Goal: Task Accomplishment & Management: Use online tool/utility

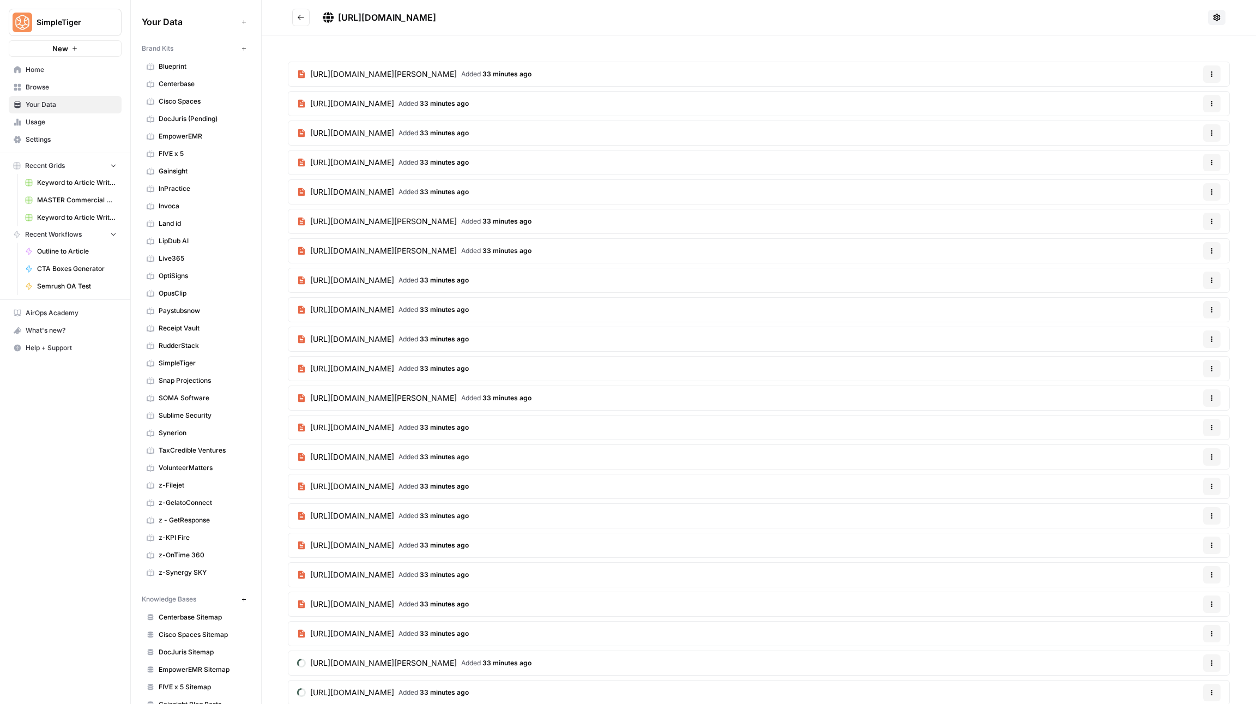
scroll to position [573, 0]
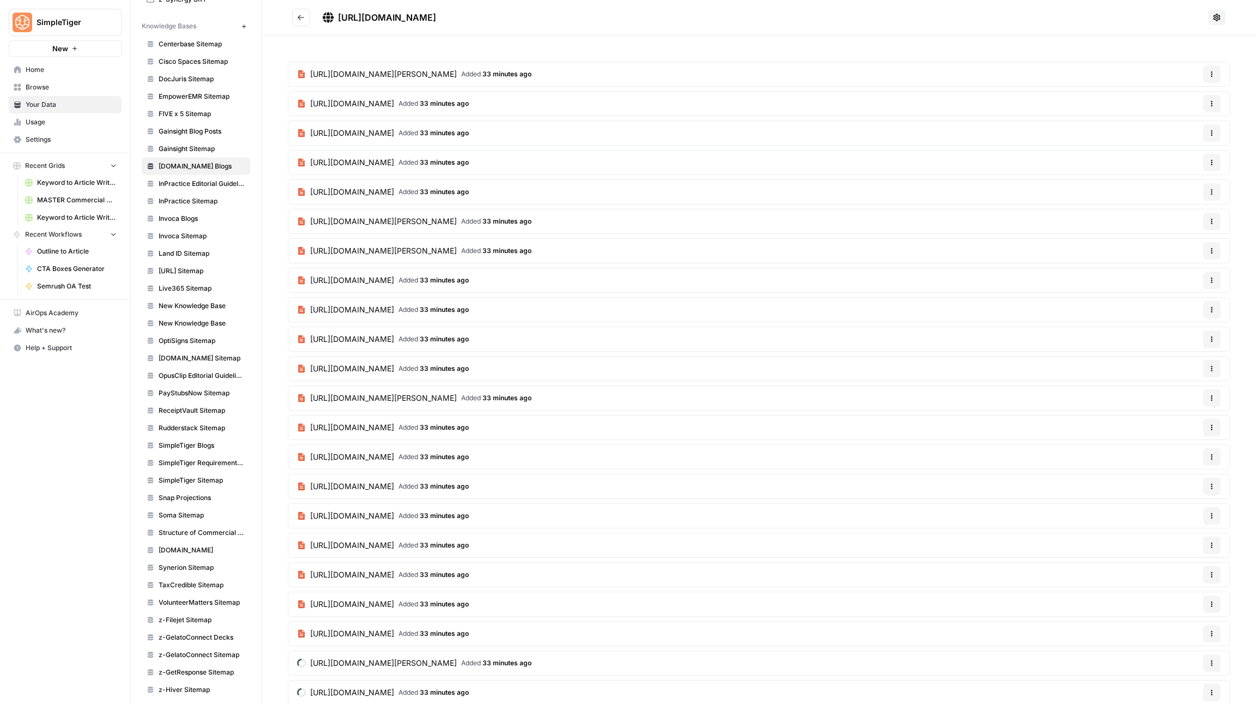
click at [73, 70] on span "Home" at bounding box center [71, 70] width 91 height 10
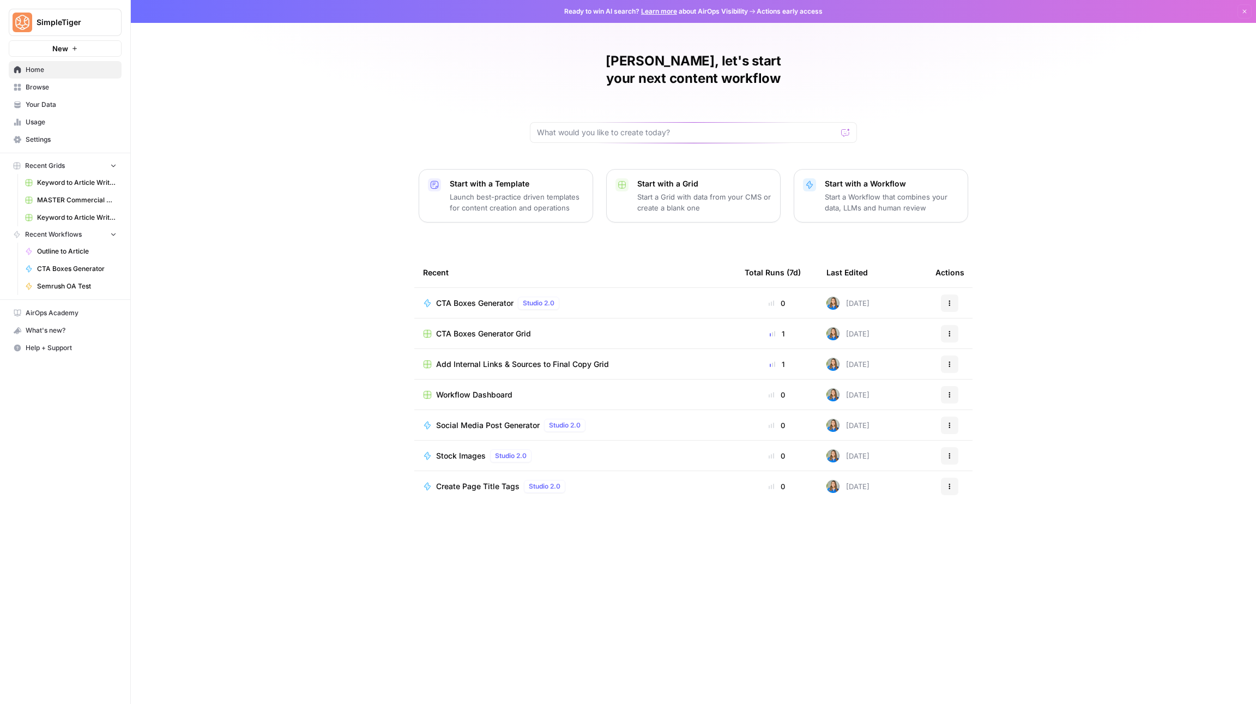
click at [68, 203] on link "MASTER Commercial Update Grid" at bounding box center [70, 199] width 101 height 17
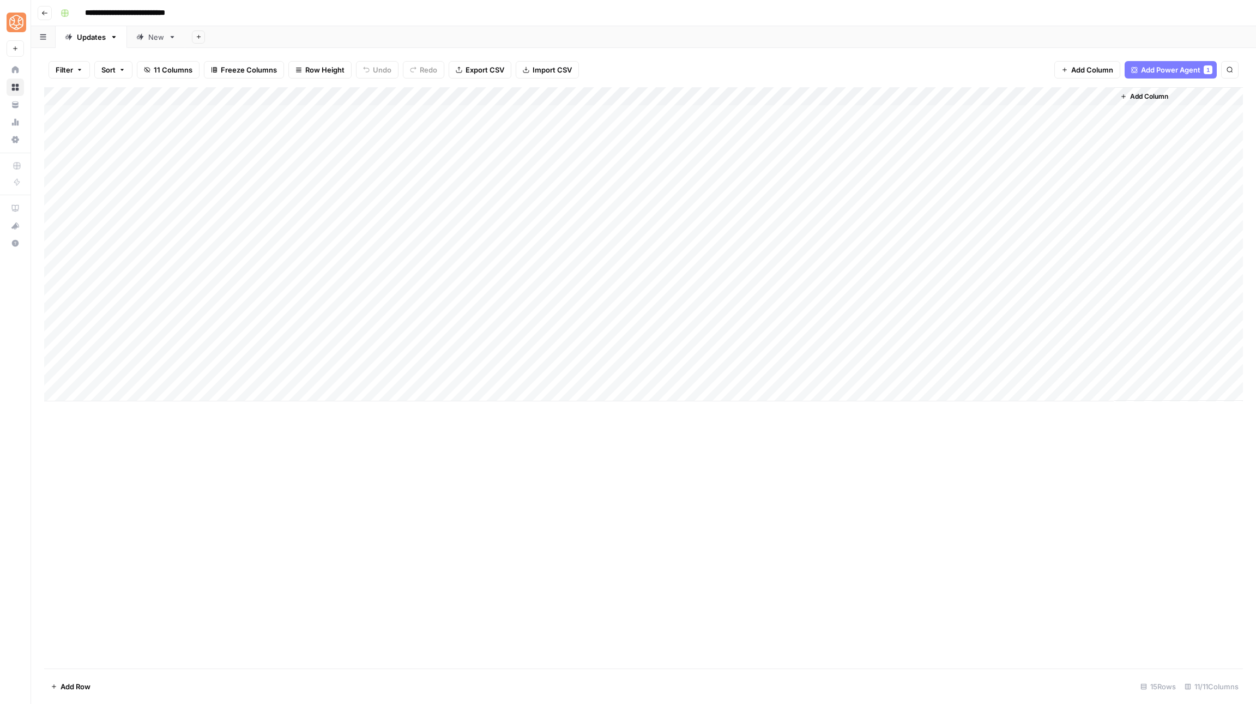
click at [50, 11] on button "Go back" at bounding box center [45, 13] width 14 height 14
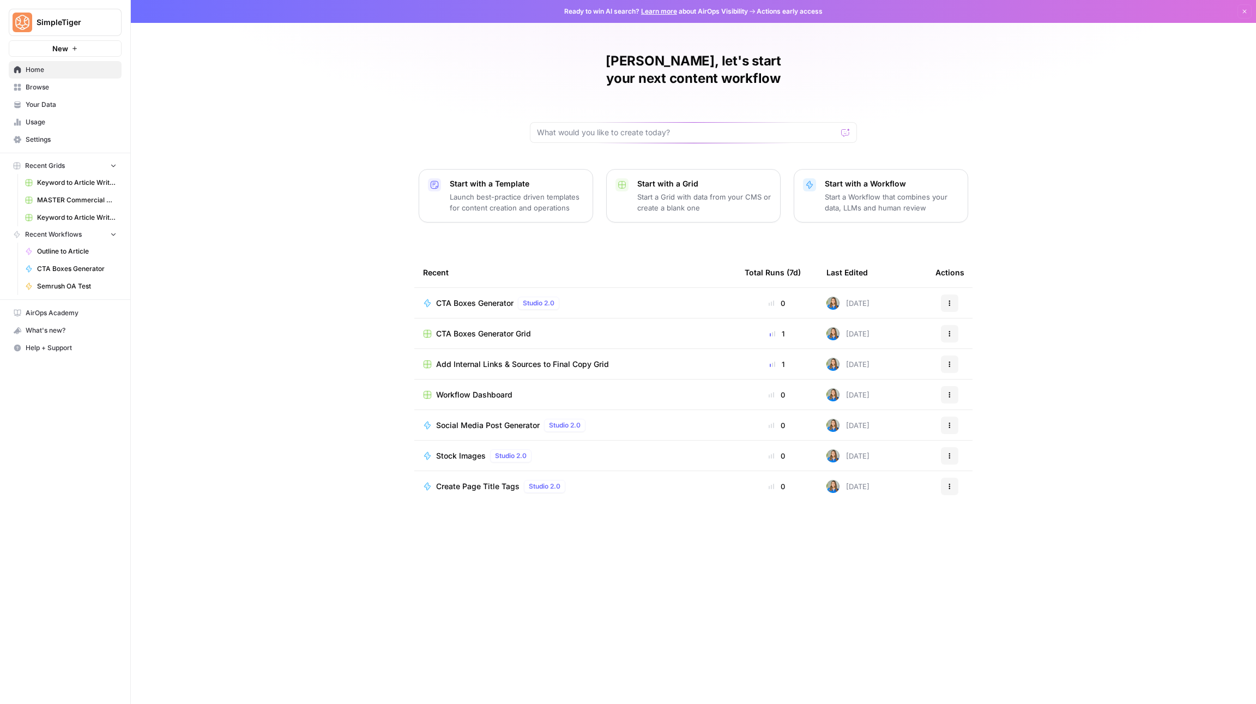
click at [91, 83] on span "Browse" at bounding box center [71, 87] width 91 height 10
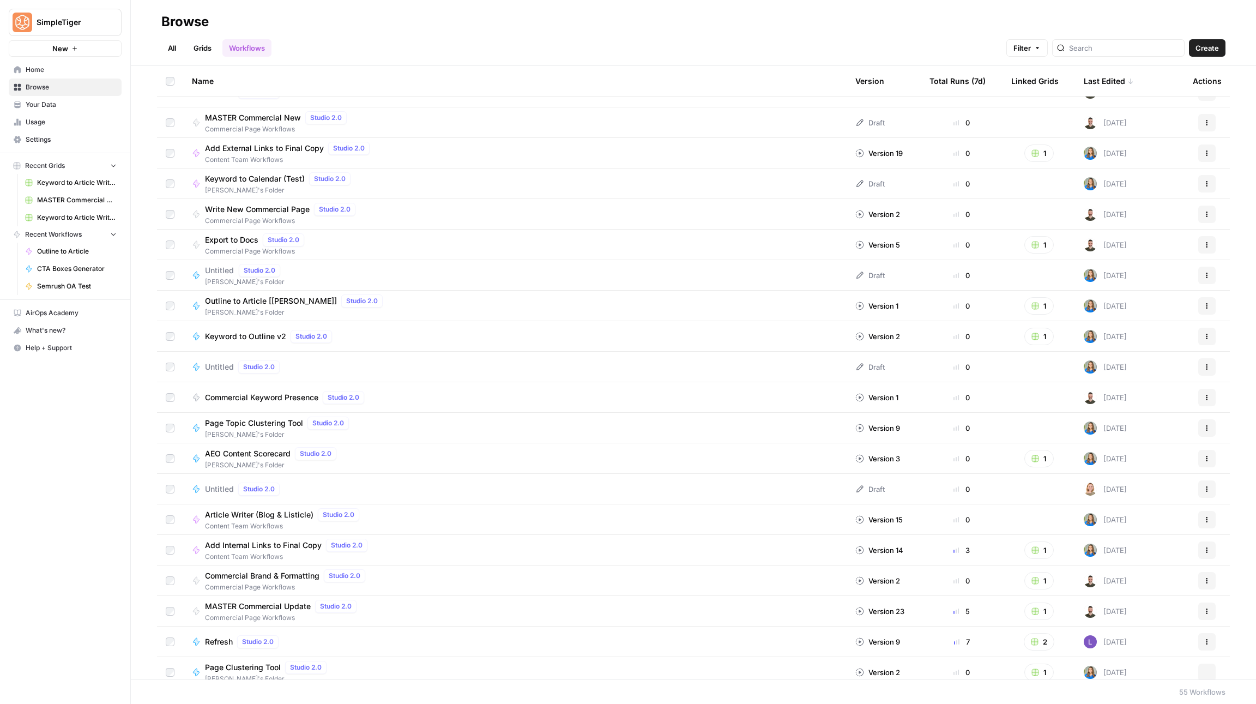
scroll to position [845, 0]
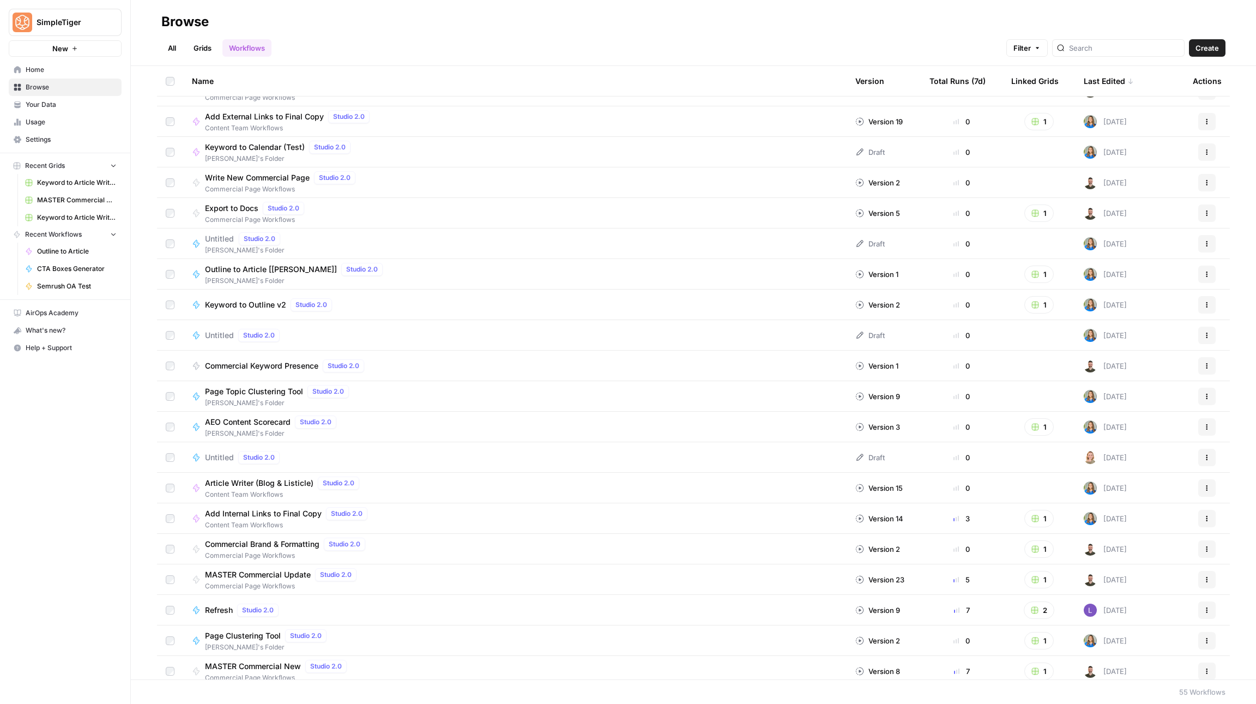
click at [249, 427] on div "AEO Content Scorecard Studio 2.0" at bounding box center [273, 421] width 136 height 13
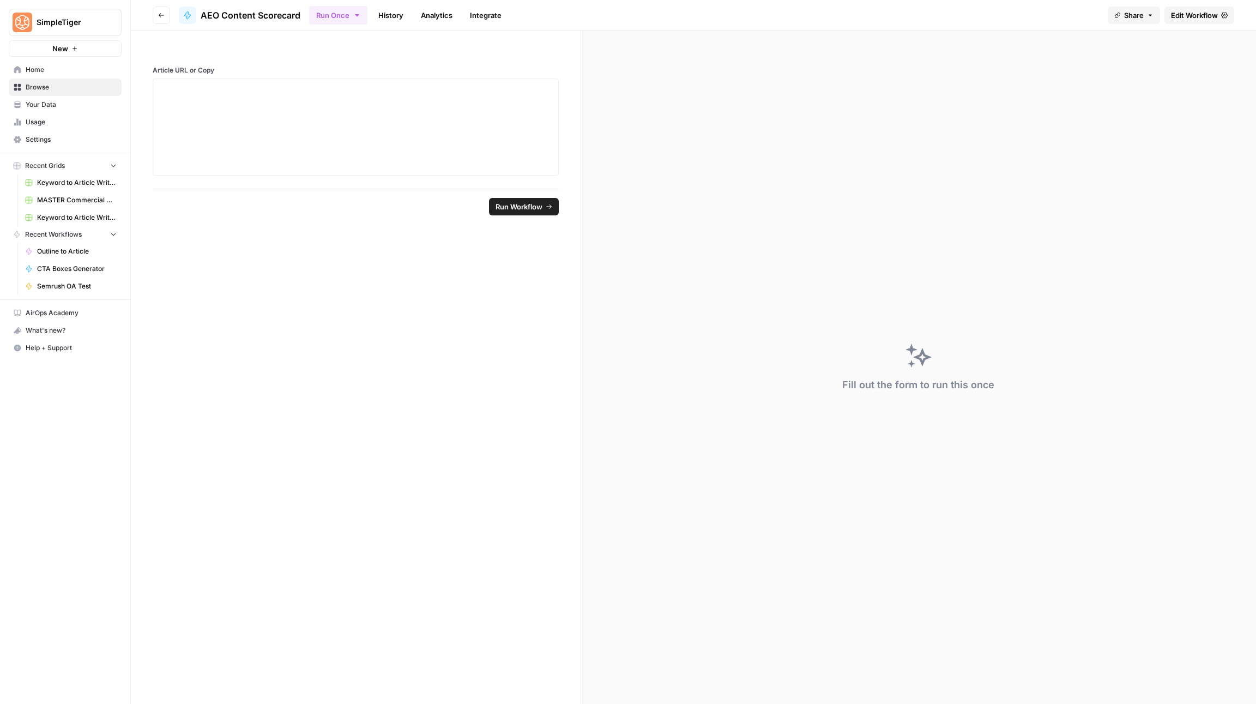
click at [163, 14] on icon "button" at bounding box center [161, 15] width 7 height 7
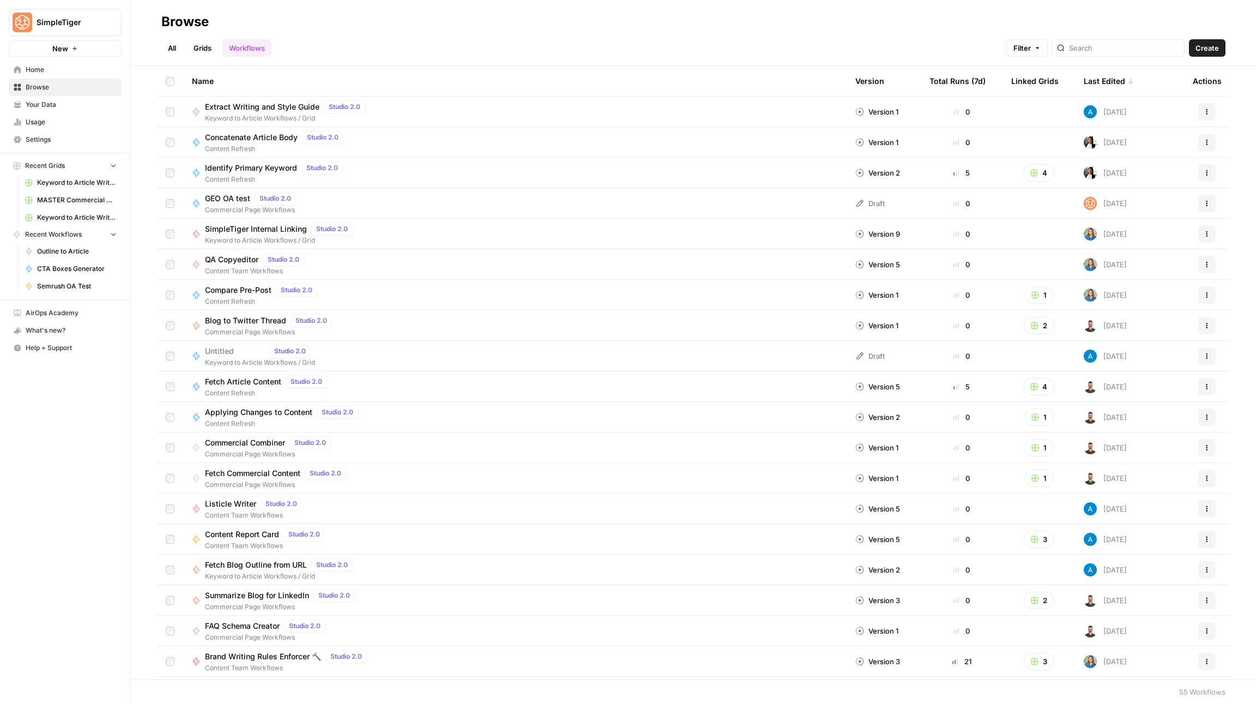
click at [176, 45] on link "All" at bounding box center [171, 47] width 21 height 17
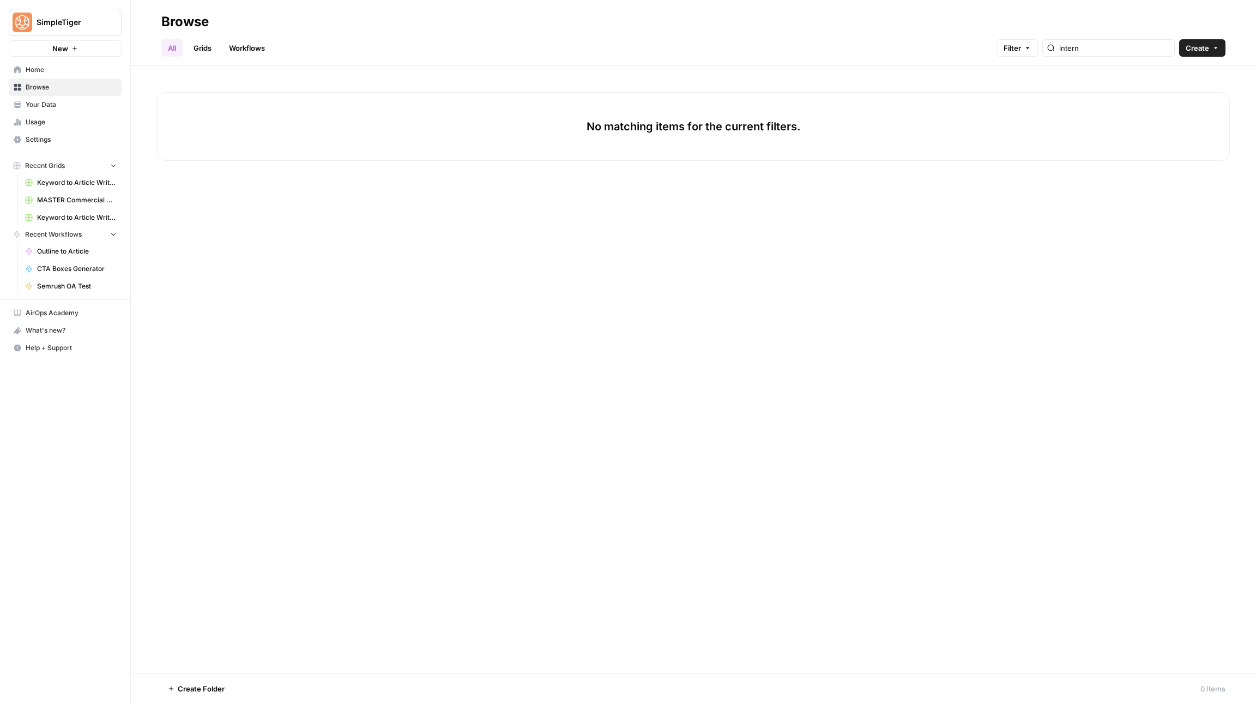
click at [209, 50] on link "Grids" at bounding box center [202, 47] width 31 height 17
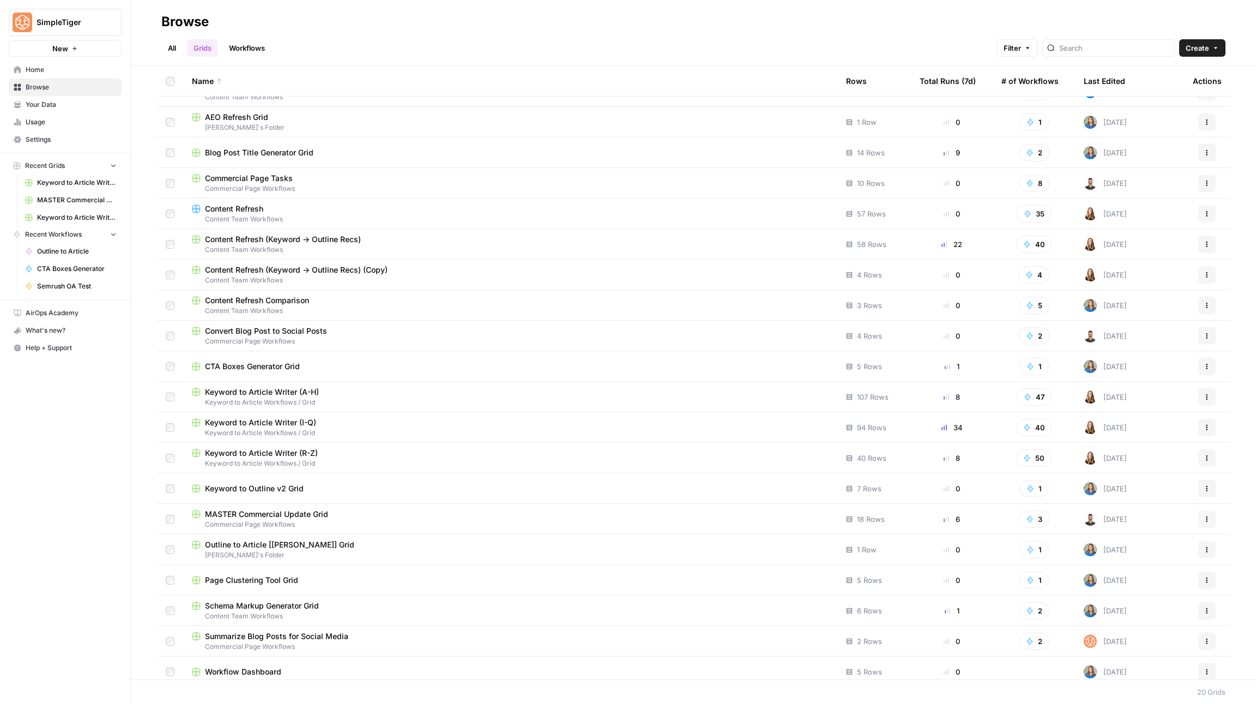
scroll to position [27, 0]
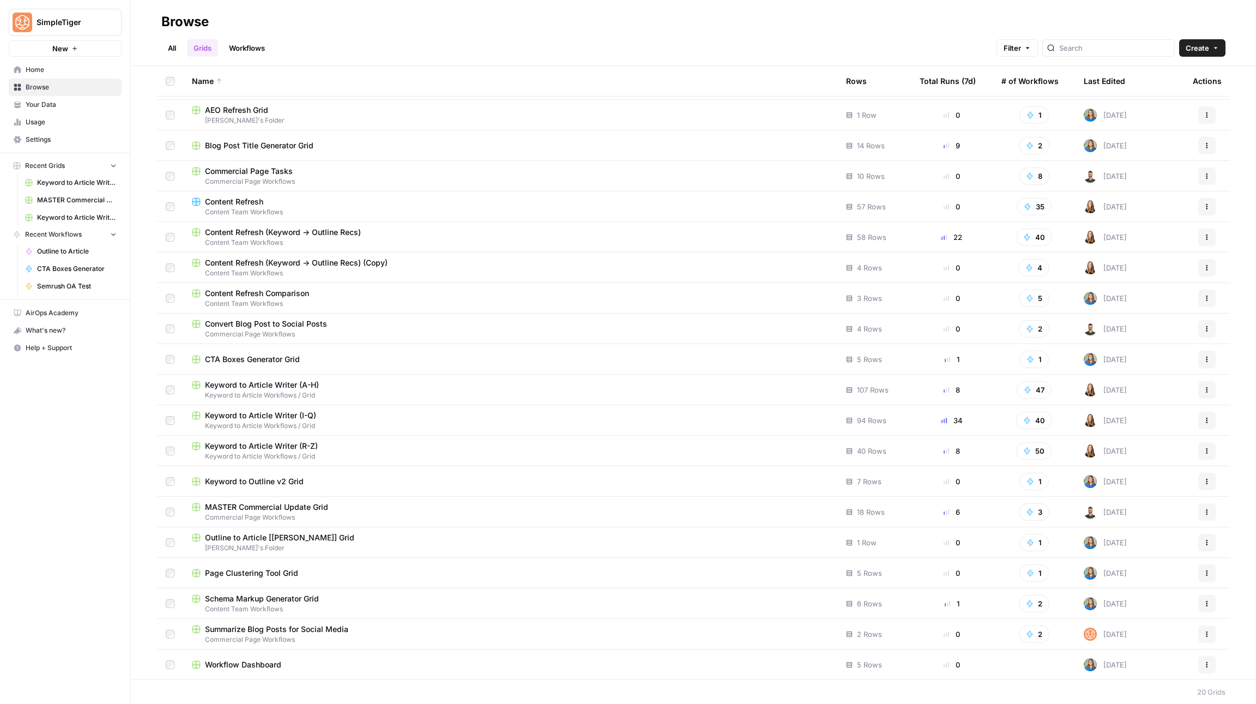
click at [338, 600] on div "Schema Markup Generator Grid" at bounding box center [510, 598] width 637 height 11
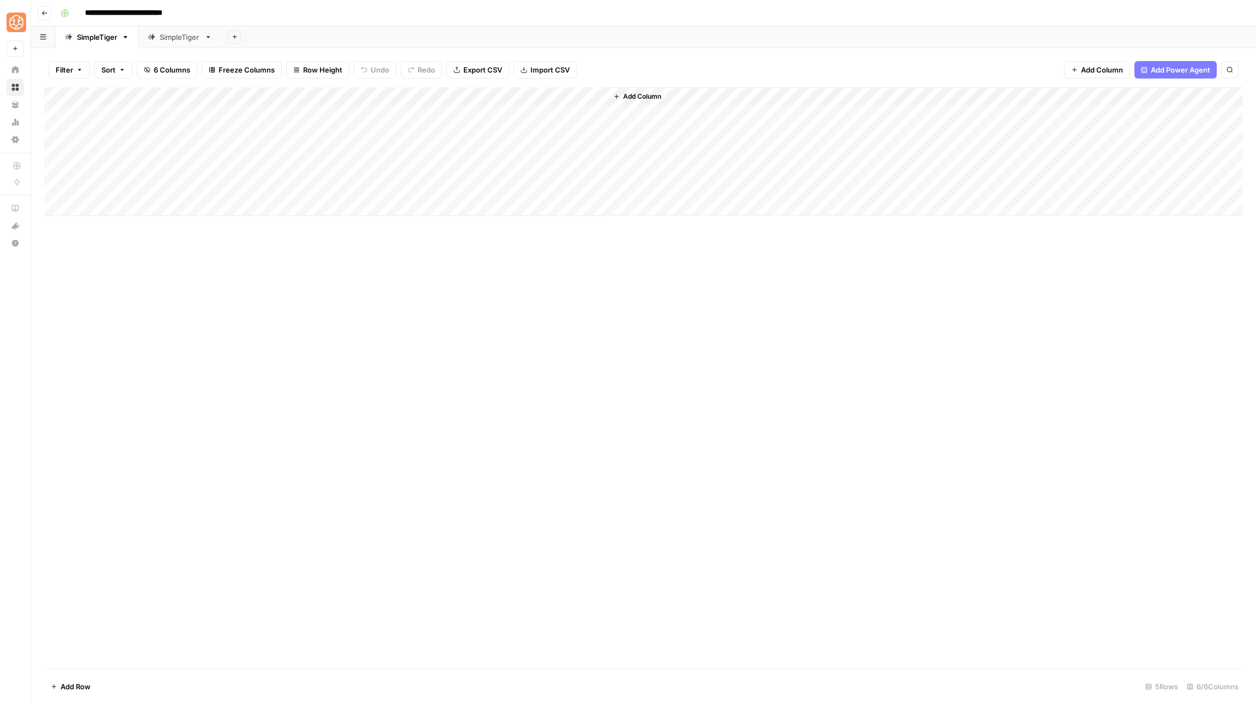
click at [194, 39] on div "SimpleTiger" at bounding box center [180, 37] width 40 height 11
click at [333, 94] on div "Add Column" at bounding box center [643, 114] width 1199 height 55
click at [664, 292] on div "Add Column" at bounding box center [643, 377] width 1199 height 581
click at [43, 14] on icon "button" at bounding box center [44, 13] width 5 height 4
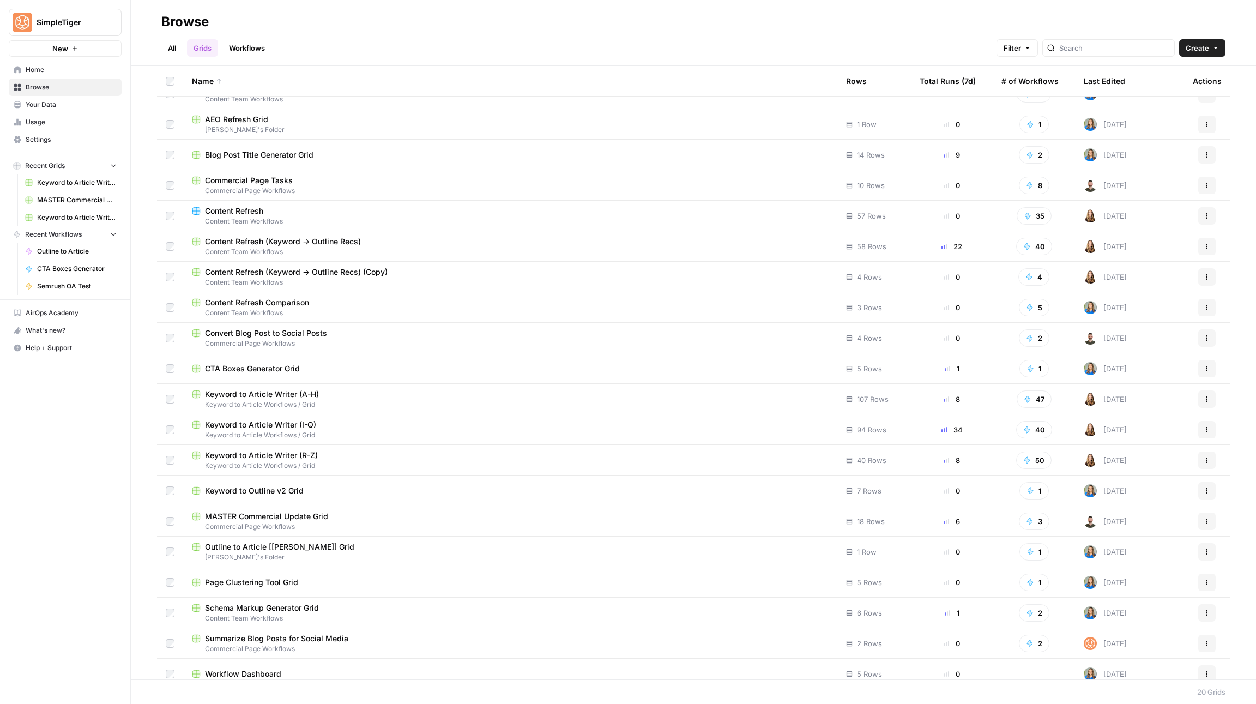
scroll to position [27, 0]
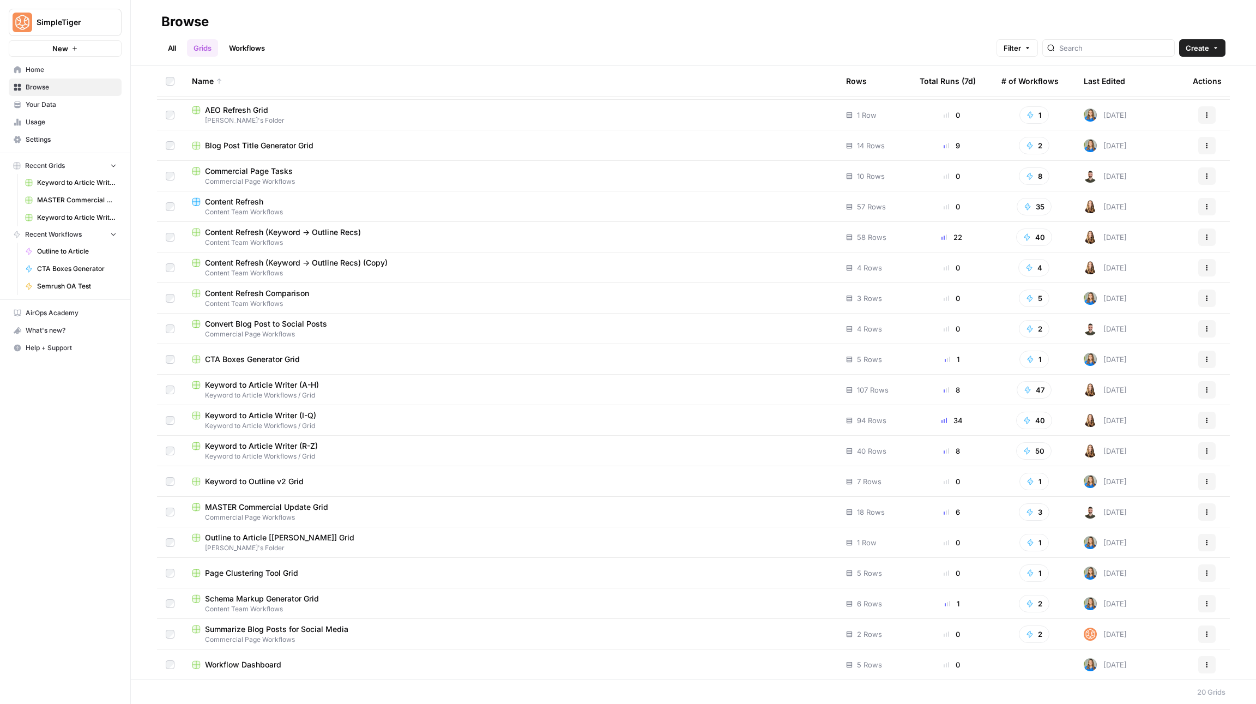
click at [249, 660] on span "Workflow Dashboard" at bounding box center [243, 664] width 76 height 11
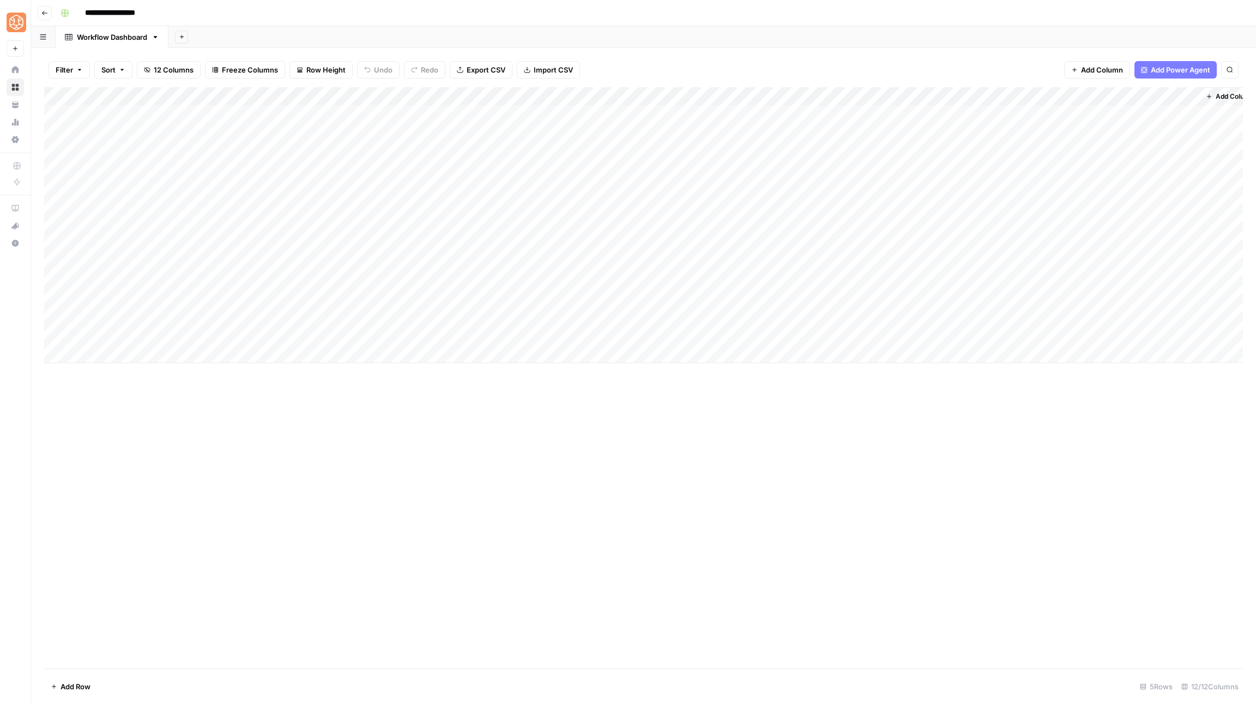
click at [499, 112] on div "Add Column" at bounding box center [643, 225] width 1199 height 276
click at [507, 122] on div "Add Column" at bounding box center [643, 225] width 1199 height 276
click at [506, 118] on input "**********" at bounding box center [549, 117] width 174 height 13
click at [504, 199] on div "Add Column" at bounding box center [643, 225] width 1199 height 276
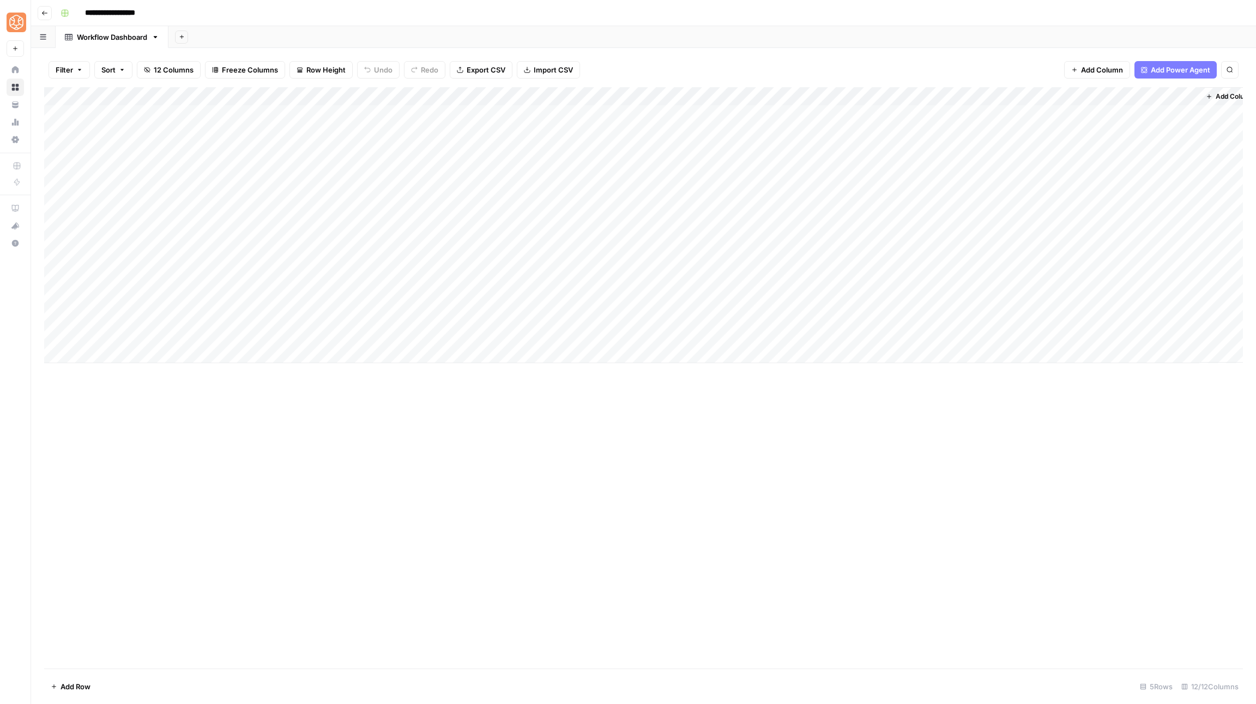
click at [545, 112] on div "Add Column" at bounding box center [643, 225] width 1199 height 276
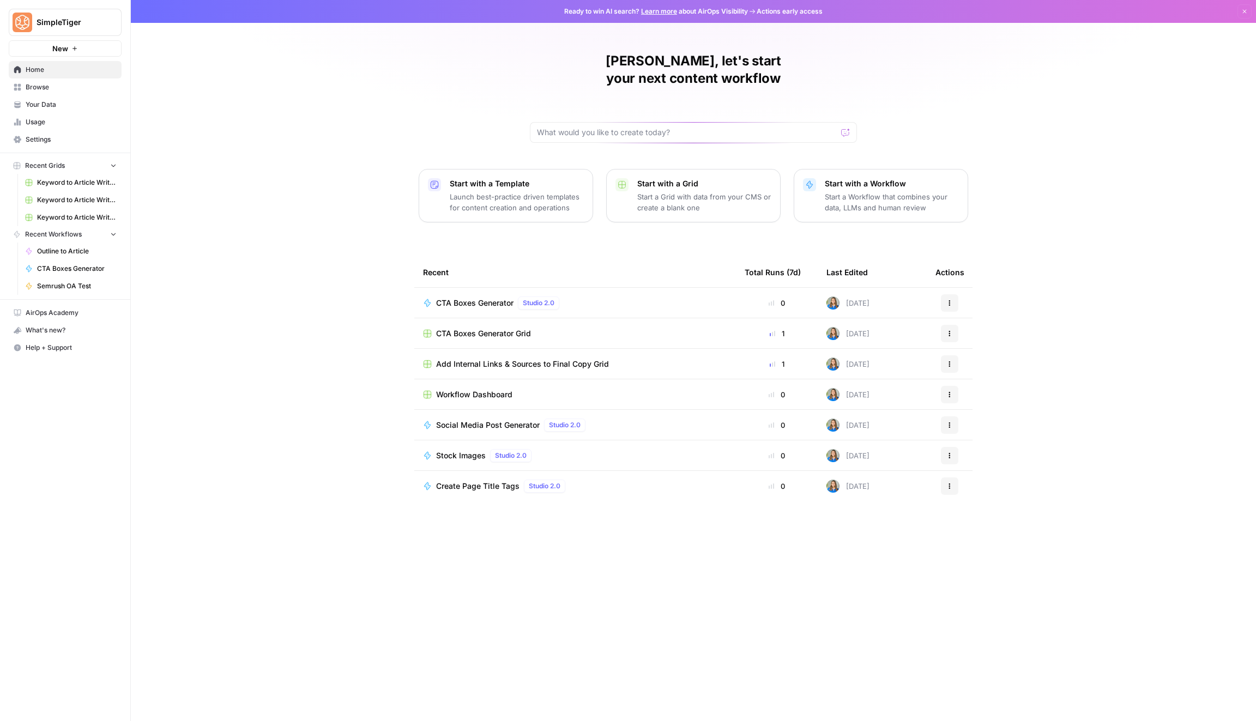
click at [35, 100] on span "Your Data" at bounding box center [71, 105] width 91 height 10
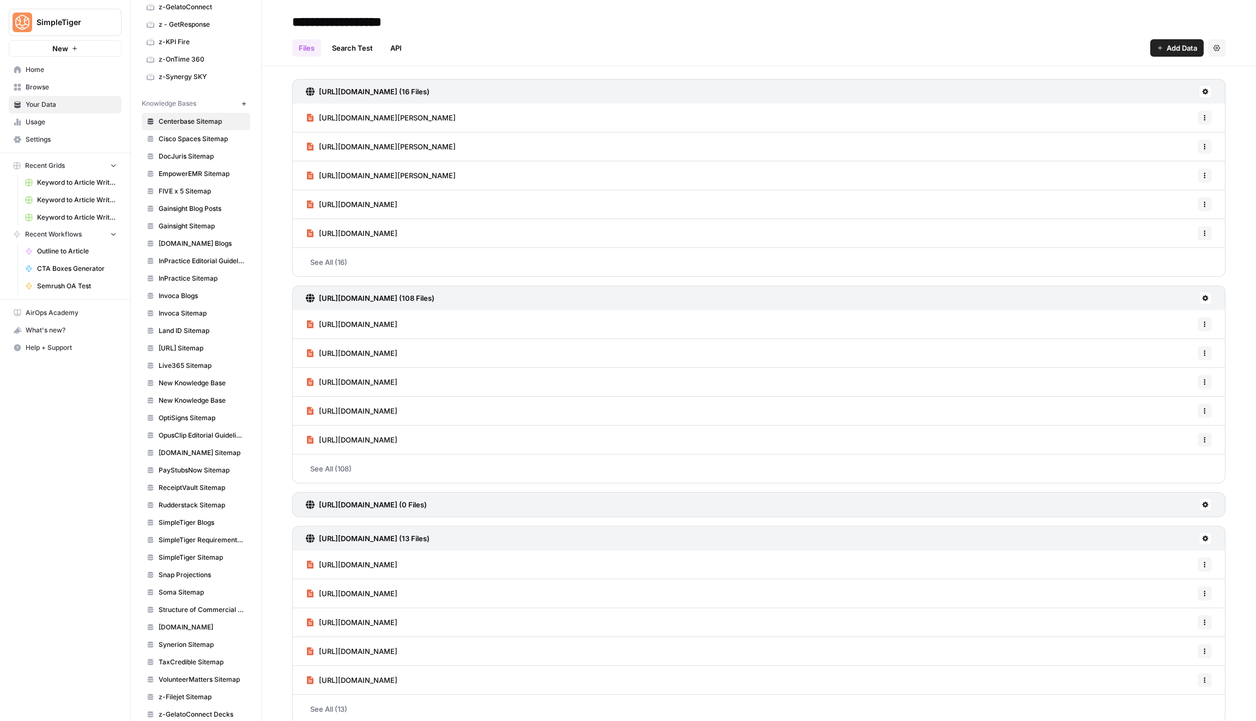
scroll to position [497, 0]
click at [202, 237] on span "[DOMAIN_NAME] Blogs" at bounding box center [202, 242] width 87 height 10
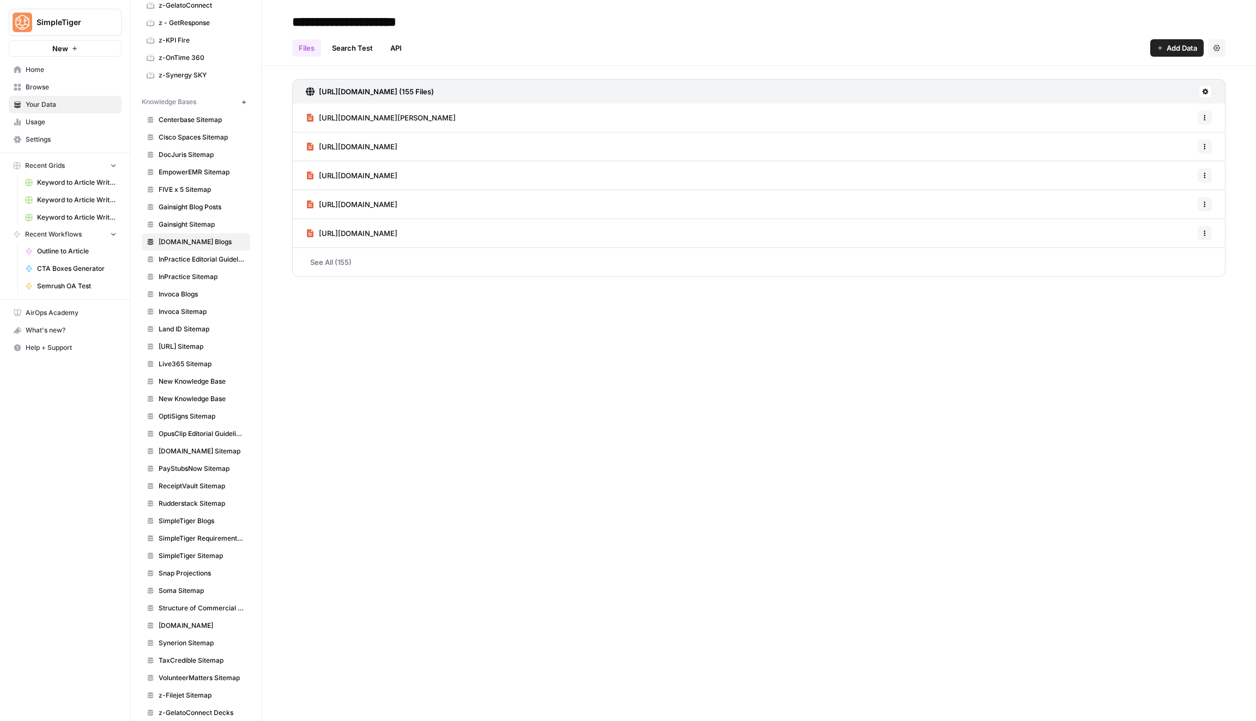
click at [387, 270] on link "See All (155)" at bounding box center [758, 262] width 933 height 28
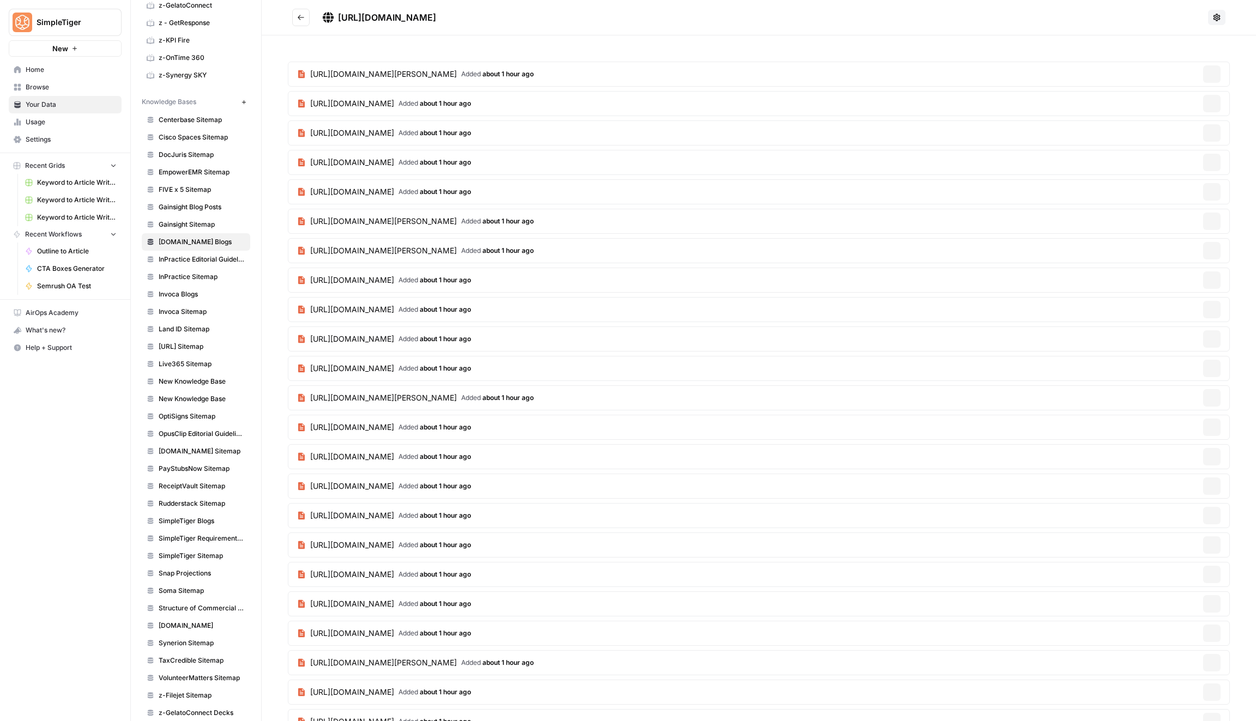
scroll to position [552, 0]
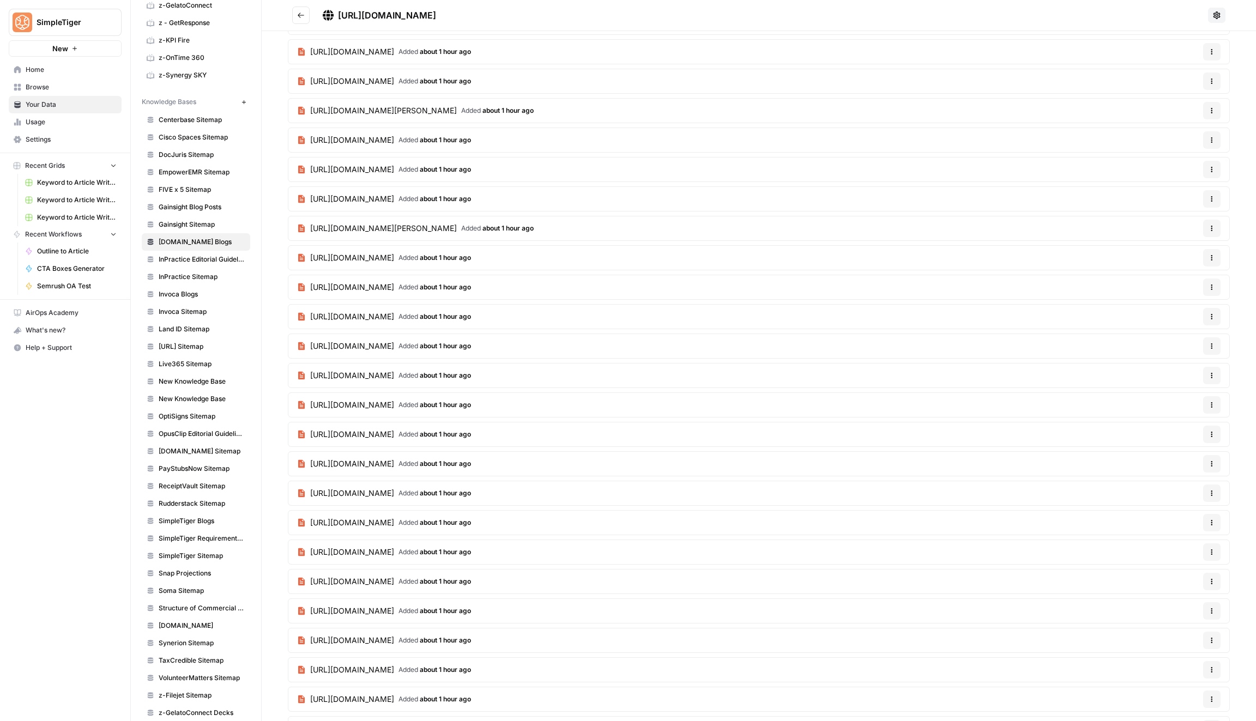
click at [75, 88] on span "Browse" at bounding box center [71, 87] width 91 height 10
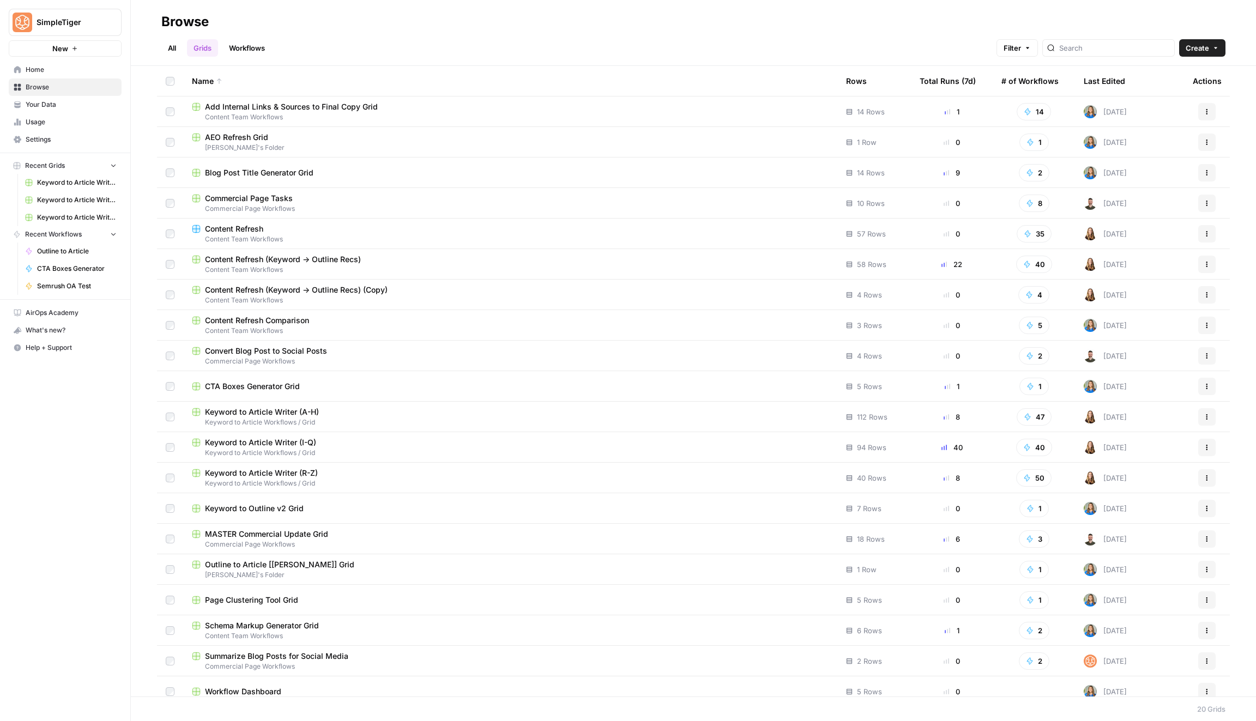
click at [249, 54] on link "Workflows" at bounding box center [246, 47] width 49 height 17
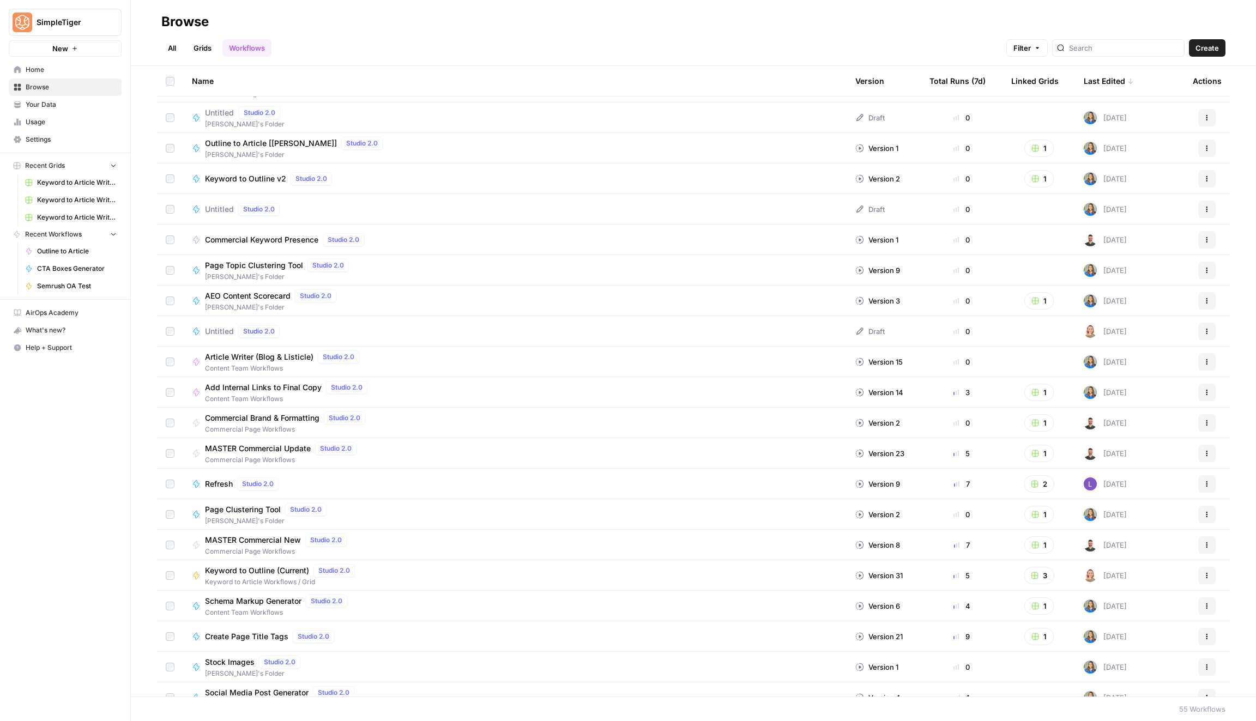
scroll to position [1078, 0]
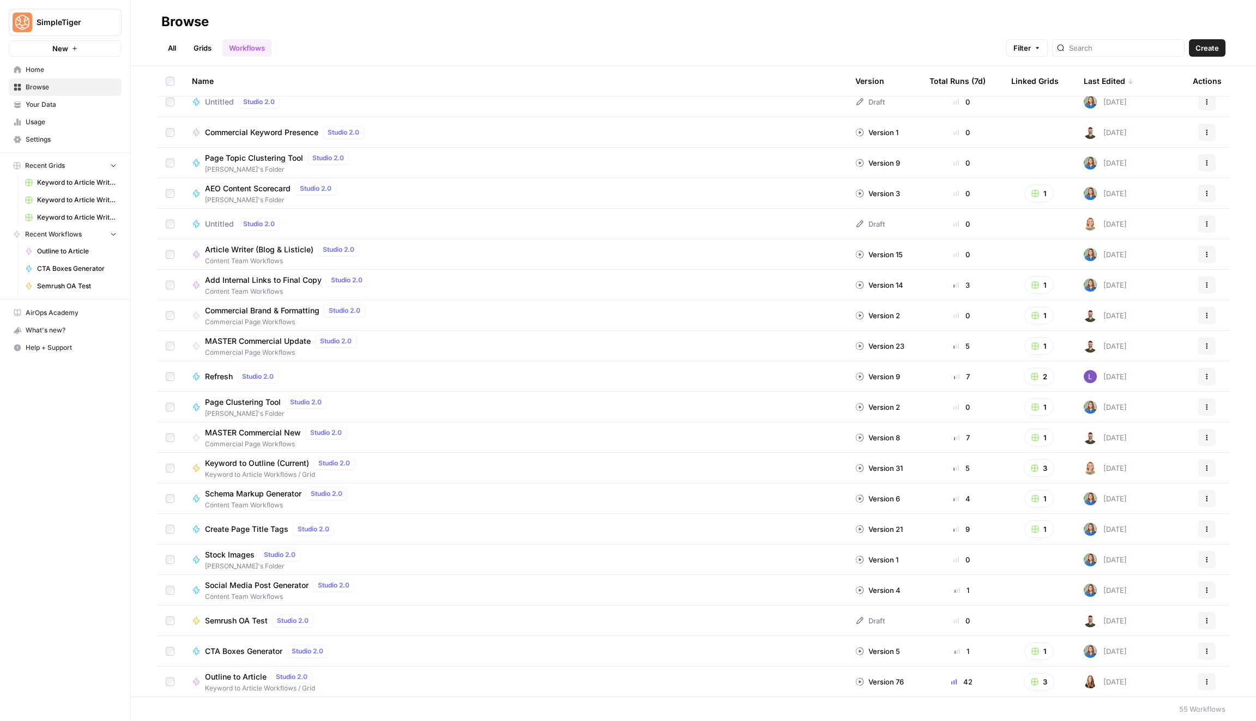
click at [250, 400] on span "Page Clustering Tool" at bounding box center [243, 402] width 76 height 11
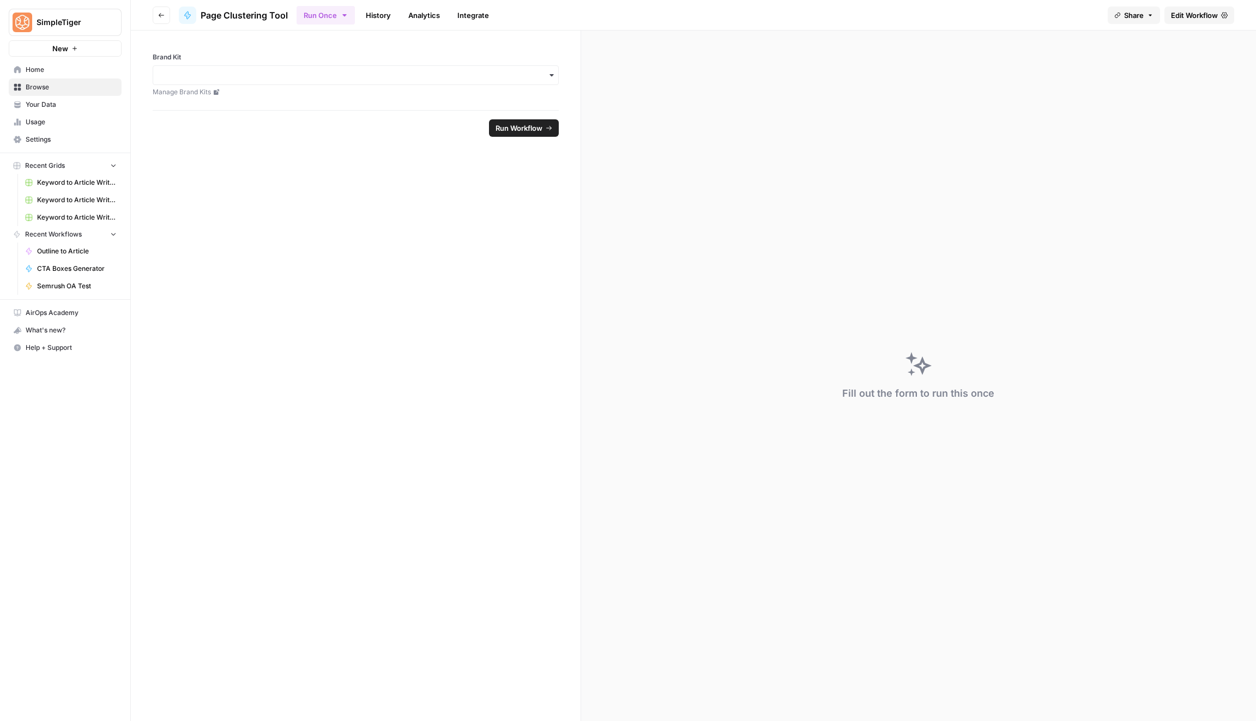
click at [474, 66] on div "button" at bounding box center [356, 75] width 406 height 20
click at [411, 154] on div "Blueprint" at bounding box center [355, 159] width 405 height 21
drag, startPoint x: 494, startPoint y: 126, endPoint x: 486, endPoint y: 159, distance: 34.3
click at [486, 159] on form "Brand Kit Manage Brand Kits Reset Run Workflow" at bounding box center [356, 376] width 450 height 691
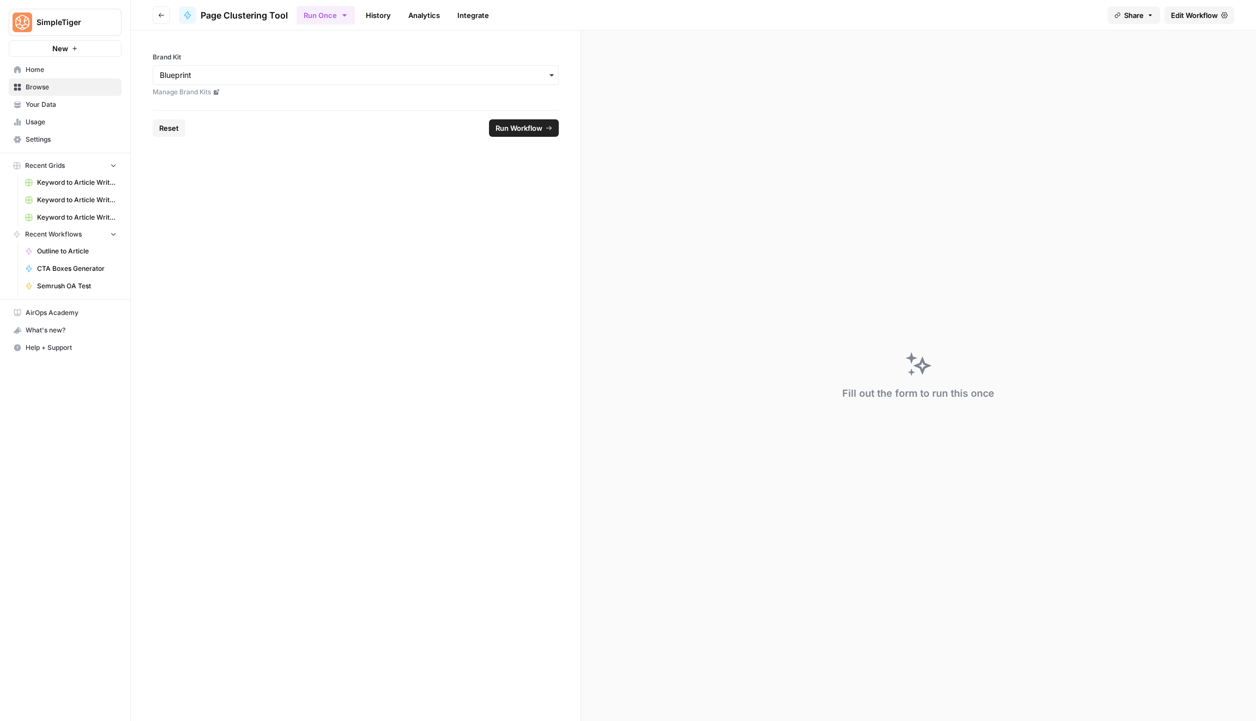
click at [504, 127] on span "Run Workflow" at bounding box center [519, 128] width 47 height 11
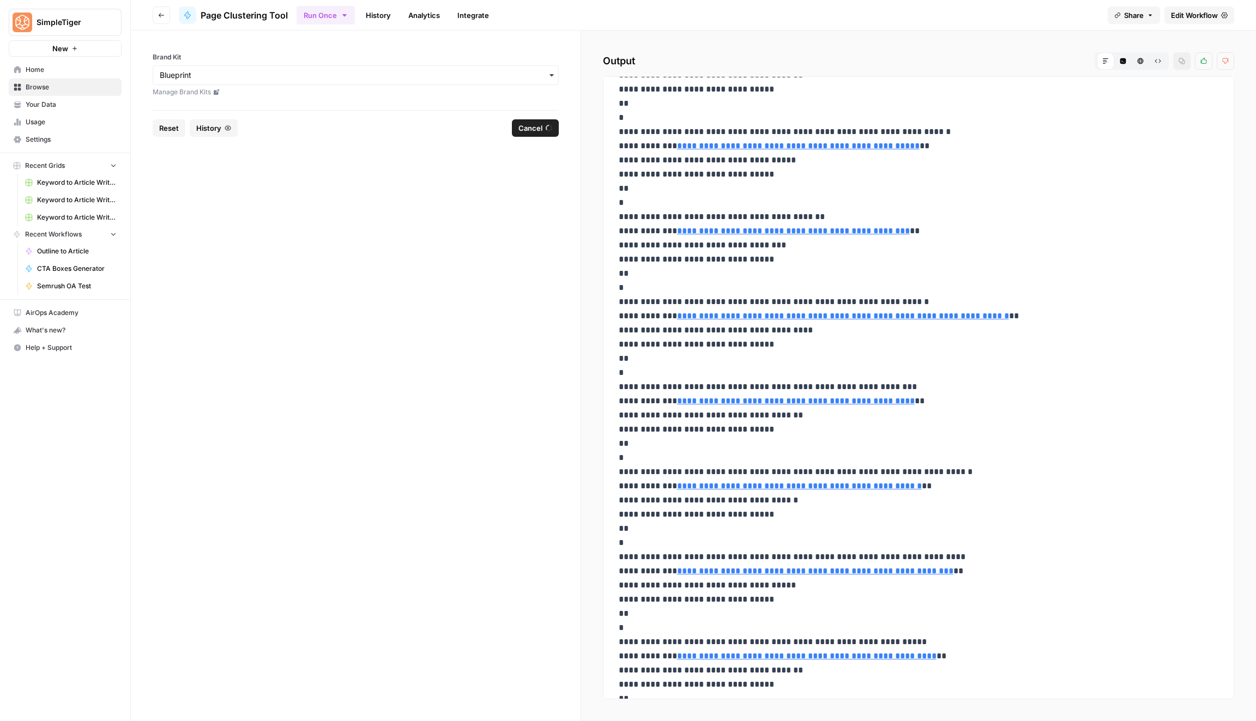
scroll to position [2565, 0]
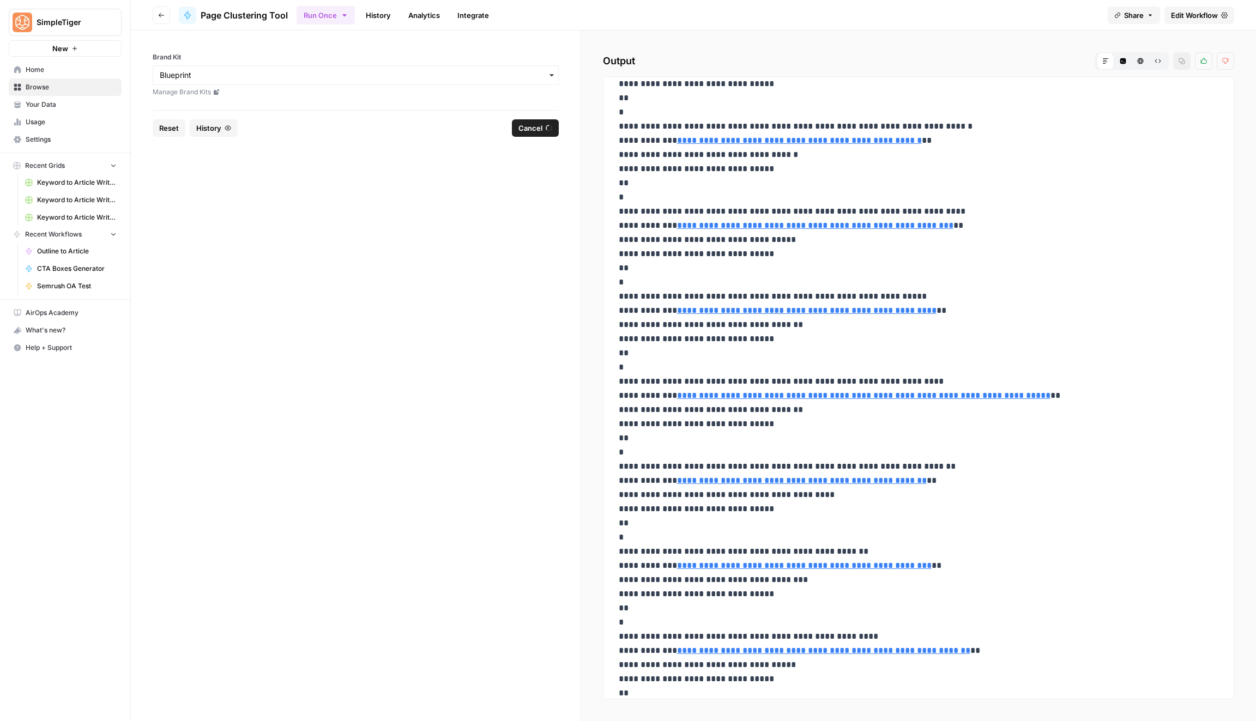
click at [541, 134] on button "Cancel" at bounding box center [535, 127] width 47 height 17
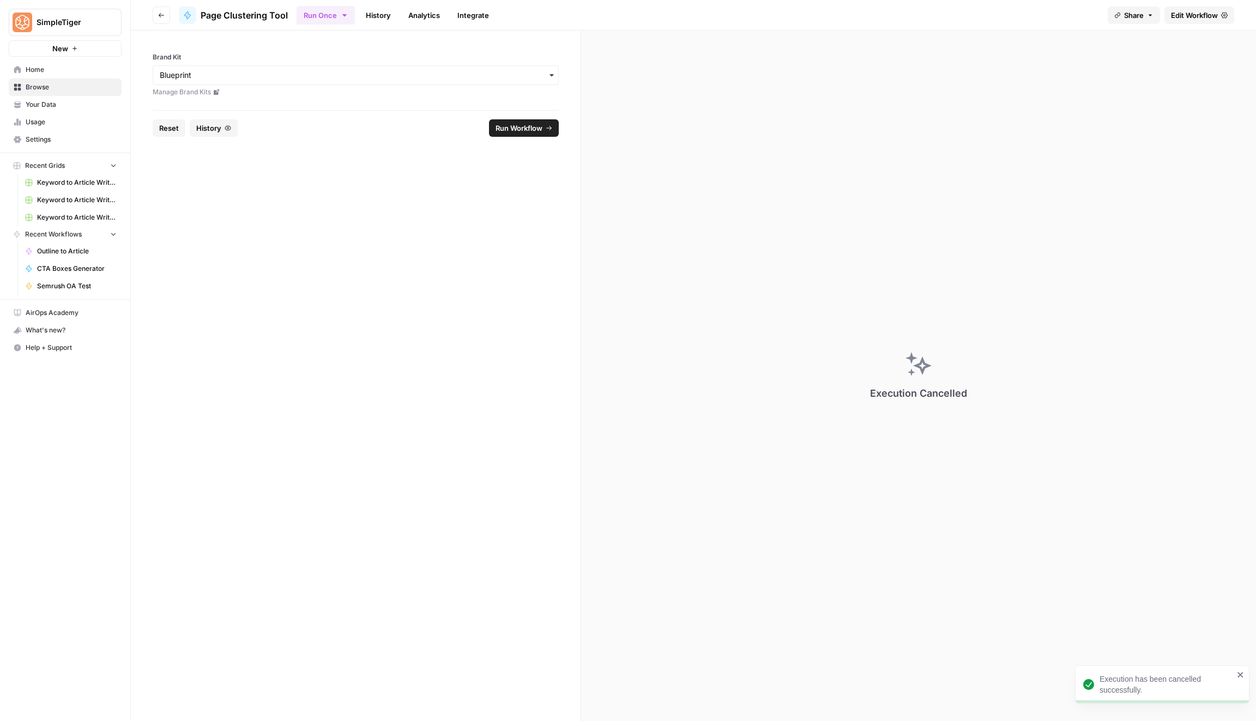
click at [41, 67] on span "Home" at bounding box center [71, 70] width 91 height 10
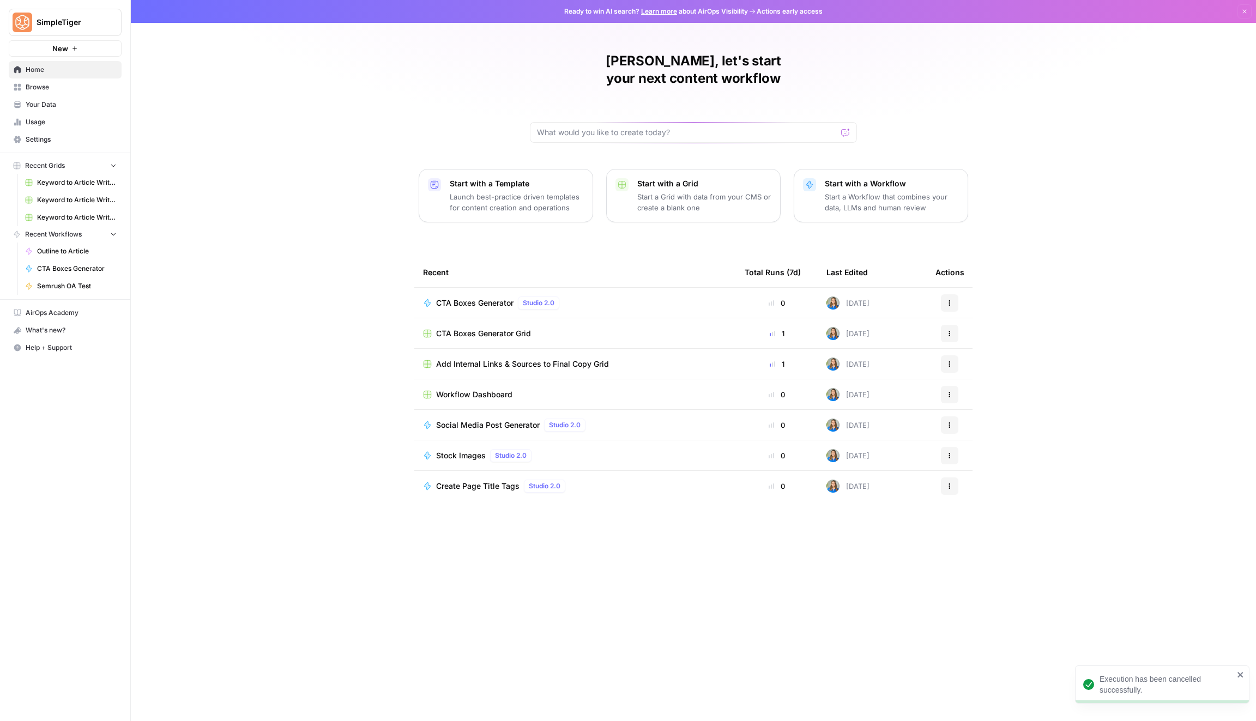
click at [57, 103] on span "Your Data" at bounding box center [71, 105] width 91 height 10
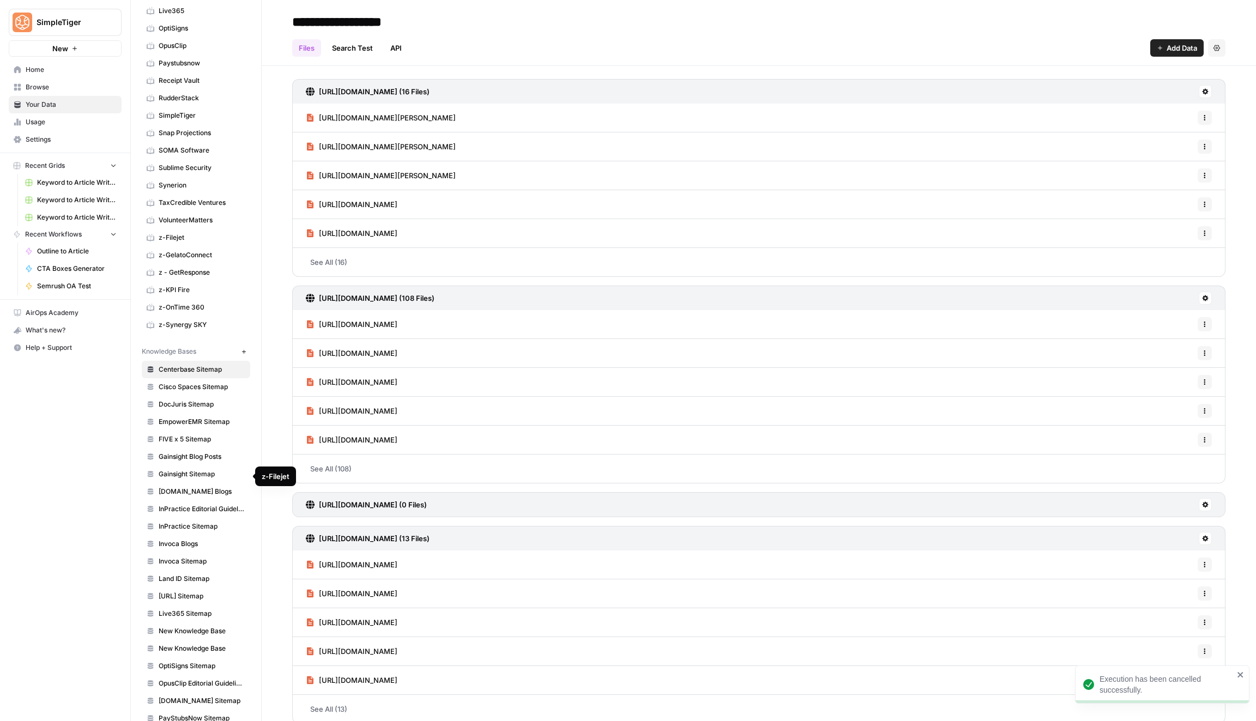
scroll to position [408, 0]
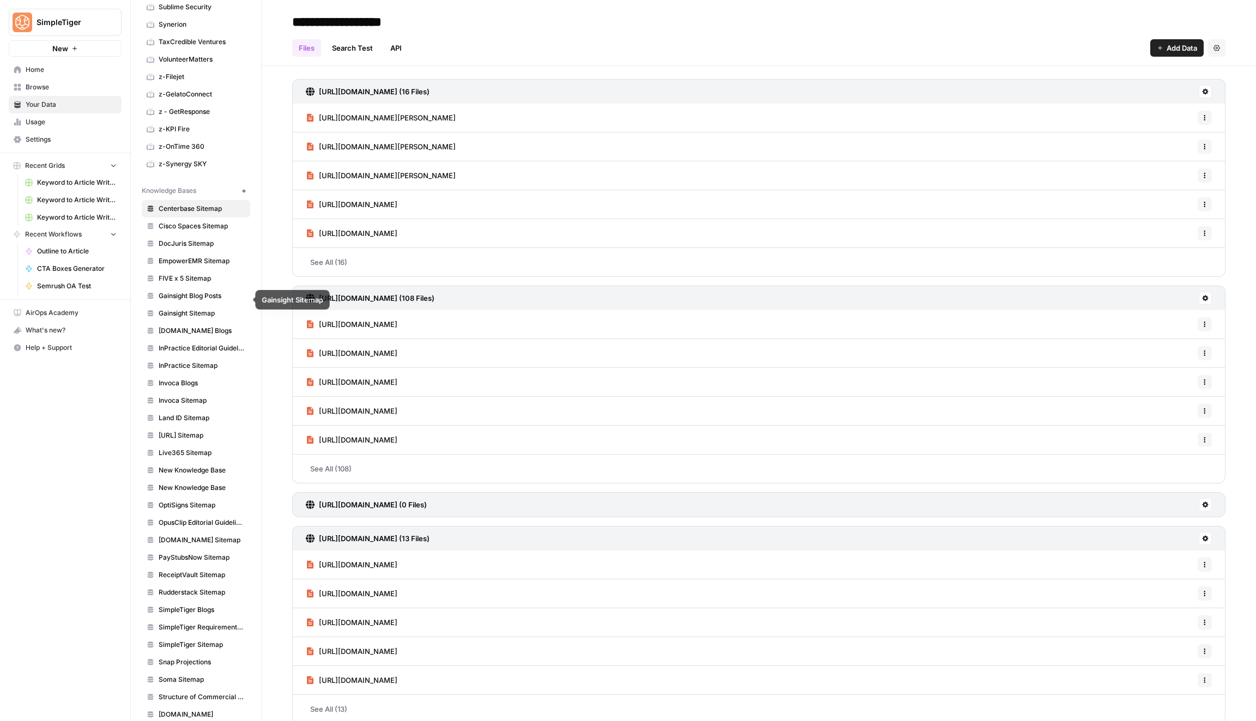
click at [210, 322] on link "GetBluePrint.io Blogs" at bounding box center [196, 330] width 109 height 17
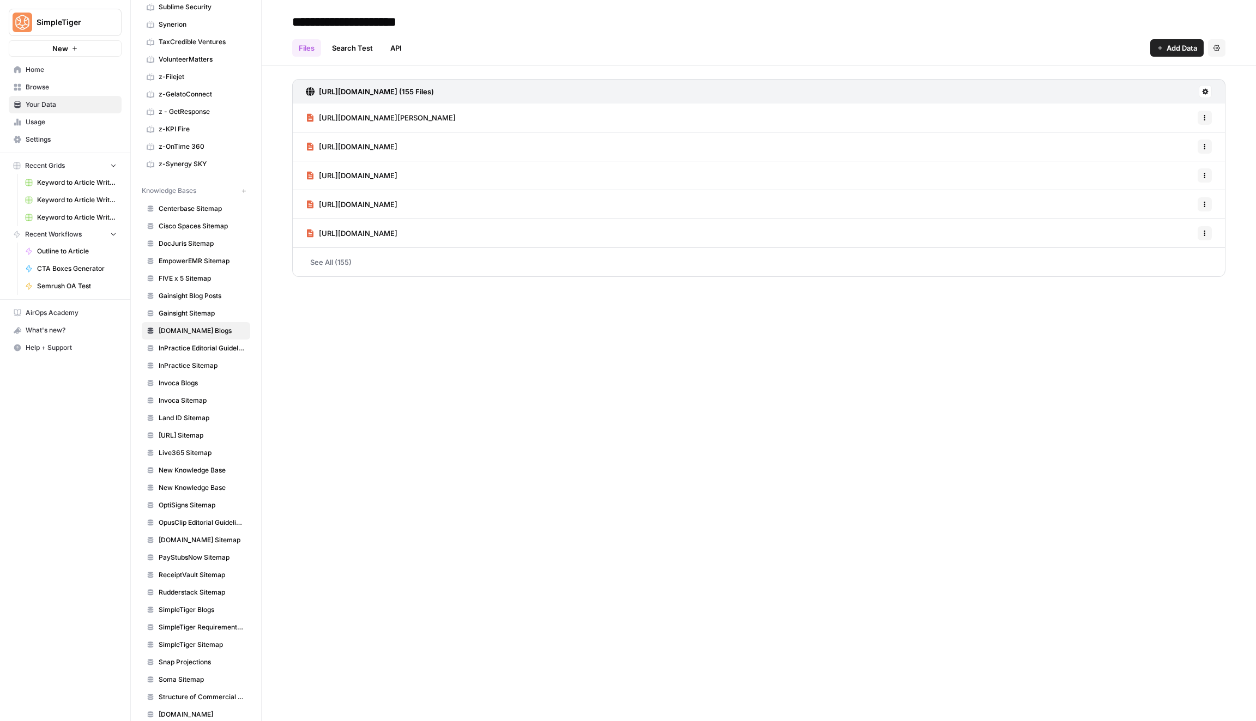
click at [64, 136] on span "Settings" at bounding box center [71, 140] width 91 height 10
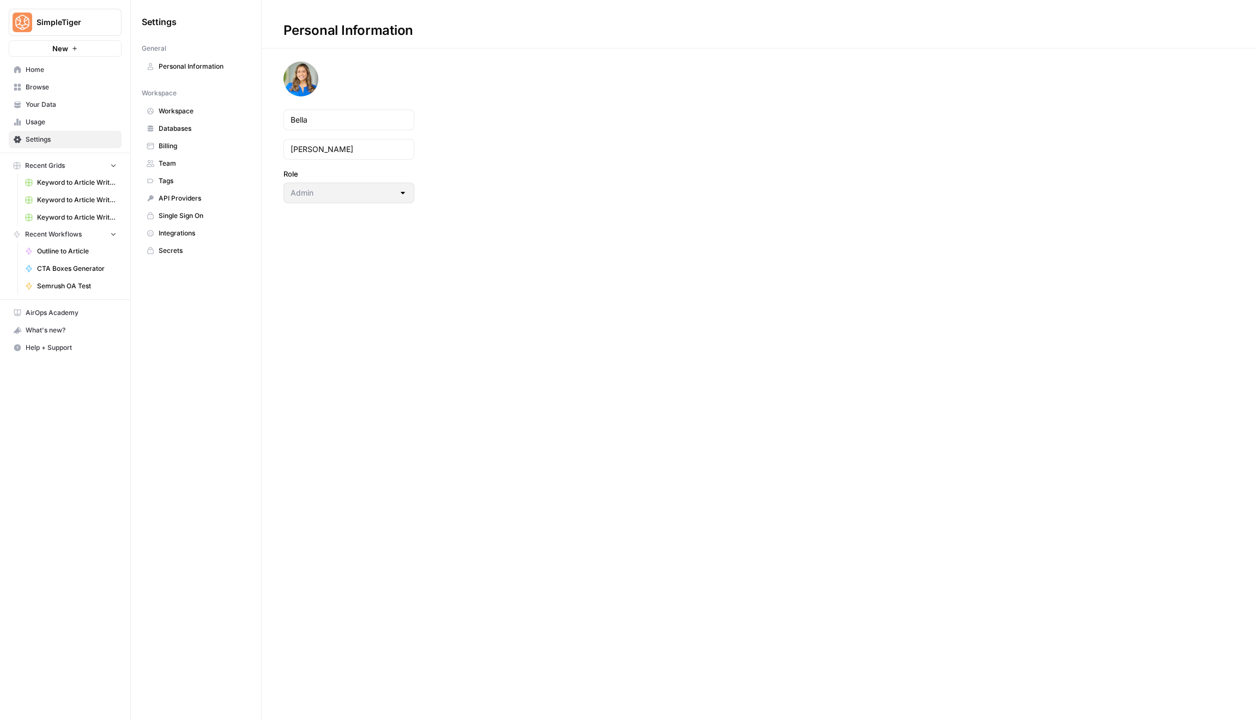
click at [210, 217] on span "Single Sign On" at bounding box center [202, 216] width 87 height 10
click at [192, 231] on span "Integrations" at bounding box center [202, 233] width 87 height 10
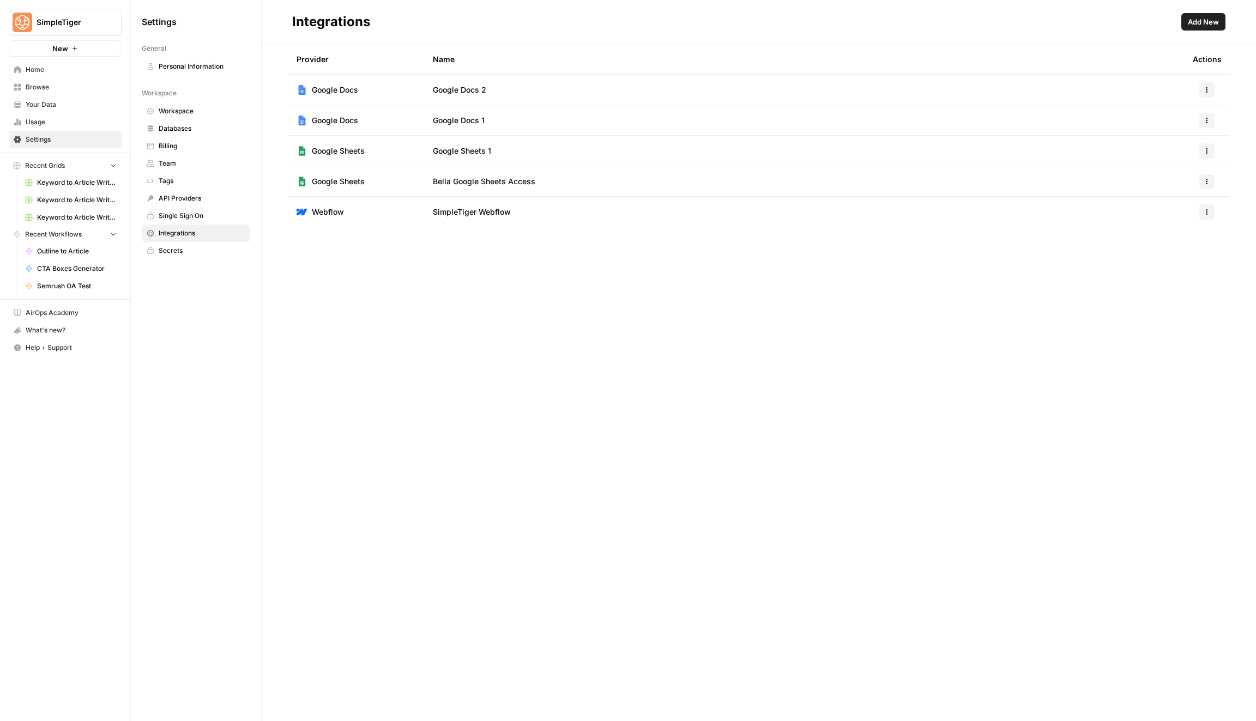
click at [1216, 22] on span "Add New" at bounding box center [1203, 21] width 31 height 11
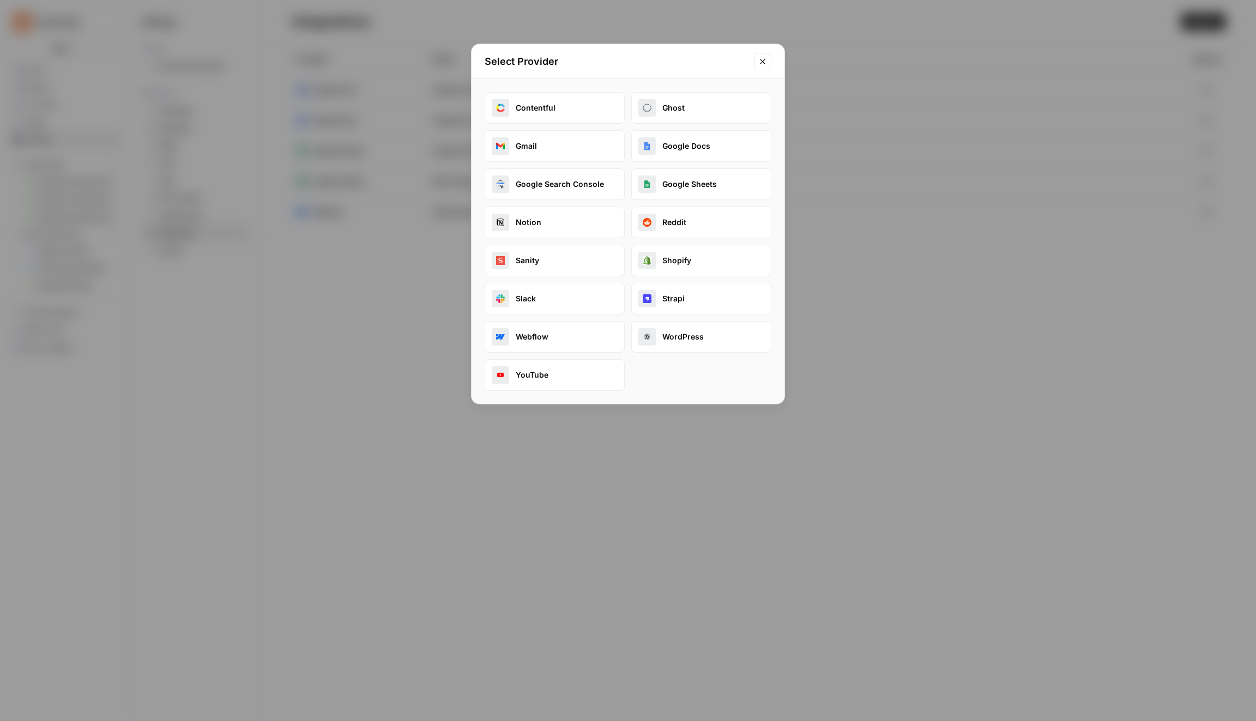
click at [860, 356] on div "Select Provider Contentful Ghost Gmail Google Docs Google Search Console Google…" at bounding box center [628, 360] width 1256 height 721
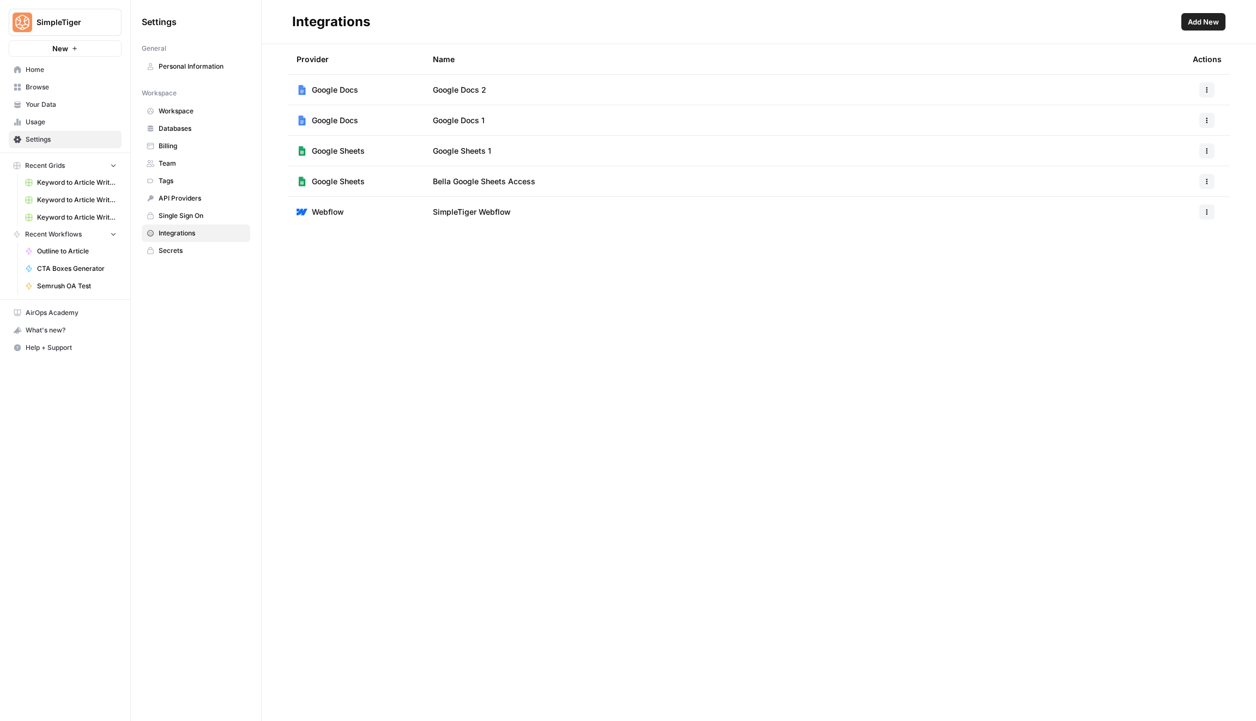
click at [1213, 151] on button "button" at bounding box center [1207, 150] width 15 height 15
click at [1204, 168] on button "Edit" at bounding box center [1180, 175] width 60 height 15
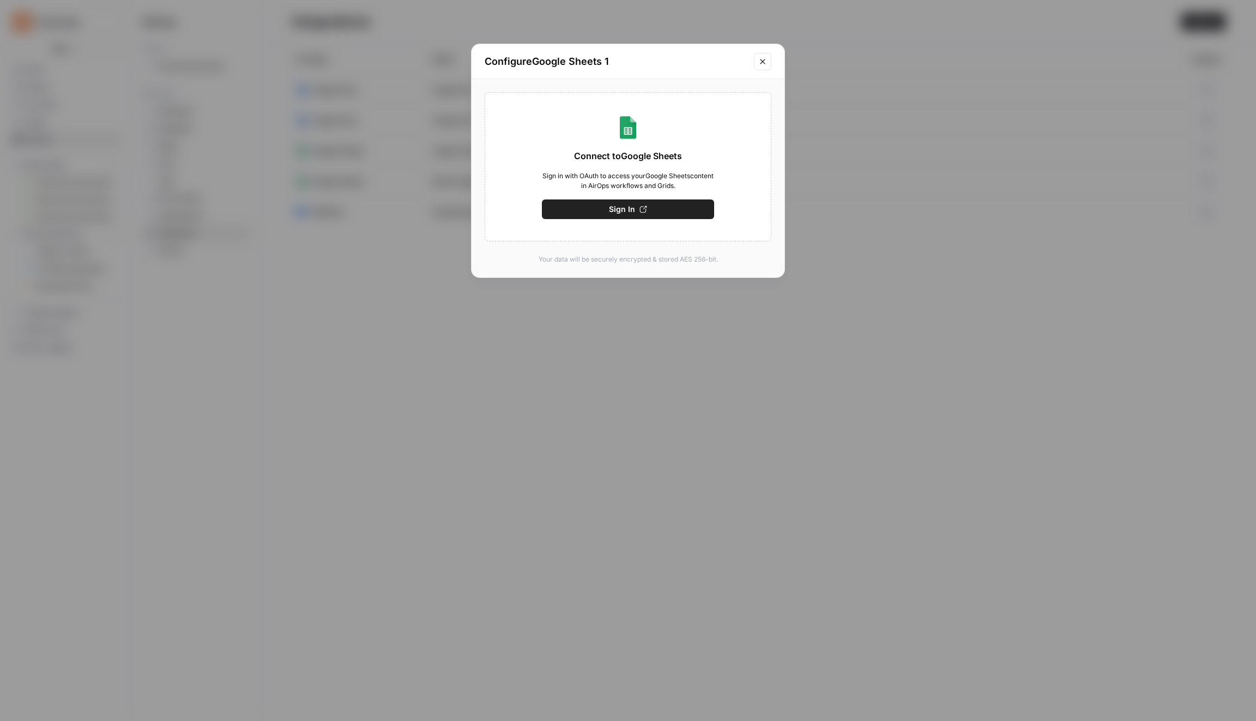
click at [763, 65] on button "Close modal" at bounding box center [762, 61] width 17 height 17
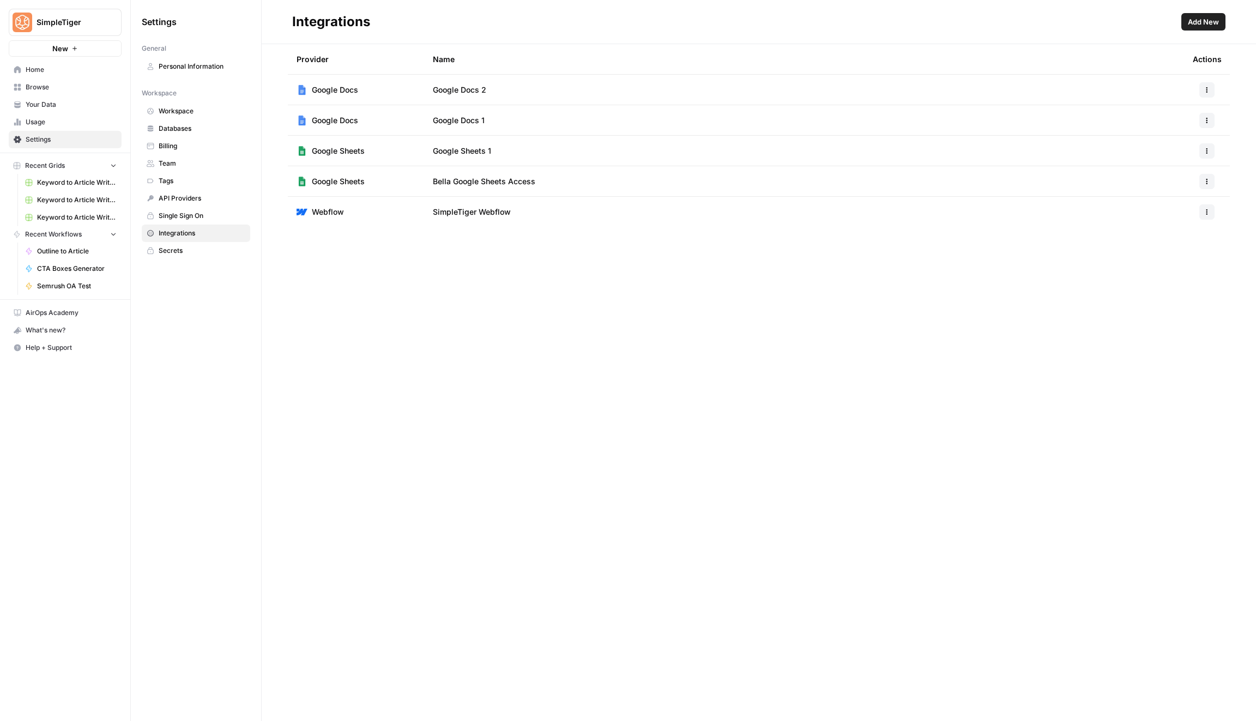
click at [484, 185] on span "Bella Google Sheets Access" at bounding box center [484, 181] width 103 height 11
click at [74, 106] on span "Your Data" at bounding box center [71, 105] width 91 height 10
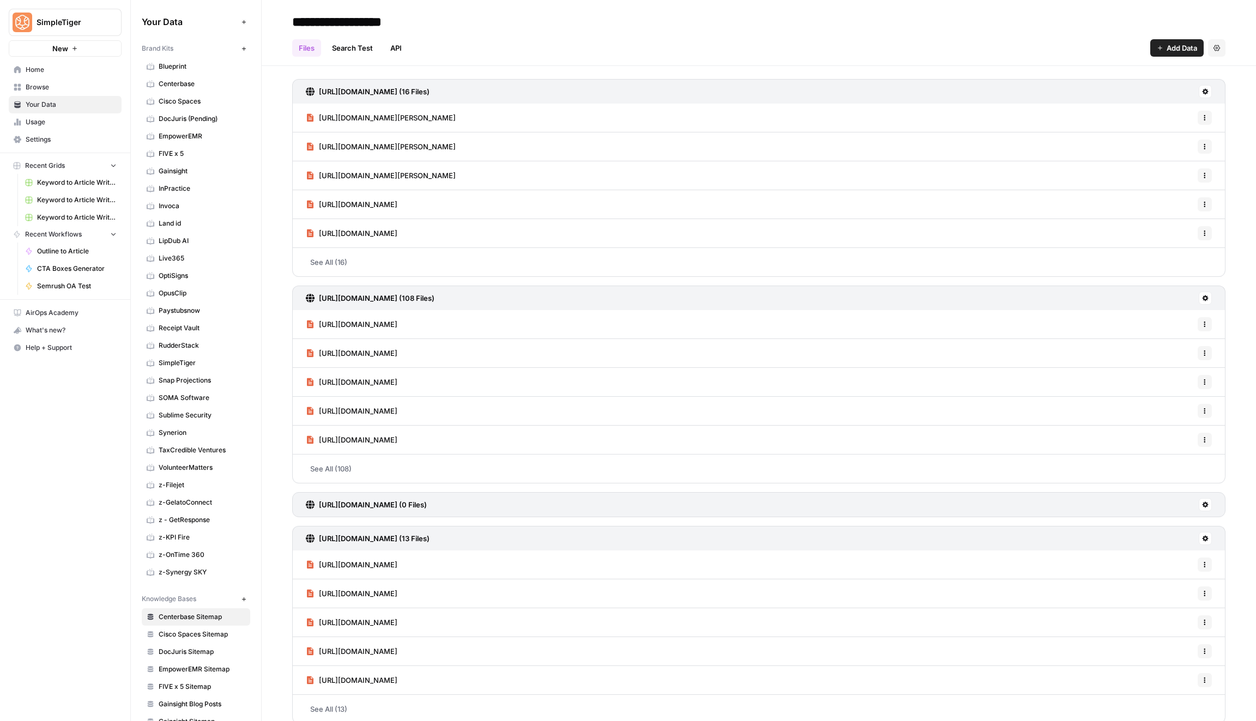
drag, startPoint x: 62, startPoint y: 100, endPoint x: 56, endPoint y: 88, distance: 13.2
click at [56, 88] on span "Browse" at bounding box center [71, 87] width 91 height 10
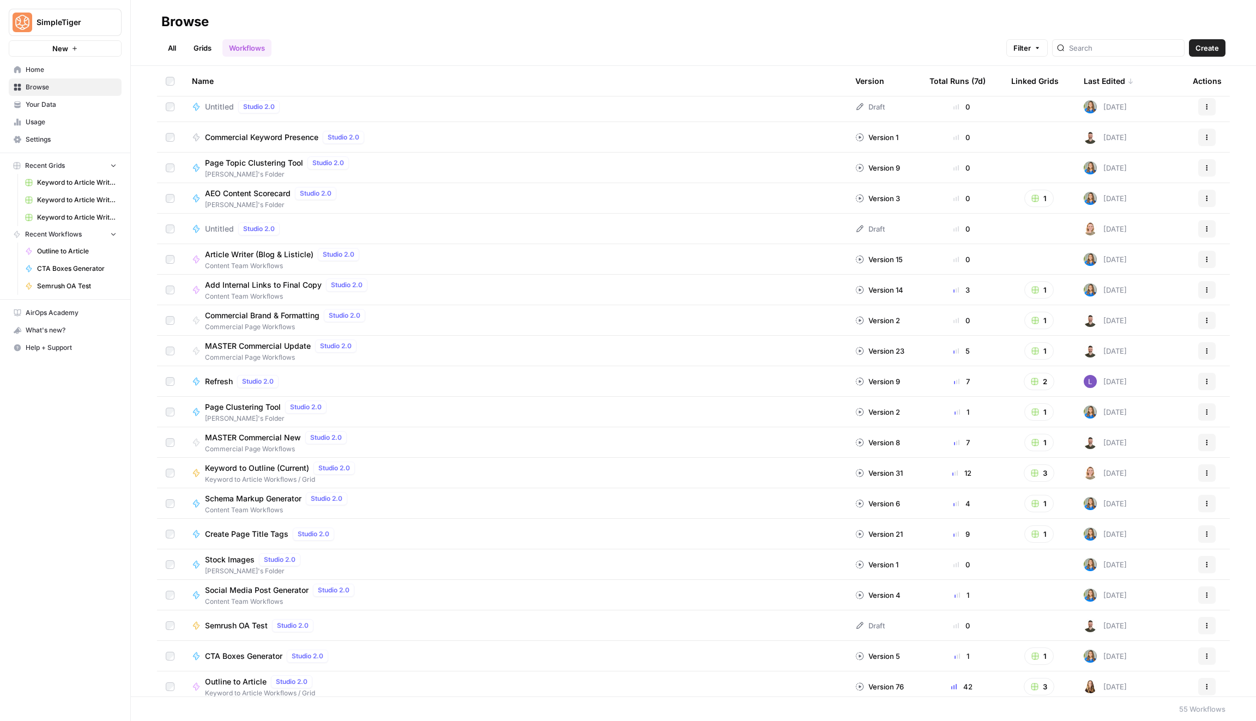
scroll to position [1078, 0]
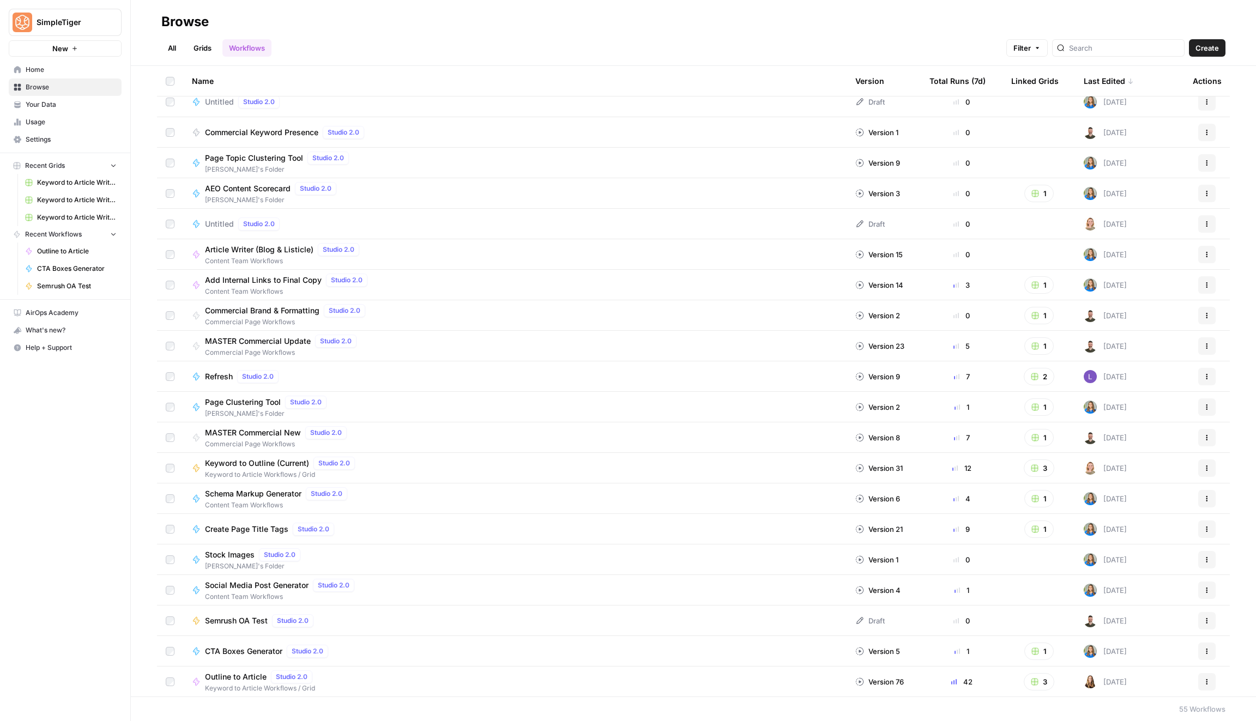
click at [249, 404] on span "Page Clustering Tool" at bounding box center [243, 402] width 76 height 11
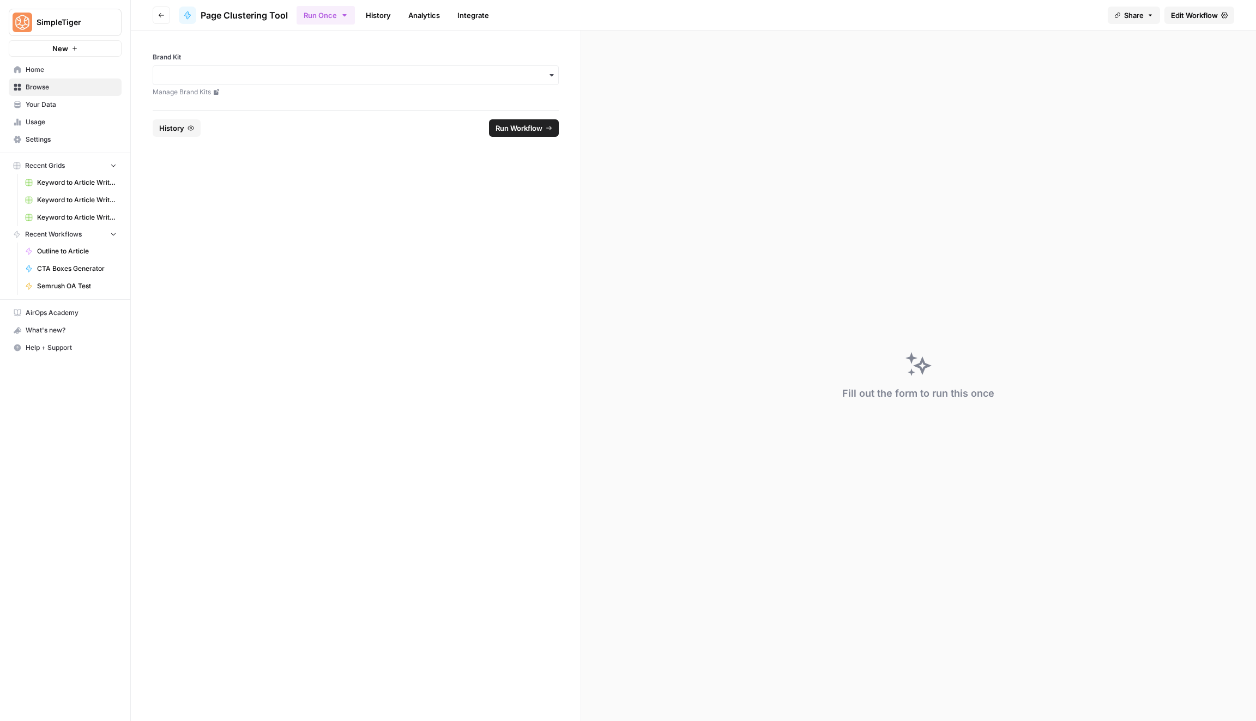
click at [1182, 13] on span "Edit Workflow" at bounding box center [1194, 15] width 47 height 11
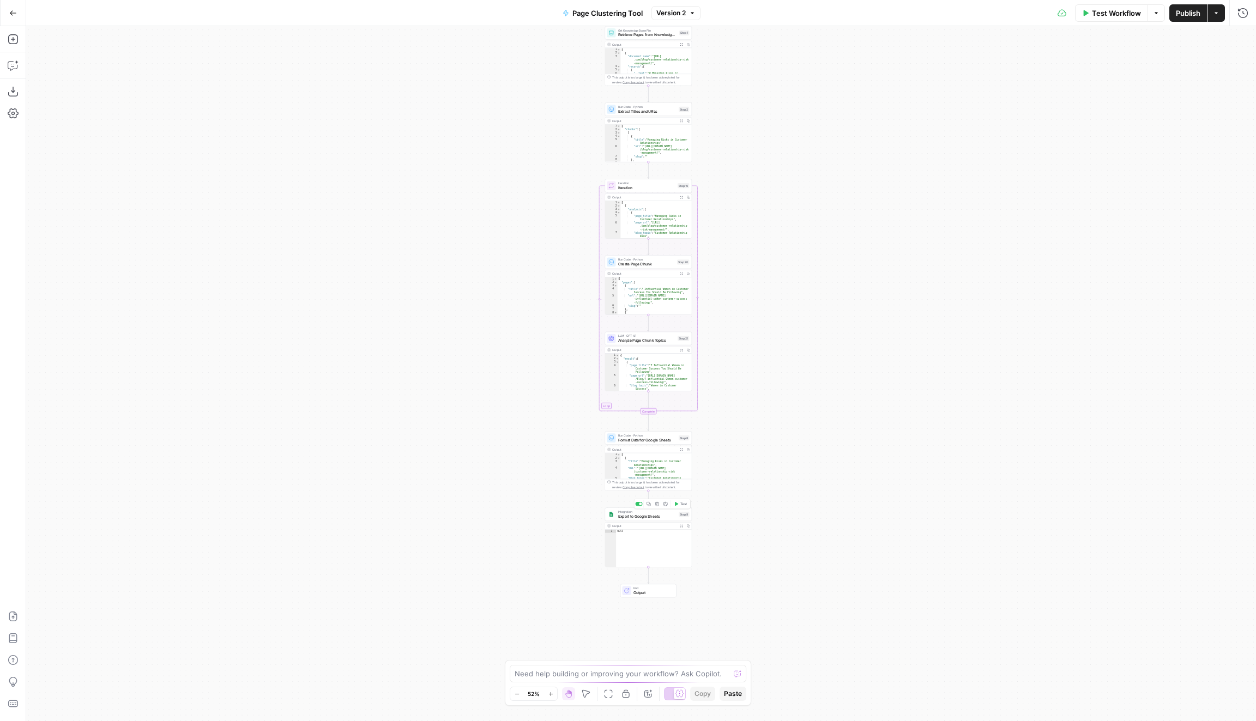
click at [640, 515] on span "Export to Google Sheets" at bounding box center [647, 516] width 58 height 5
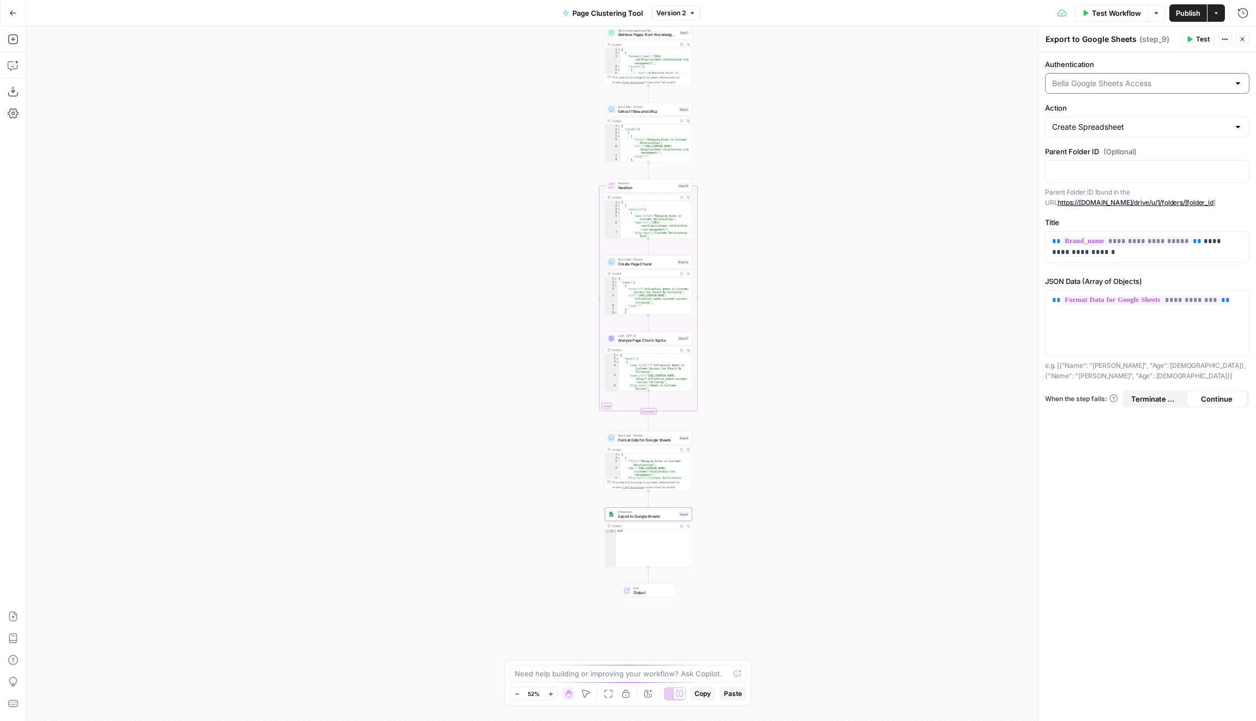
click at [1158, 83] on input "Authentication" at bounding box center [1140, 83] width 177 height 11
click at [1093, 127] on span "Bella Google Sheets Access" at bounding box center [1140, 125] width 172 height 11
type input "Bella Google Sheets Access"
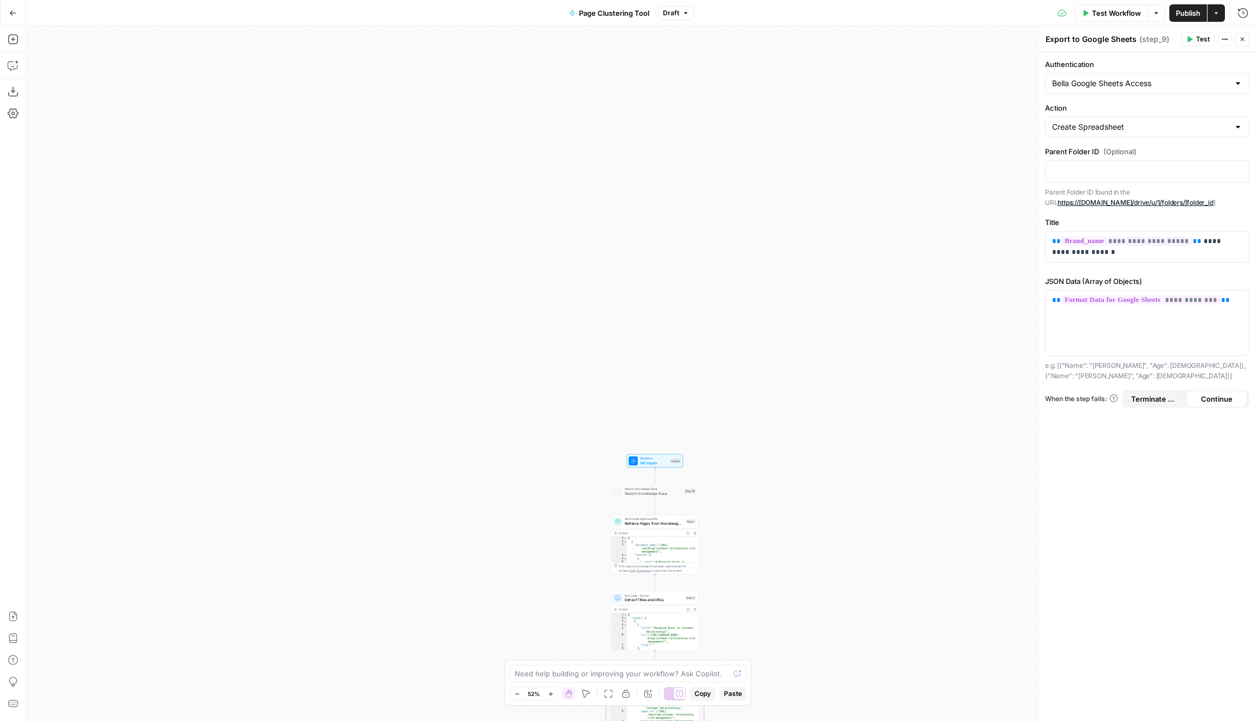
click at [646, 465] on span "Set Inputs" at bounding box center [654, 462] width 28 height 5
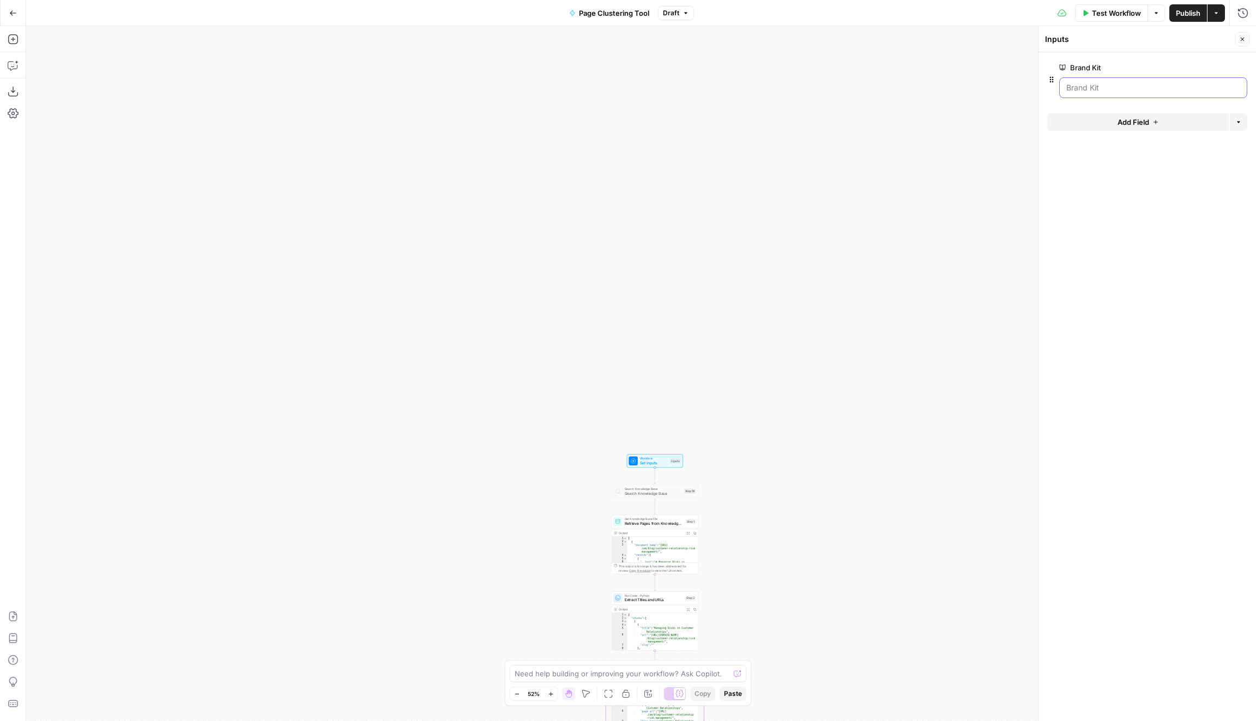
click at [1167, 83] on Kit "Brand Kit" at bounding box center [1153, 87] width 174 height 11
click at [1118, 13] on span "Test Workflow" at bounding box center [1116, 13] width 49 height 11
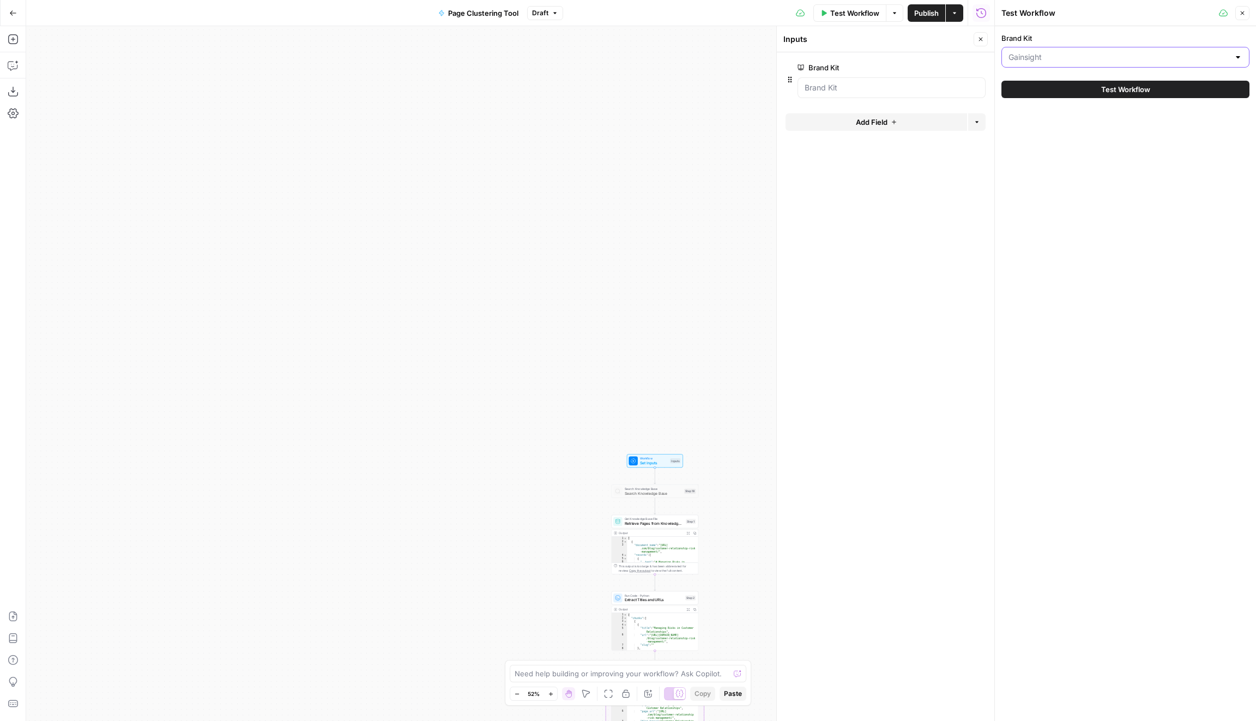
click at [1119, 59] on input "Brand Kit" at bounding box center [1119, 57] width 221 height 11
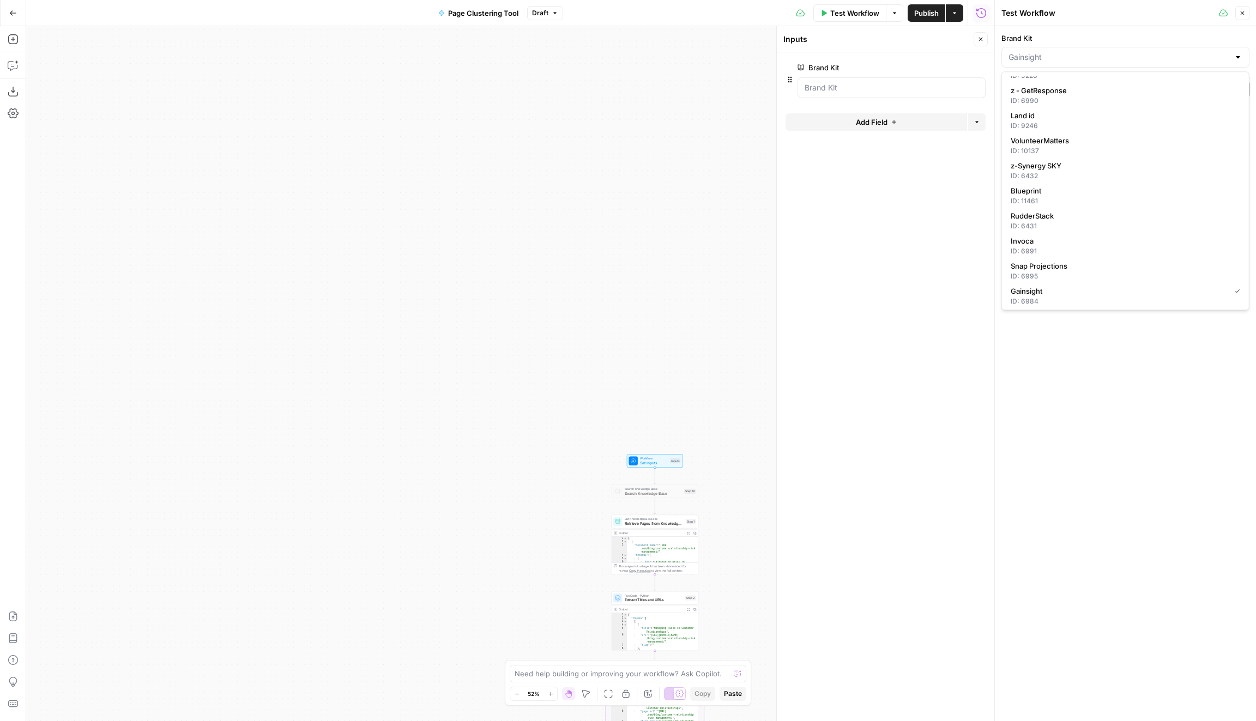
scroll to position [522, 0]
click at [1048, 191] on span "Blueprint" at bounding box center [1123, 189] width 225 height 11
type input "Blueprint"
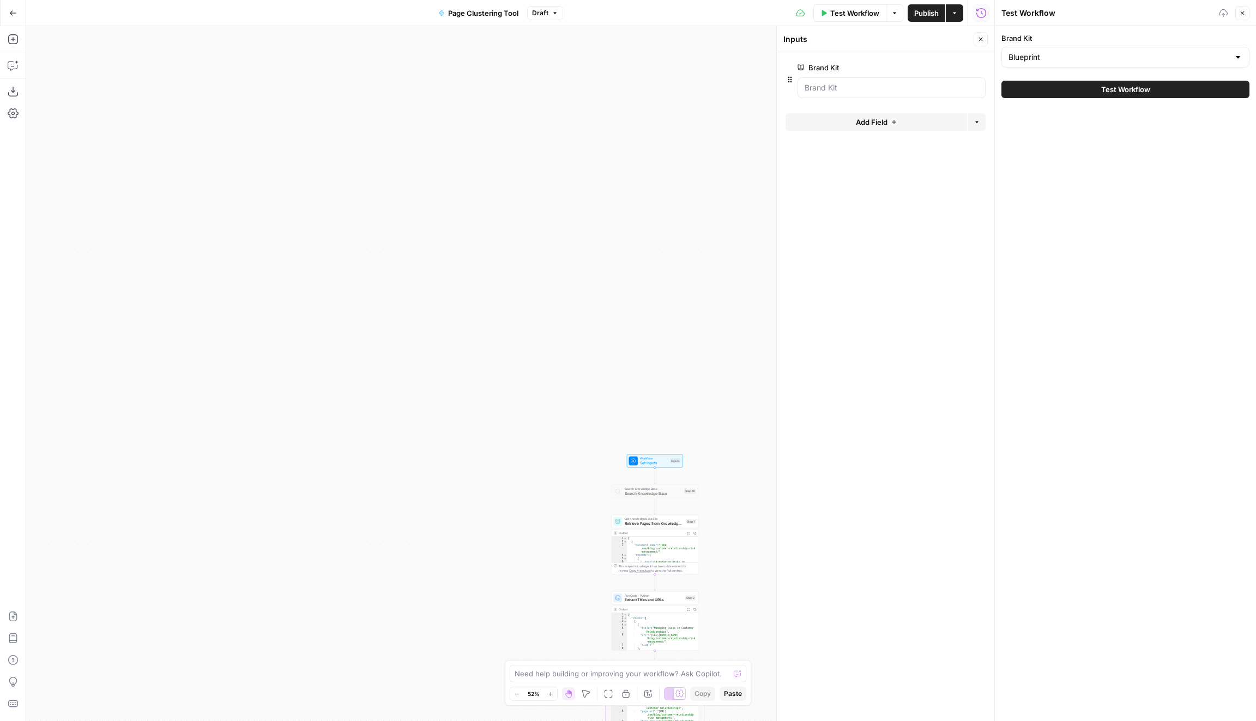
click at [1103, 85] on span "Test Workflow" at bounding box center [1125, 89] width 49 height 11
click at [1104, 90] on span "Test Workflow" at bounding box center [1125, 89] width 49 height 11
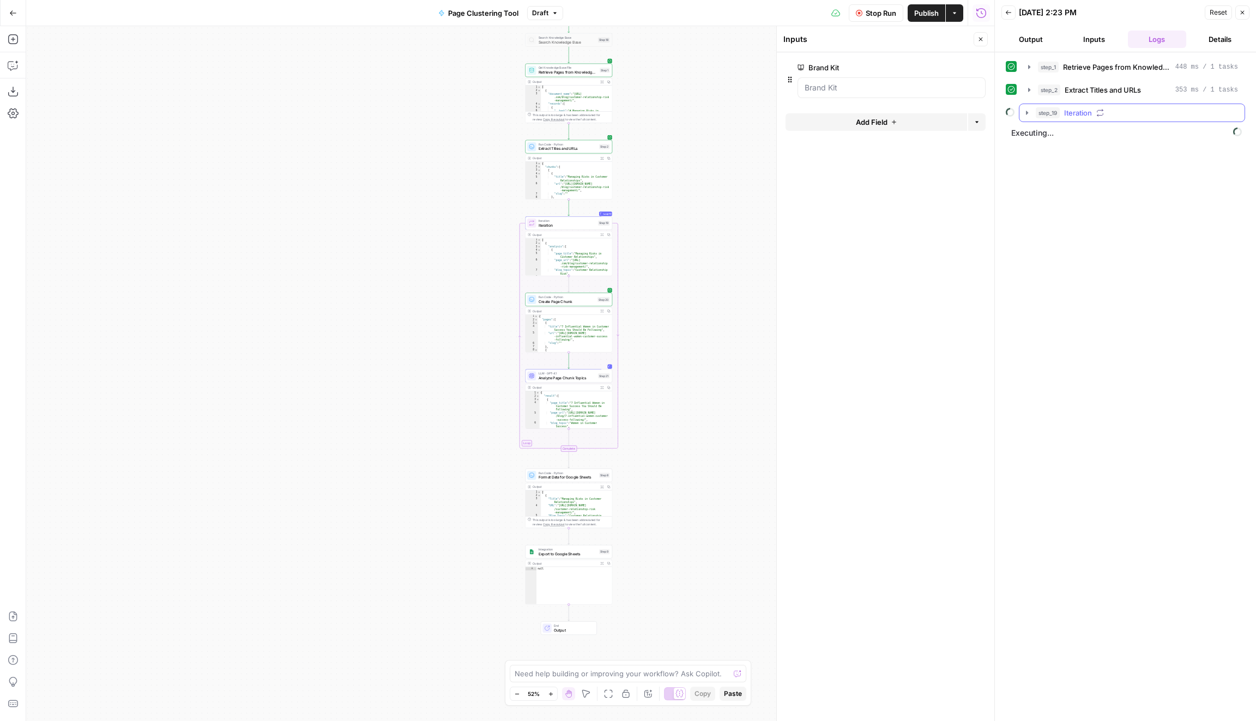
click at [1025, 115] on icon "button" at bounding box center [1027, 113] width 9 height 9
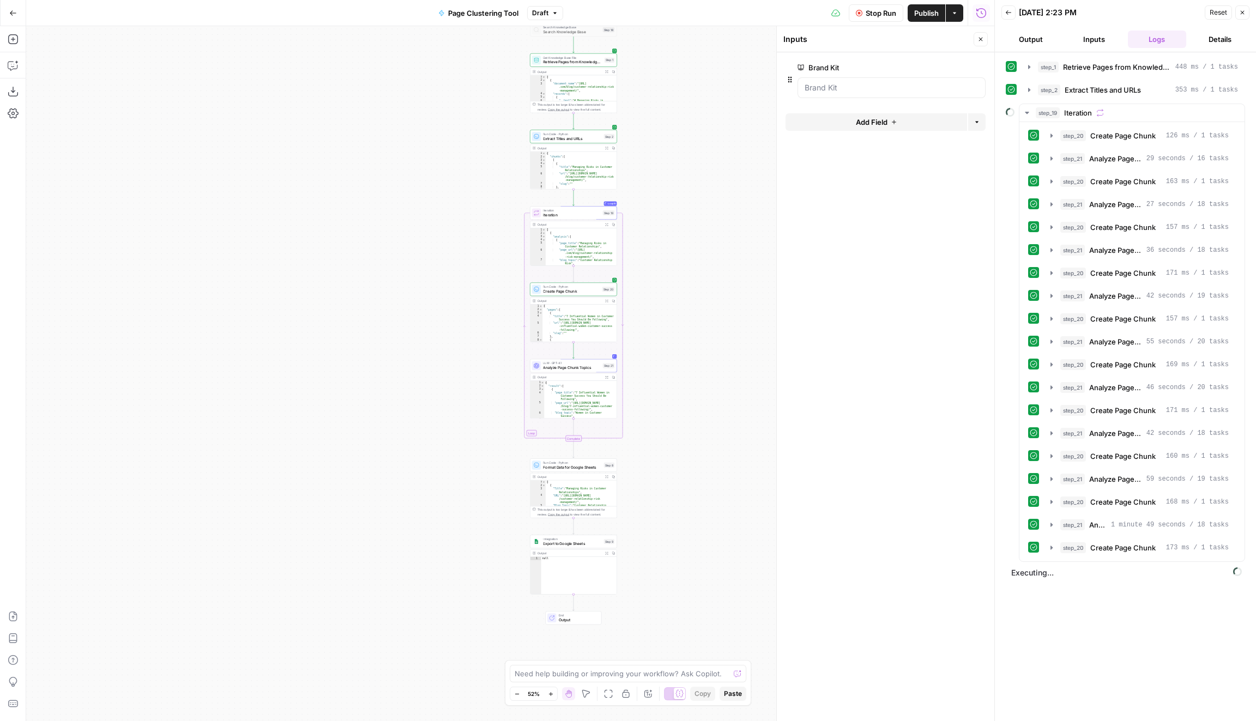
click at [569, 465] on span "Format Data for Google Sheets" at bounding box center [572, 467] width 58 height 5
click at [578, 545] on span "Export to Google Sheets" at bounding box center [572, 543] width 58 height 5
type textarea "Export to Google Sheets"
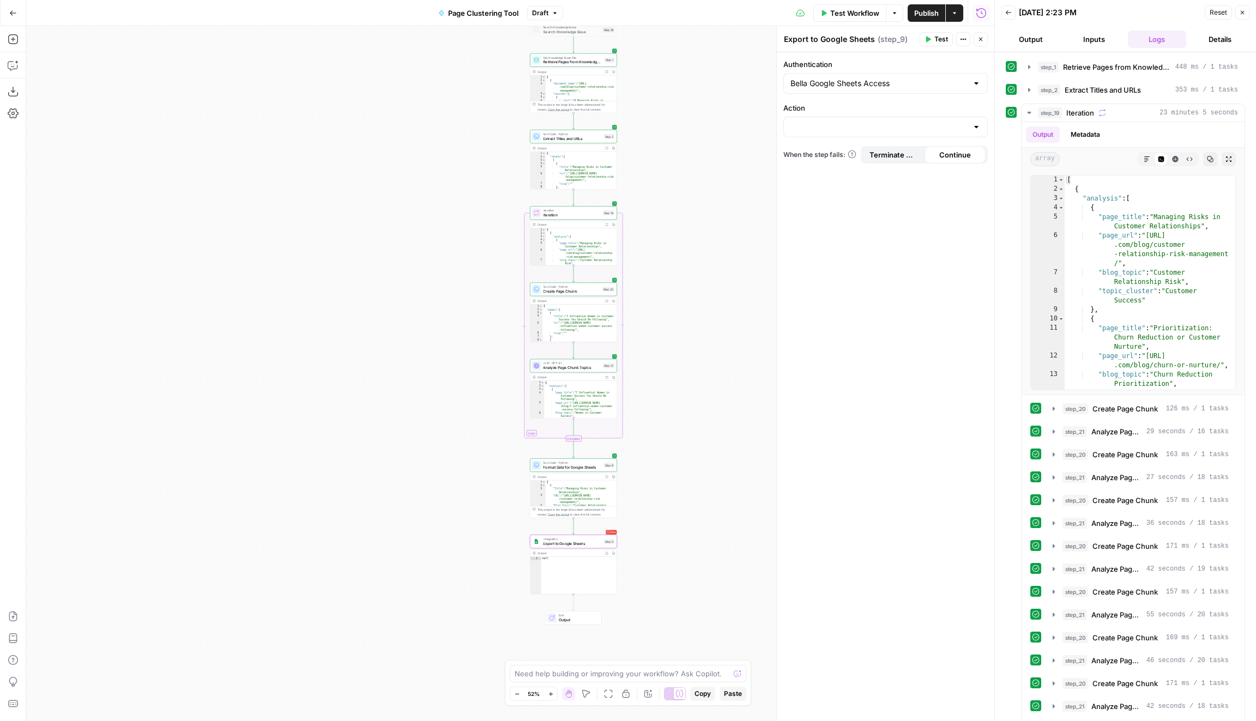
click at [976, 125] on div at bounding box center [976, 127] width 9 height 11
click at [962, 148] on span "Create Spreadsheet" at bounding box center [884, 153] width 182 height 11
type input "Create Spreadsheet"
click at [846, 171] on p at bounding box center [886, 170] width 190 height 11
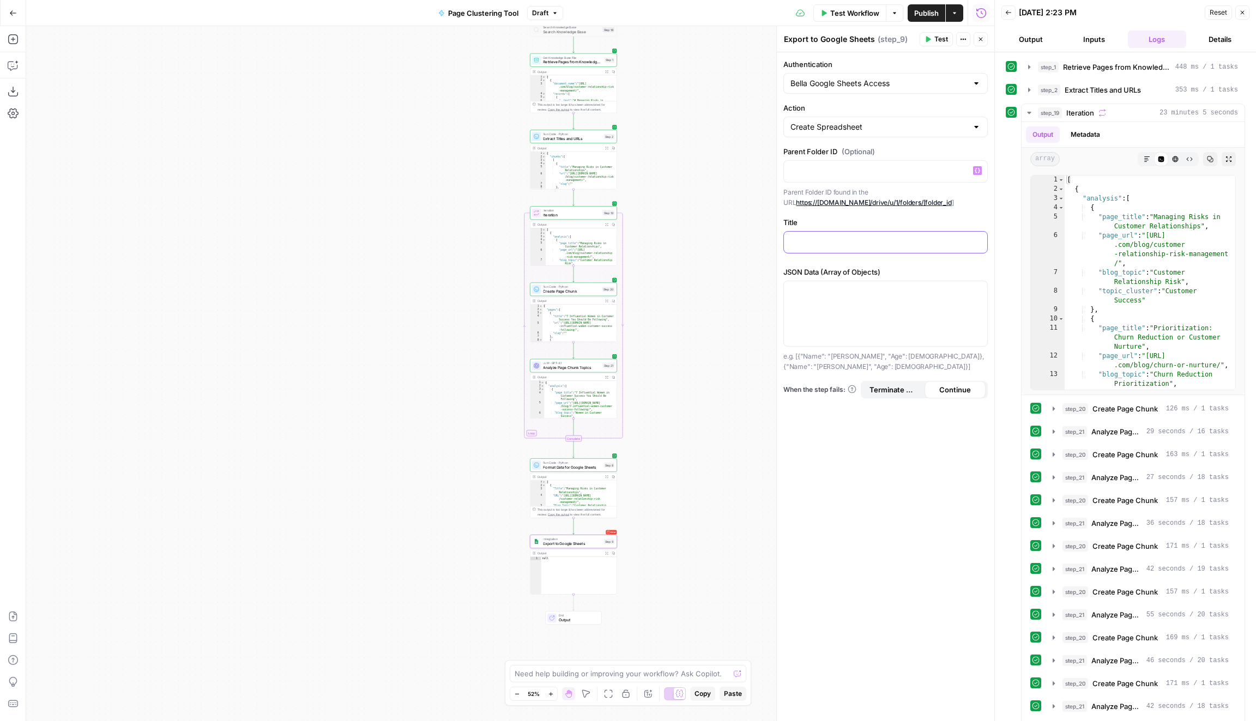
click at [883, 246] on div at bounding box center [885, 242] width 203 height 21
click at [975, 242] on button "Variables Menu" at bounding box center [977, 241] width 9 height 9
click at [981, 240] on button "Variables Menu" at bounding box center [977, 241] width 9 height 9
click at [978, 239] on icon "button" at bounding box center [977, 241] width 5 height 5
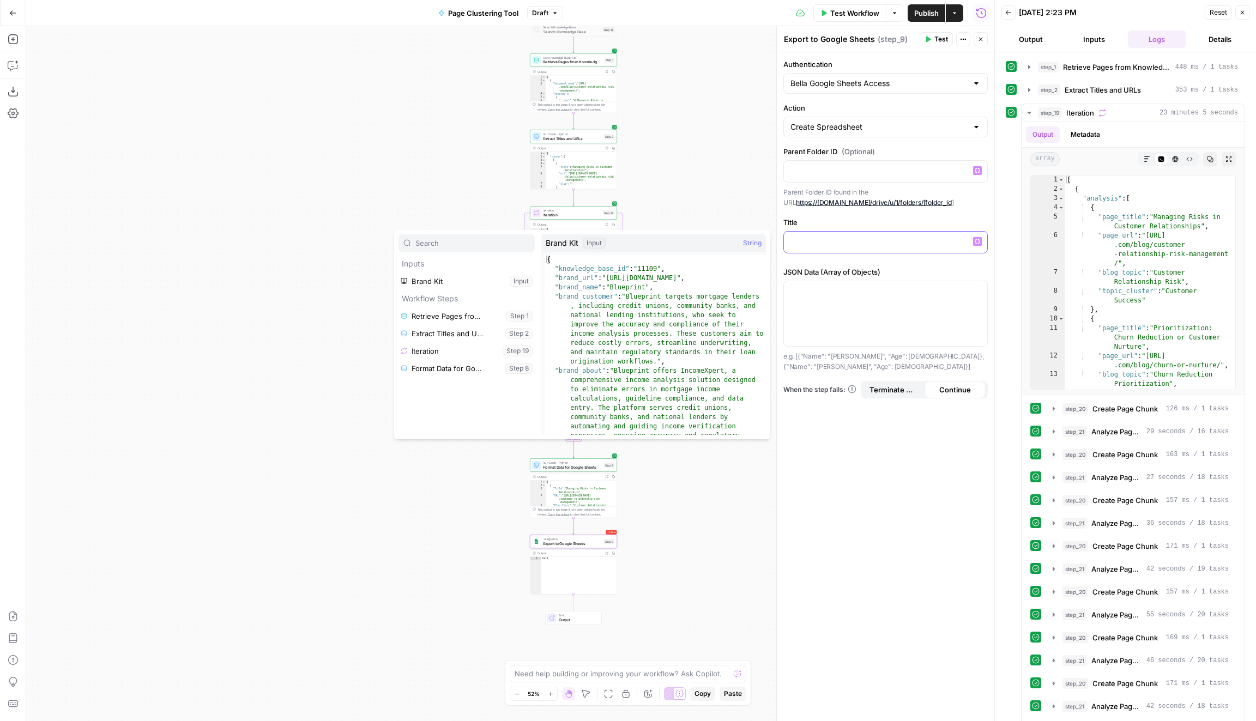
click at [978, 239] on icon "button" at bounding box center [977, 241] width 5 height 5
click at [448, 279] on button "Expand" at bounding box center [452, 281] width 14 height 14
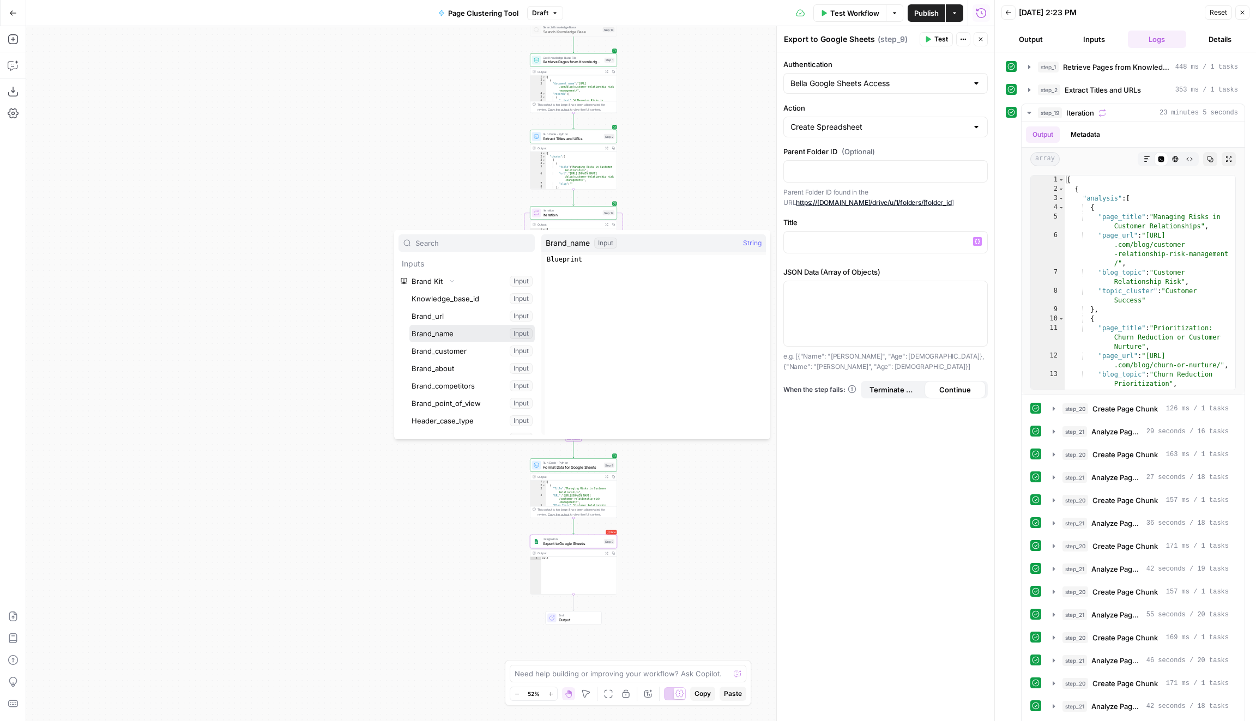
click at [460, 330] on button "Select variable Brand_name" at bounding box center [471, 333] width 125 height 17
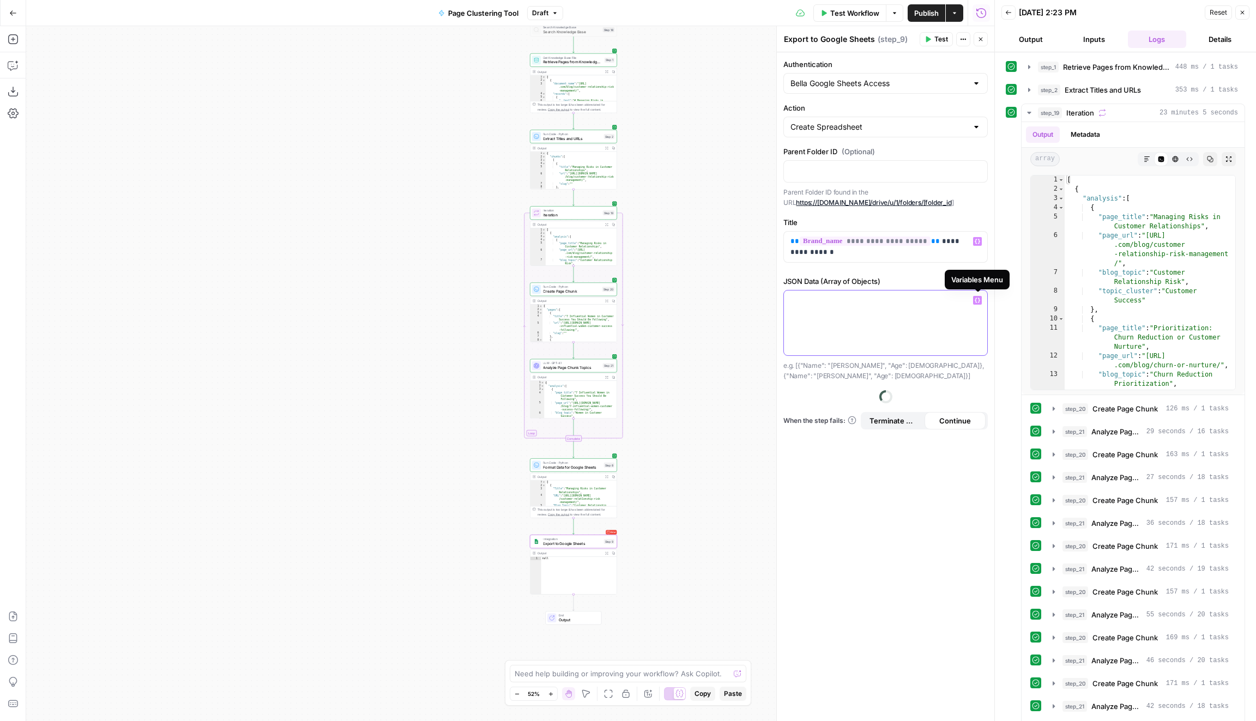
click at [976, 298] on icon "button" at bounding box center [977, 300] width 5 height 5
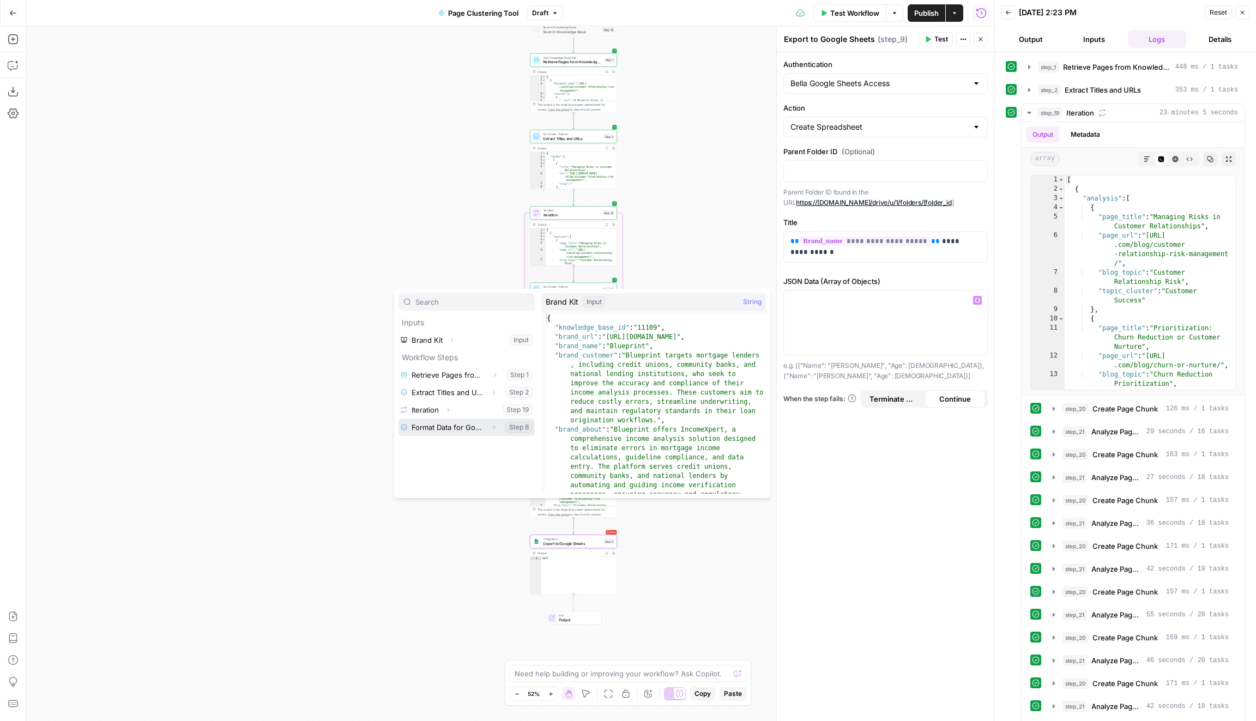
click at [495, 428] on icon "button" at bounding box center [494, 427] width 7 height 7
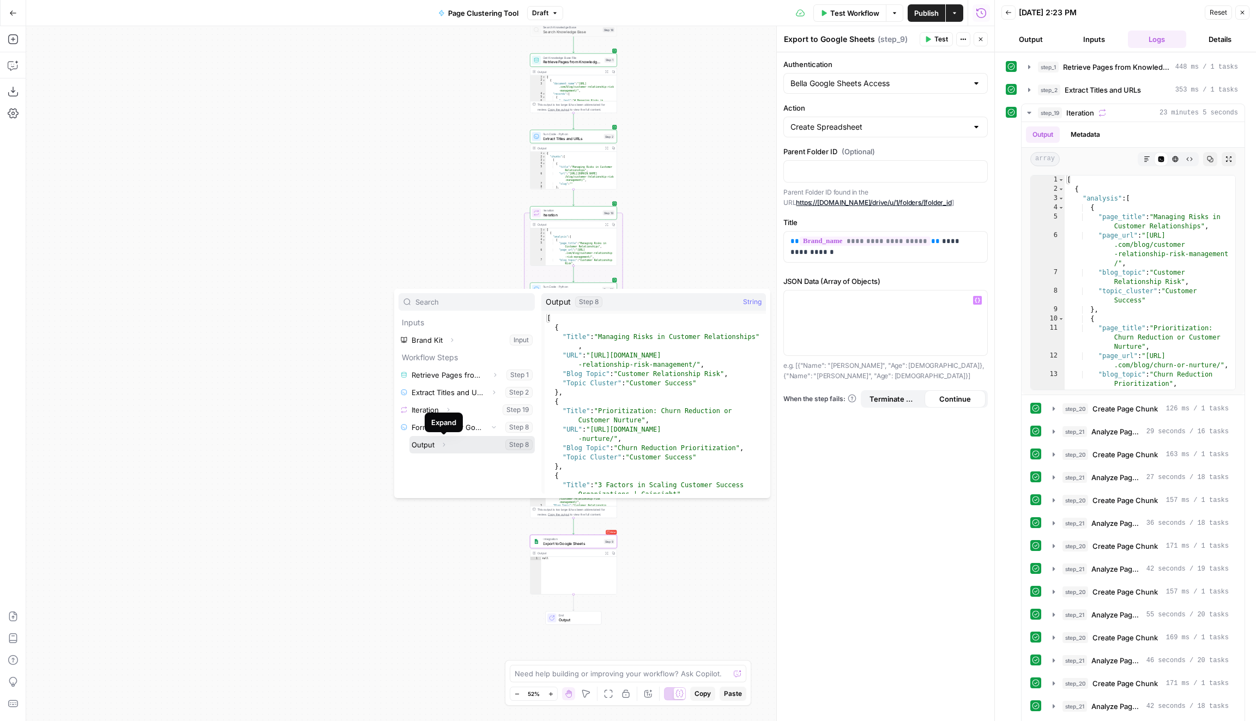
click at [434, 443] on button "Select variable Output" at bounding box center [471, 444] width 125 height 17
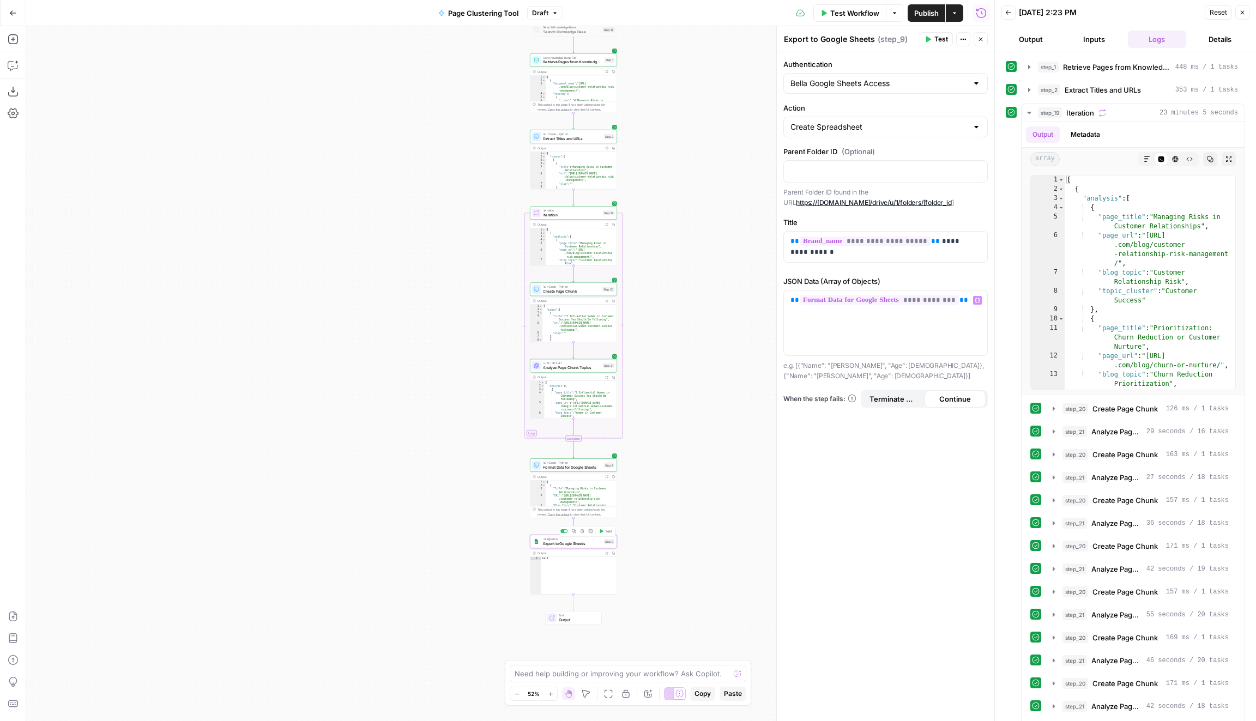
click at [606, 532] on span "Test" at bounding box center [608, 531] width 7 height 5
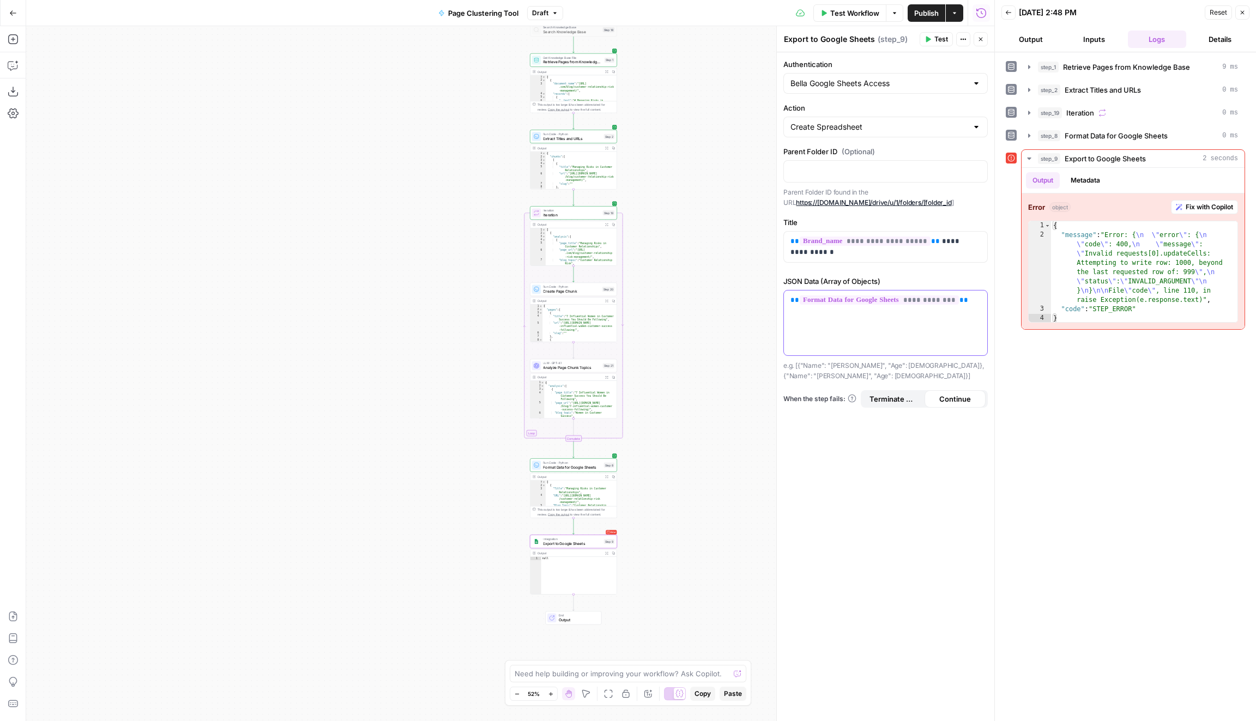
click at [913, 337] on div "**********" at bounding box center [885, 323] width 203 height 65
click at [976, 299] on icon "button" at bounding box center [977, 300] width 5 height 5
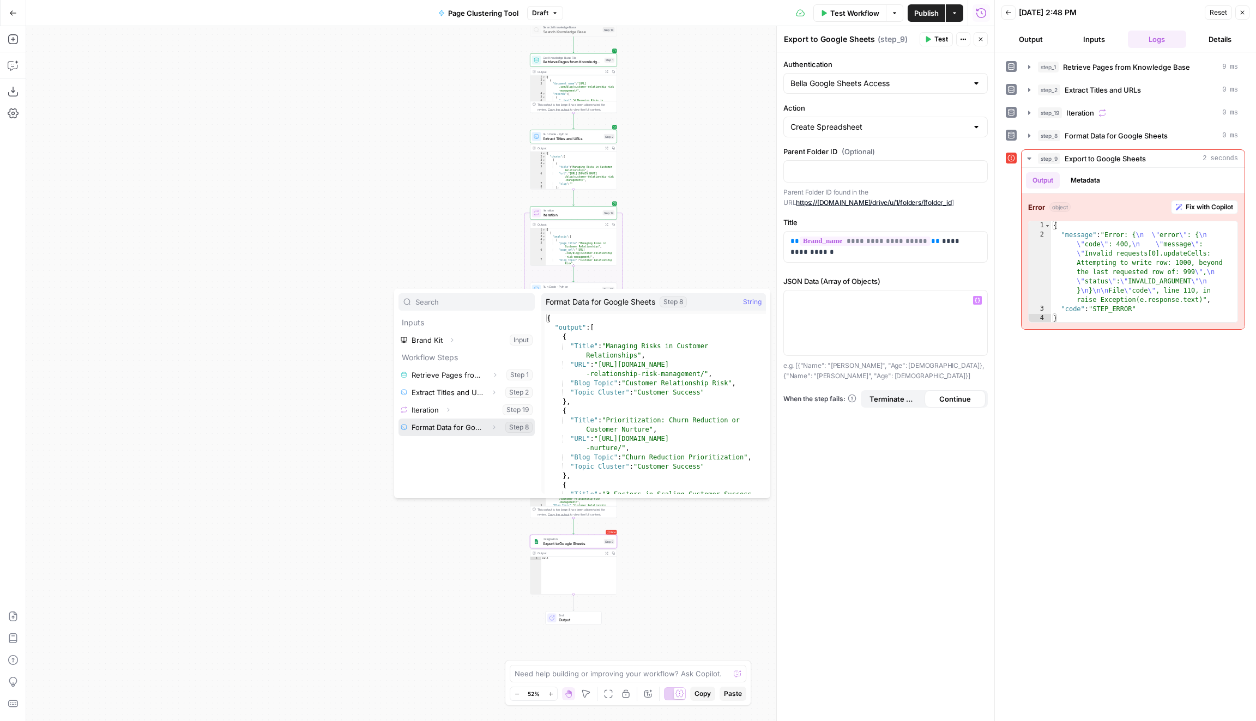
click at [494, 427] on icon "button" at bounding box center [494, 427] width 2 height 4
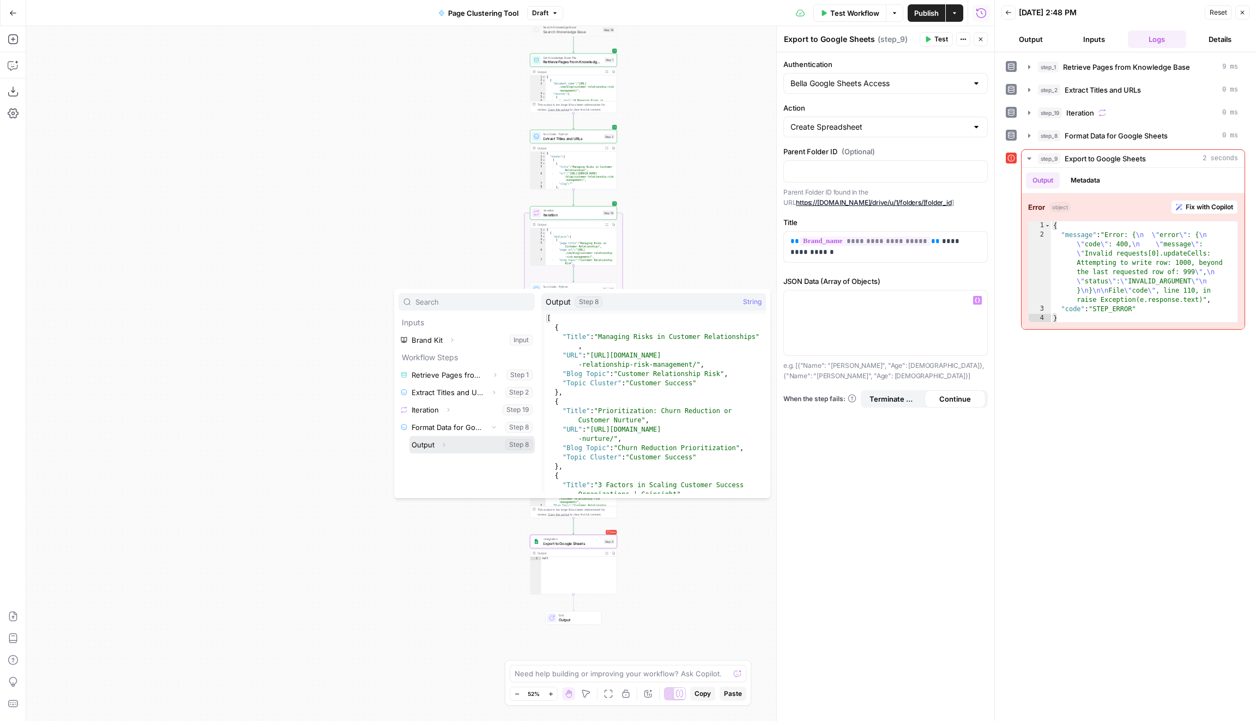
click at [447, 442] on icon "button" at bounding box center [444, 445] width 7 height 7
click at [444, 444] on icon "button" at bounding box center [444, 445] width 2 height 4
click at [425, 445] on button "Select variable Output" at bounding box center [471, 444] width 125 height 17
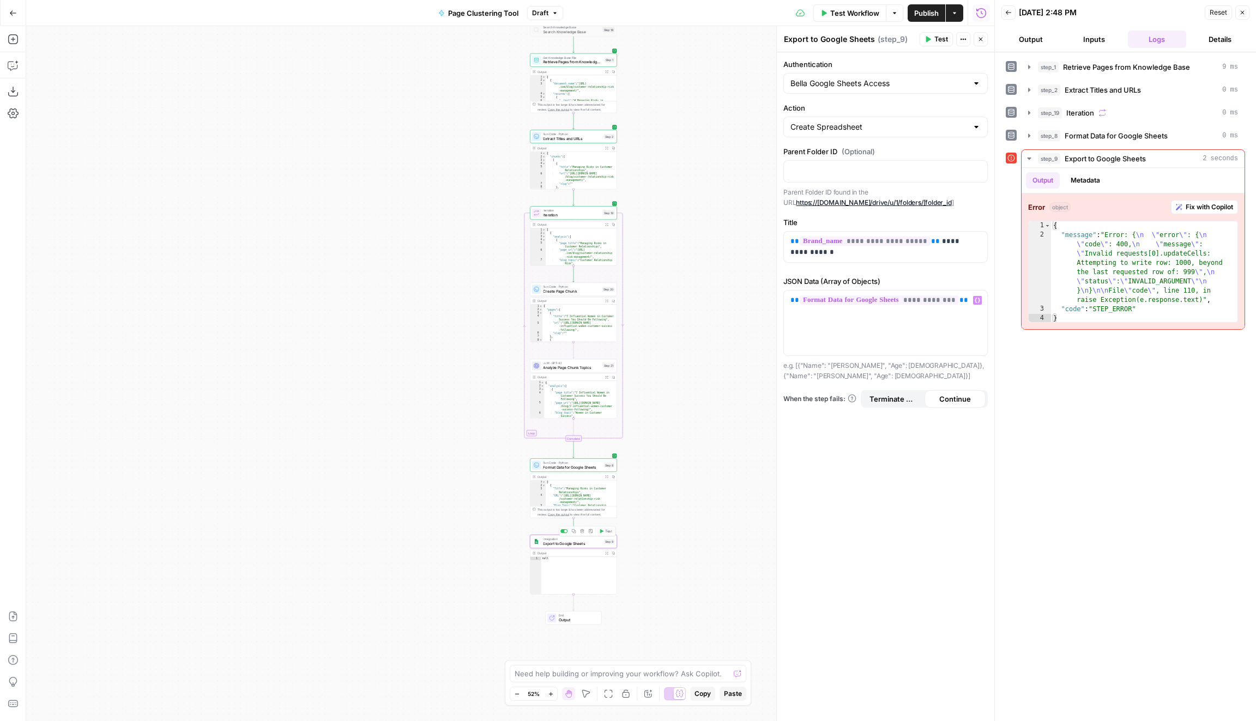
click at [606, 532] on span "Test" at bounding box center [608, 531] width 7 height 5
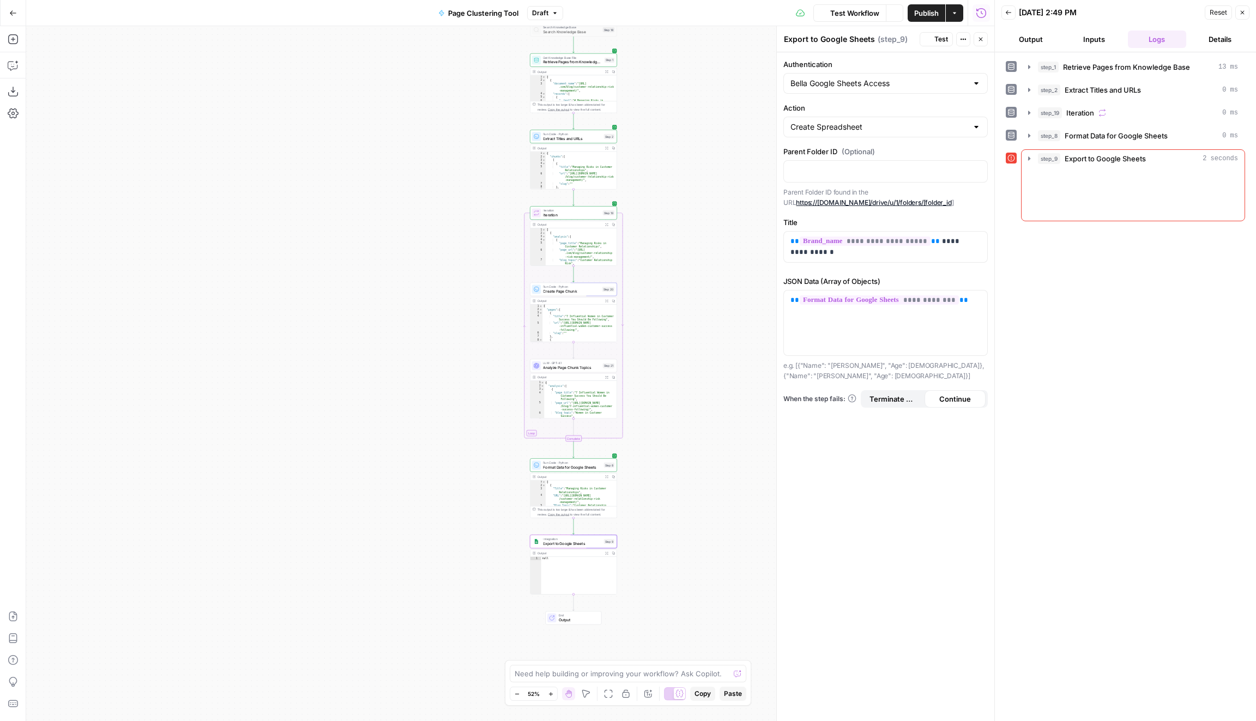
click at [614, 477] on icon "button" at bounding box center [613, 476] width 3 height 3
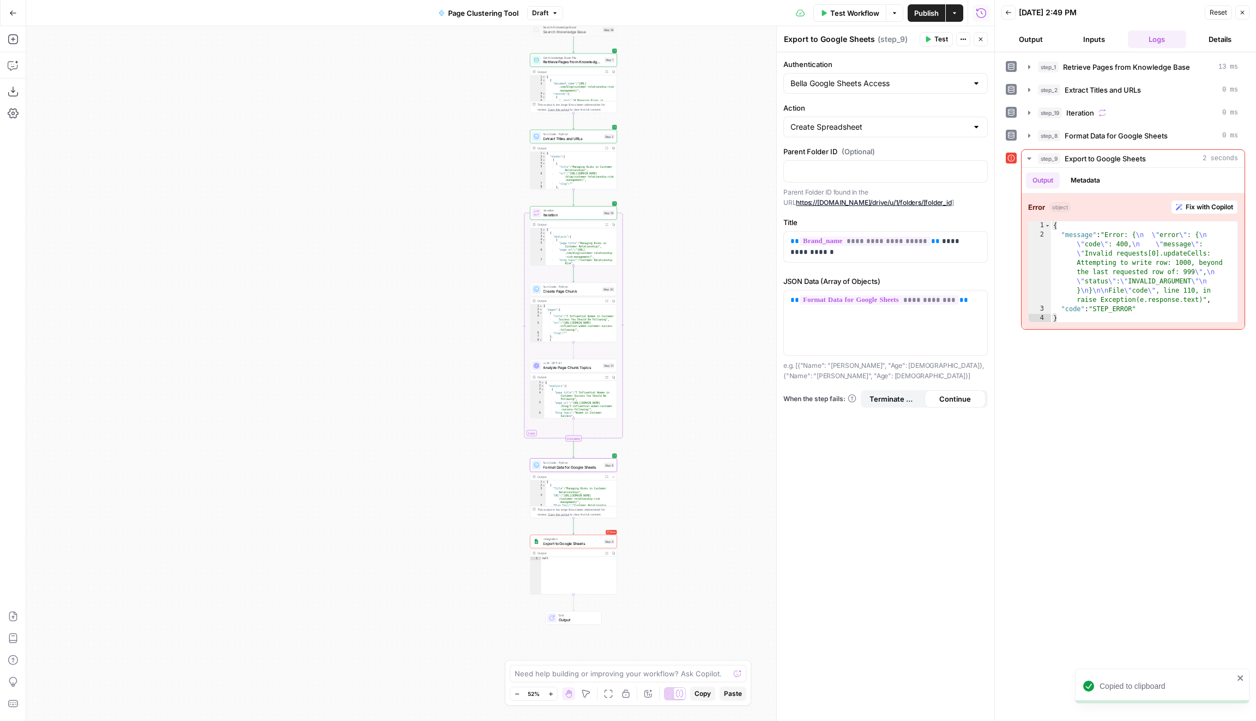
click at [614, 477] on icon "button" at bounding box center [613, 476] width 3 height 3
click at [1213, 200] on button "Fix with Copilot" at bounding box center [1204, 207] width 67 height 14
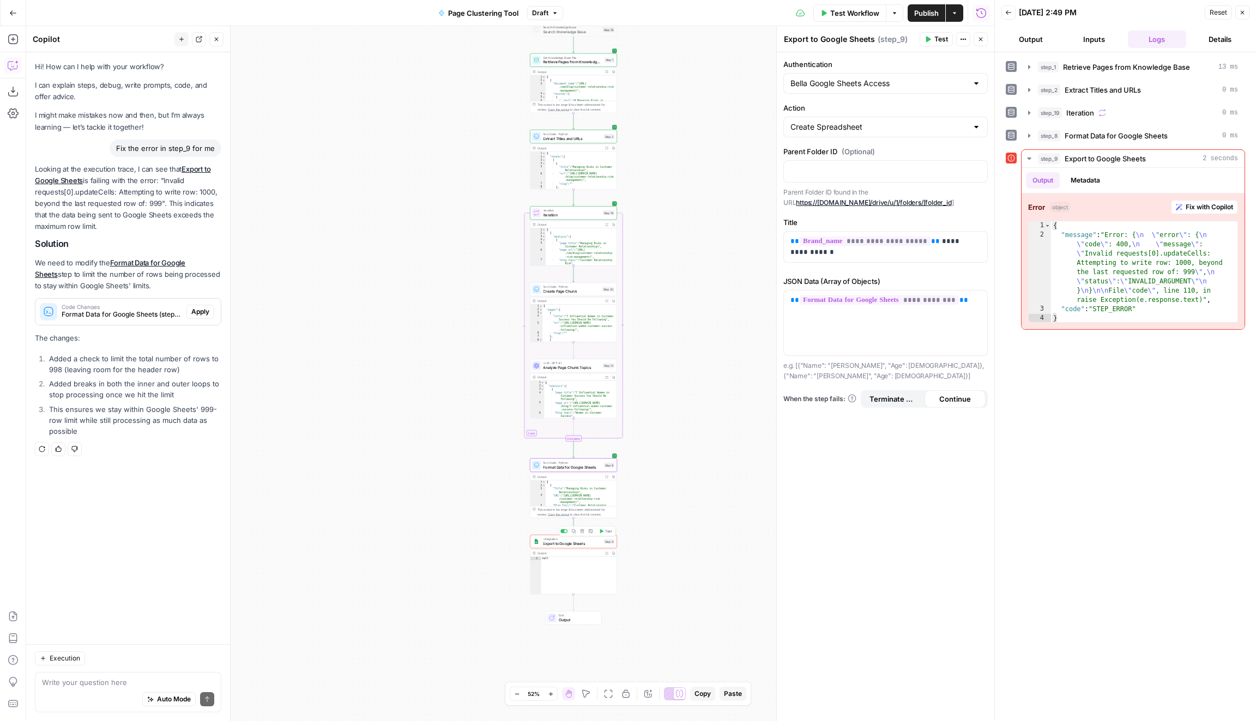
click at [611, 532] on span "Test" at bounding box center [608, 531] width 7 height 5
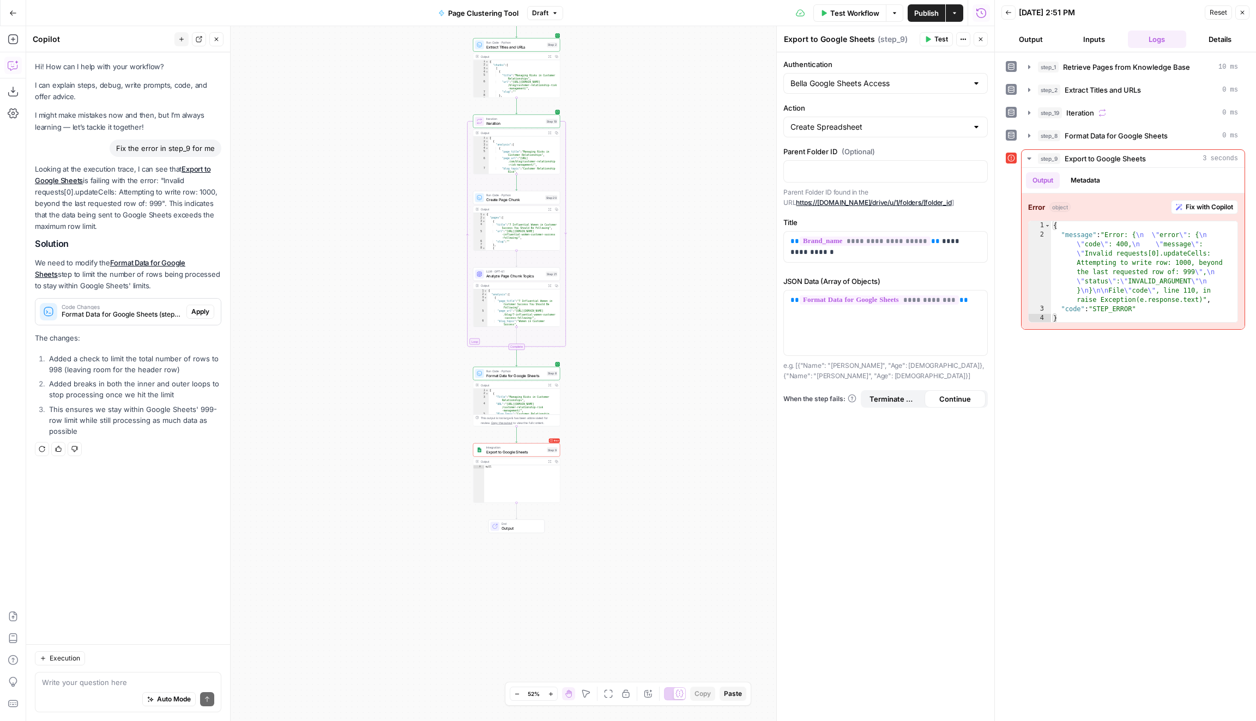
click at [557, 384] on icon "button" at bounding box center [556, 385] width 3 height 3
click at [678, 151] on div "Workflow Set Inputs Inputs Search Knowledge Base Search Knowledge Base Step 18 …" at bounding box center [510, 373] width 968 height 695
click at [680, 154] on div "Workflow Set Inputs Inputs Search Knowledge Base Search Knowledge Base Step 18 …" at bounding box center [510, 373] width 968 height 695
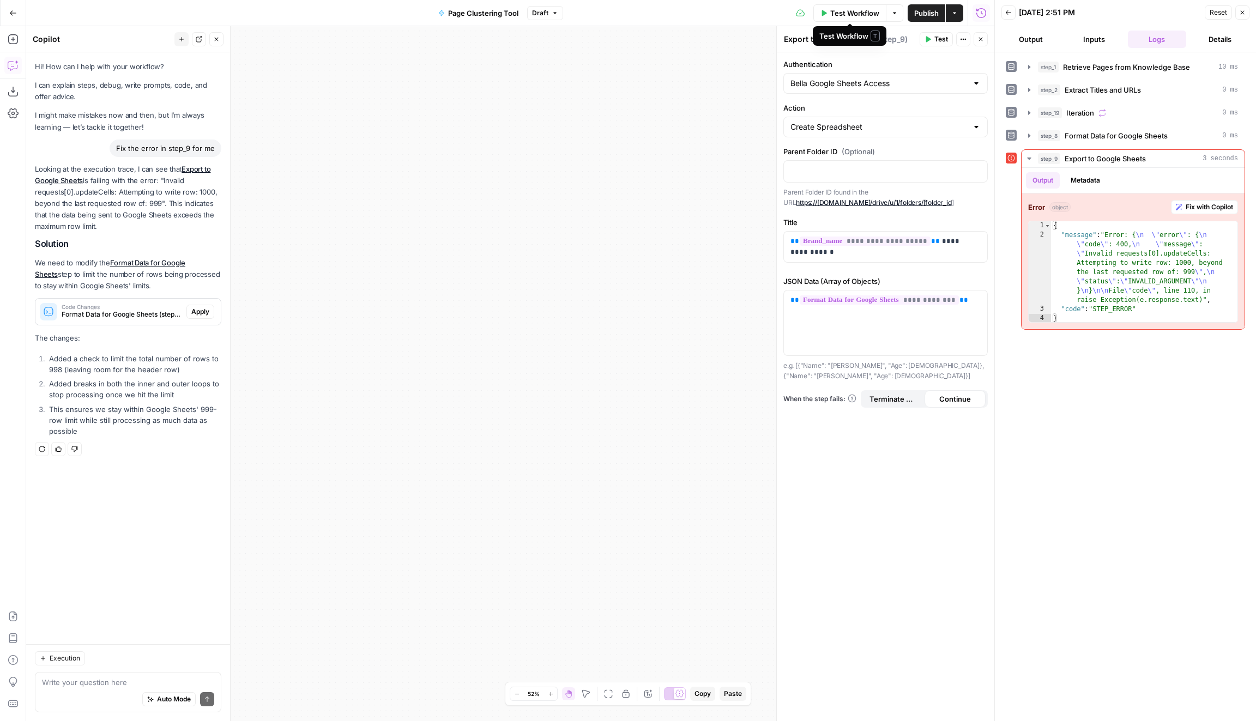
click at [852, 13] on span "Test Workflow" at bounding box center [854, 13] width 49 height 11
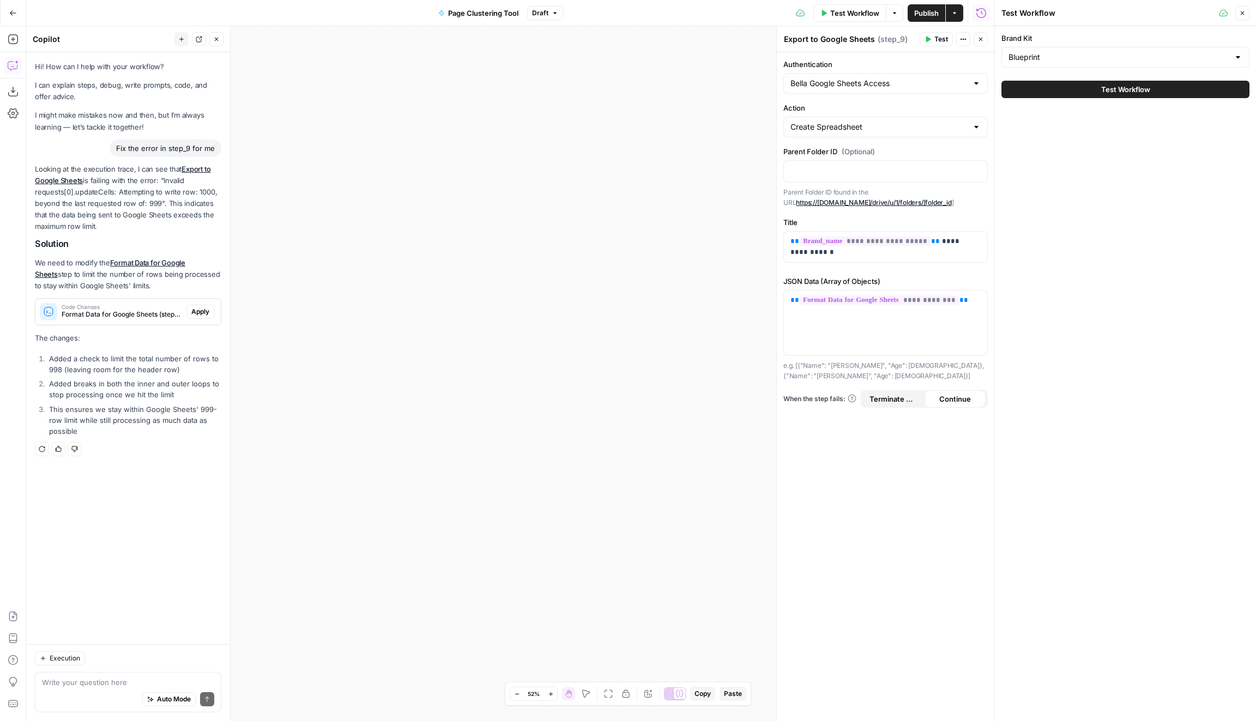
click at [1085, 64] on div "Blueprint" at bounding box center [1126, 57] width 248 height 21
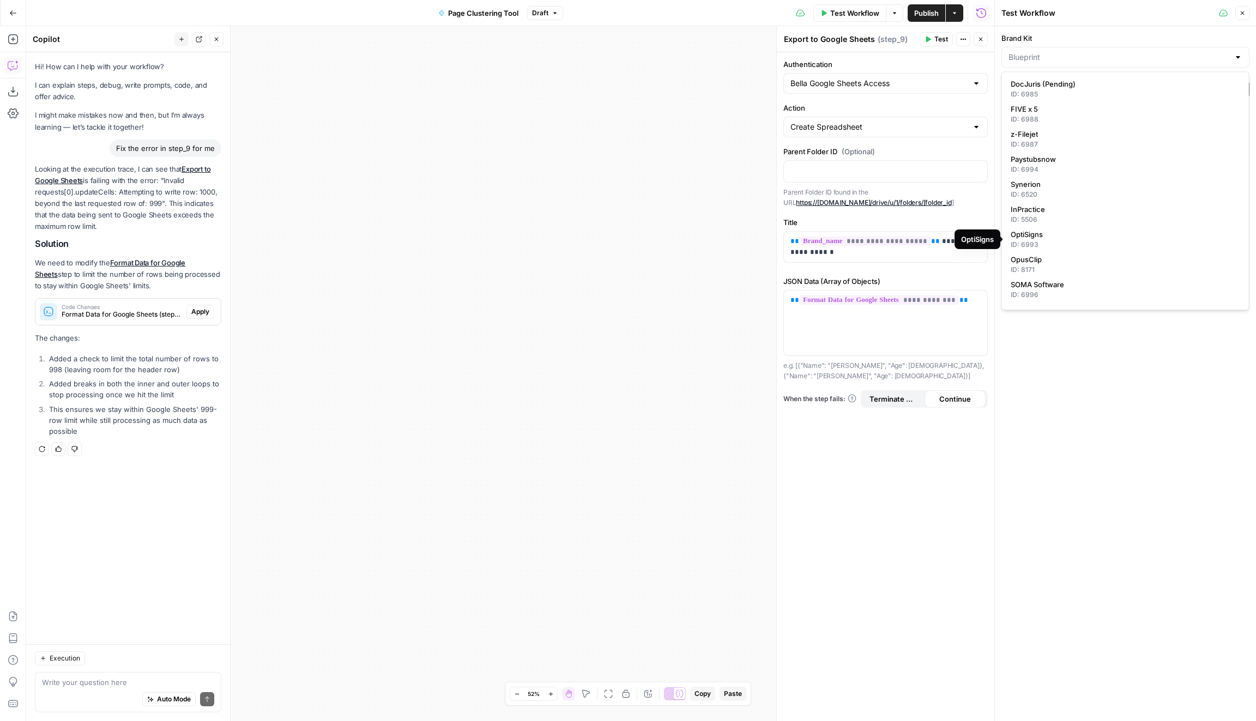
type input "Blueprint"
click at [1092, 526] on div "Brand Kit Blueprint Test Workflow" at bounding box center [1125, 373] width 261 height 695
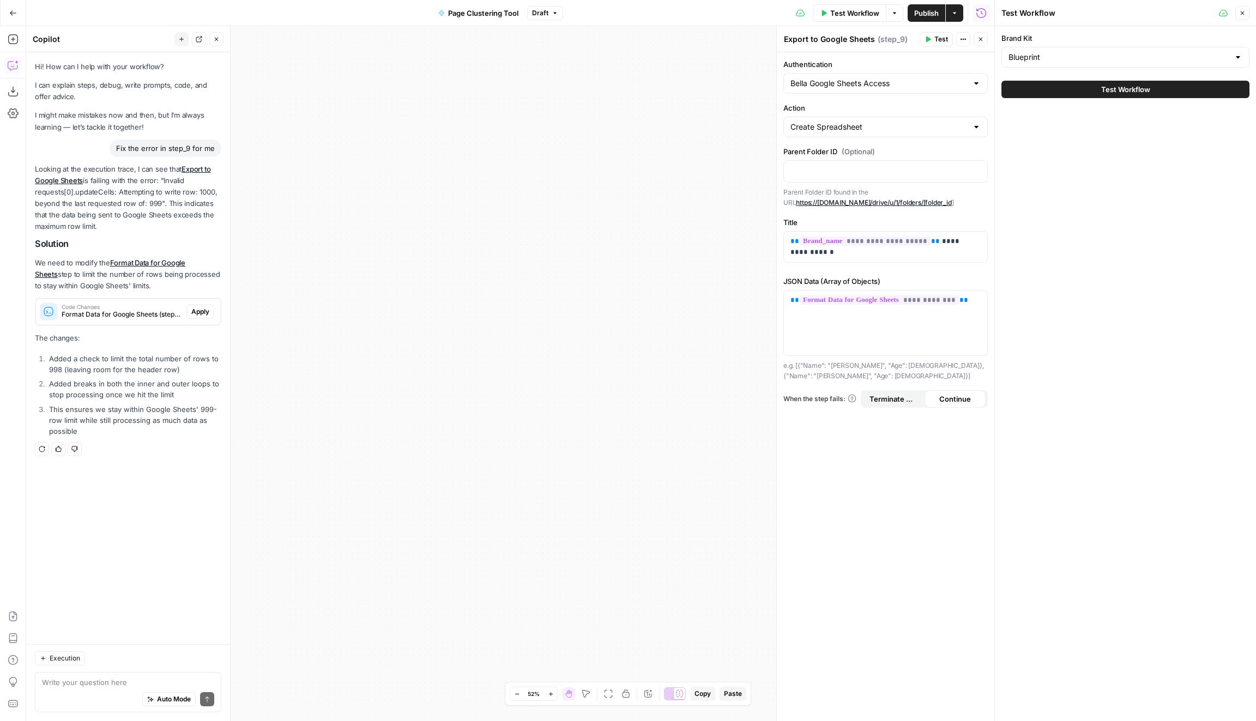
click at [1207, 89] on button "Test Workflow" at bounding box center [1126, 89] width 248 height 17
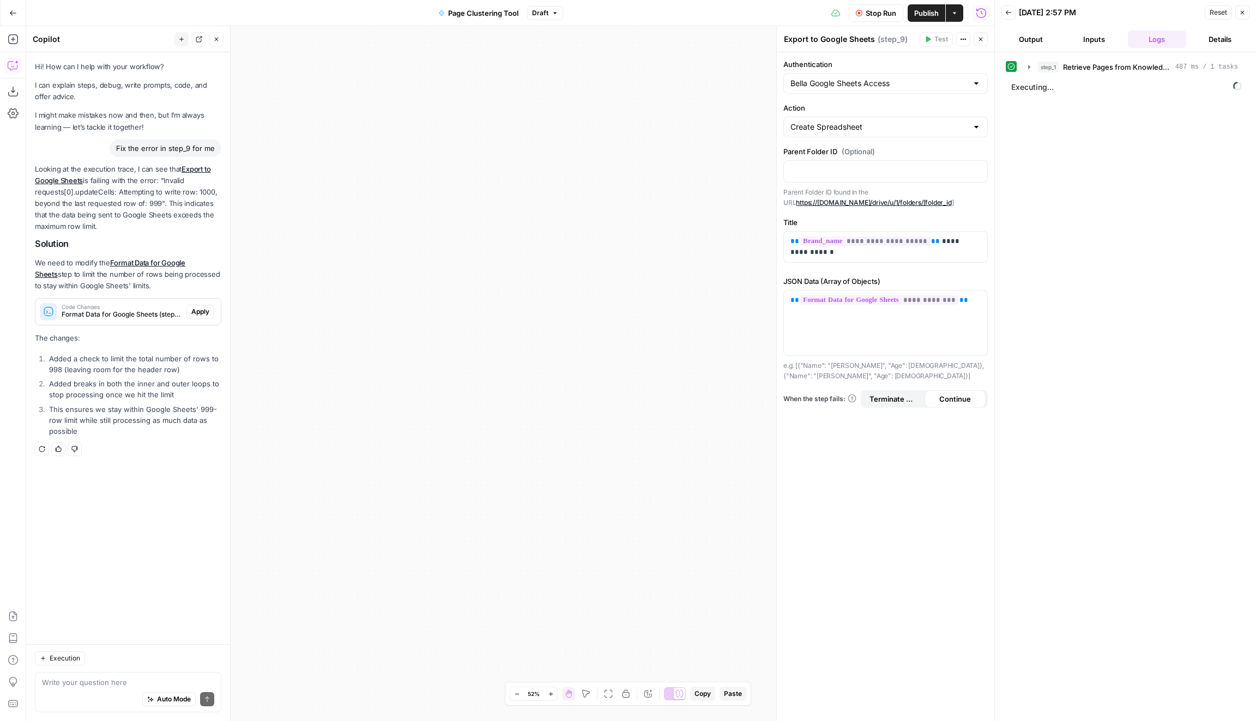
click at [870, 10] on span "Stop Run" at bounding box center [881, 13] width 31 height 11
click at [843, 13] on span "Test Workflow" at bounding box center [854, 13] width 49 height 11
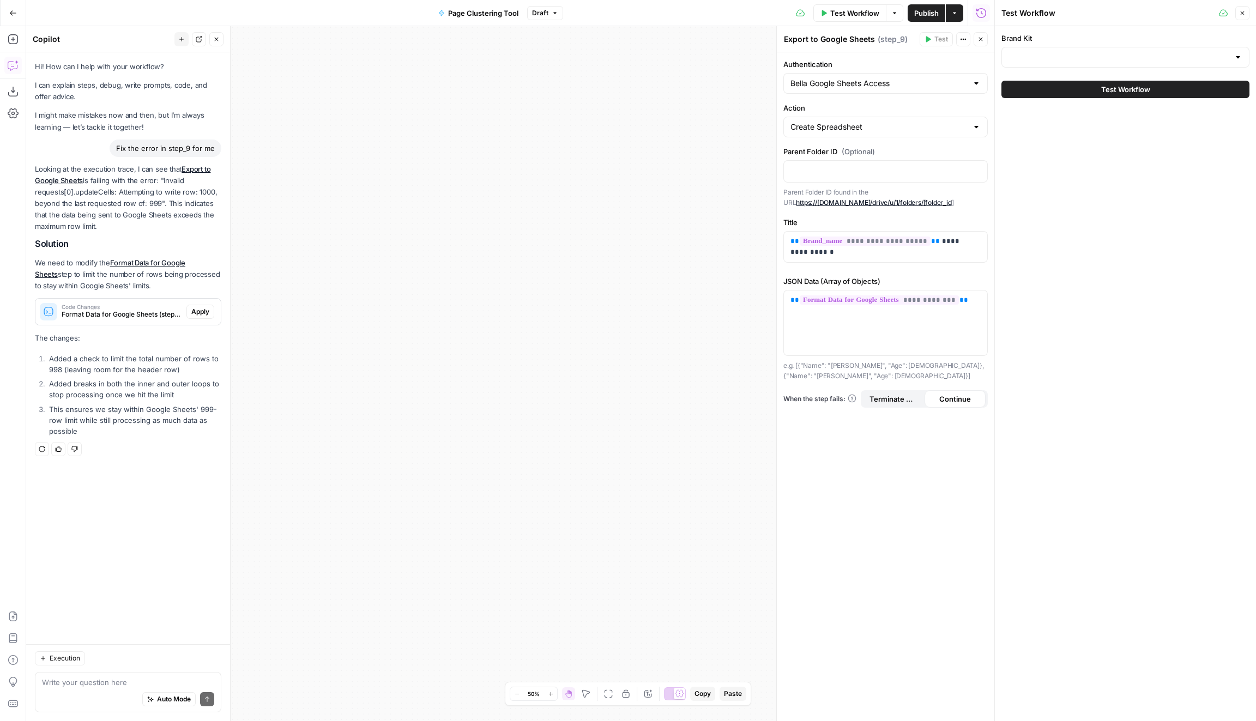
click at [215, 40] on icon "button" at bounding box center [216, 39] width 7 height 7
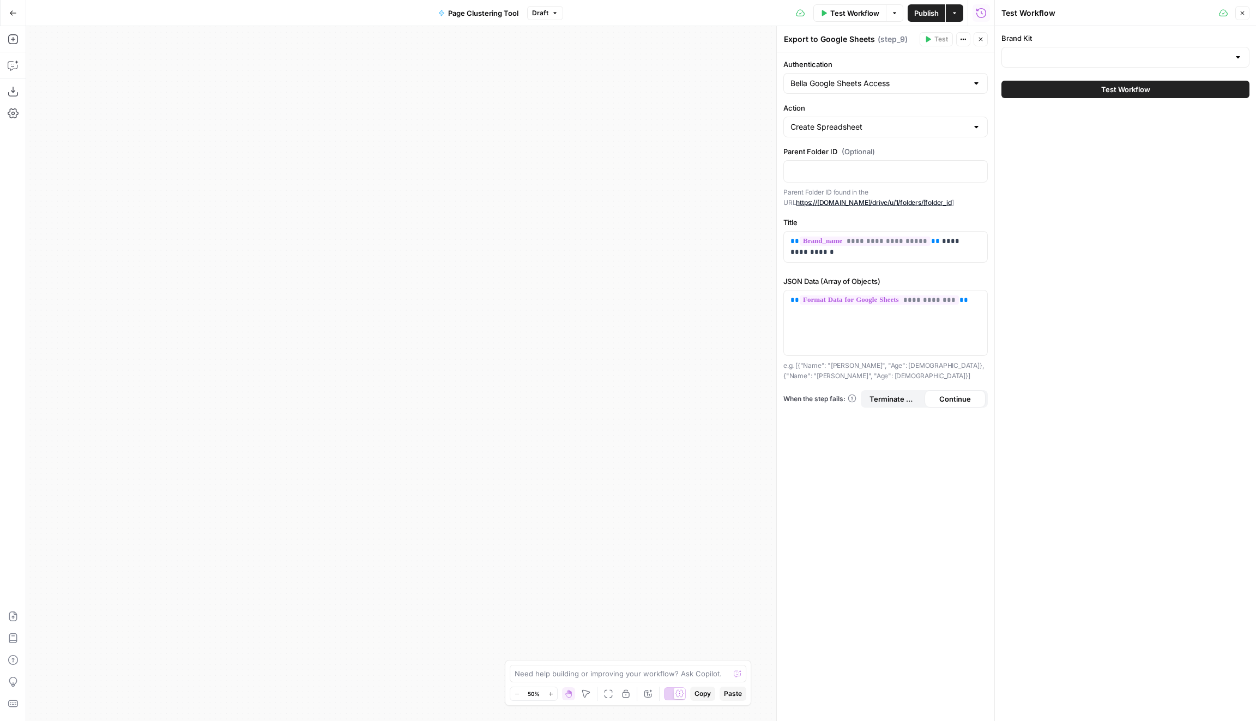
drag, startPoint x: 625, startPoint y: 456, endPoint x: 493, endPoint y: 721, distance: 295.8
click at [493, 721] on div "Workflow Set Inputs Inputs Search Knowledge Base Search Knowledge Base Step 18 …" at bounding box center [510, 373] width 968 height 695
drag, startPoint x: 496, startPoint y: 391, endPoint x: 490, endPoint y: 674, distance: 282.5
click at [490, 674] on div "Workflow Set Inputs Inputs Search Knowledge Base Search Knowledge Base Step 18 …" at bounding box center [510, 373] width 968 height 695
click at [535, 695] on span "50%" at bounding box center [534, 694] width 12 height 9
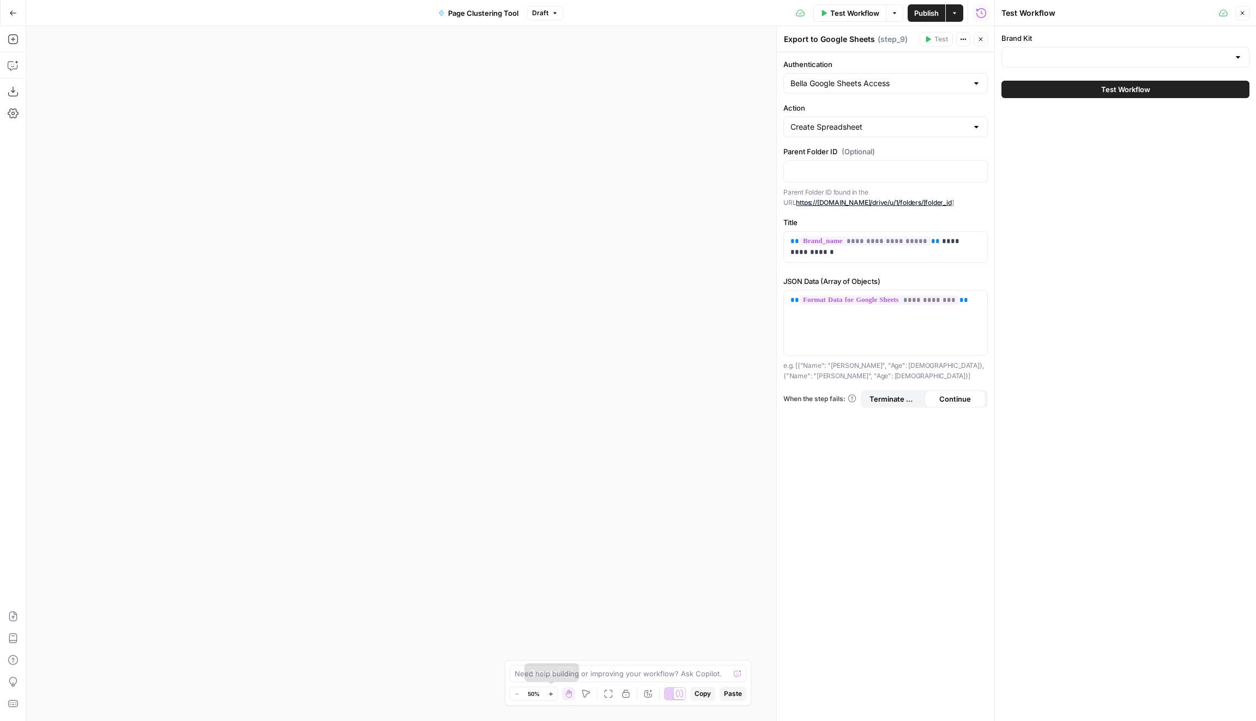
click at [552, 692] on icon "button" at bounding box center [551, 694] width 6 height 6
click at [585, 694] on icon "button" at bounding box center [586, 694] width 9 height 9
click at [606, 694] on icon "button" at bounding box center [608, 694] width 9 height 9
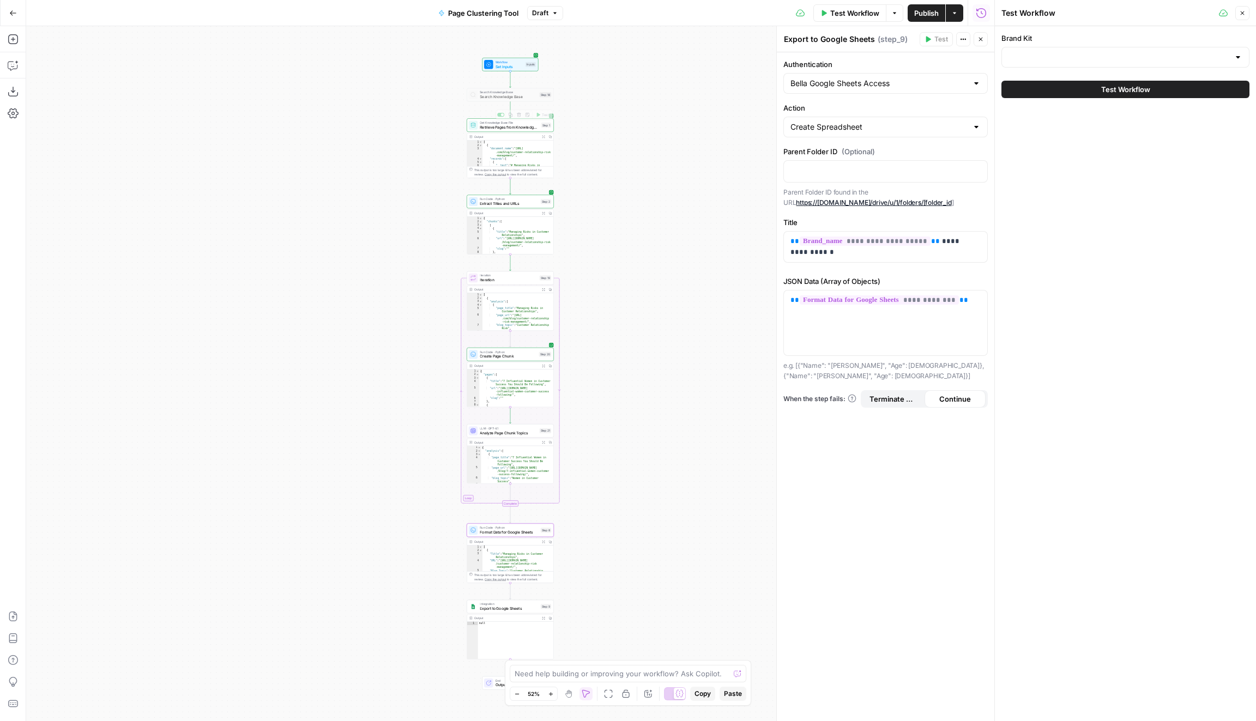
click at [543, 129] on div "Get Knowledge Base File Retrieve Pages from Knowledge Base Step 1 Copy step Del…" at bounding box center [510, 125] width 83 height 10
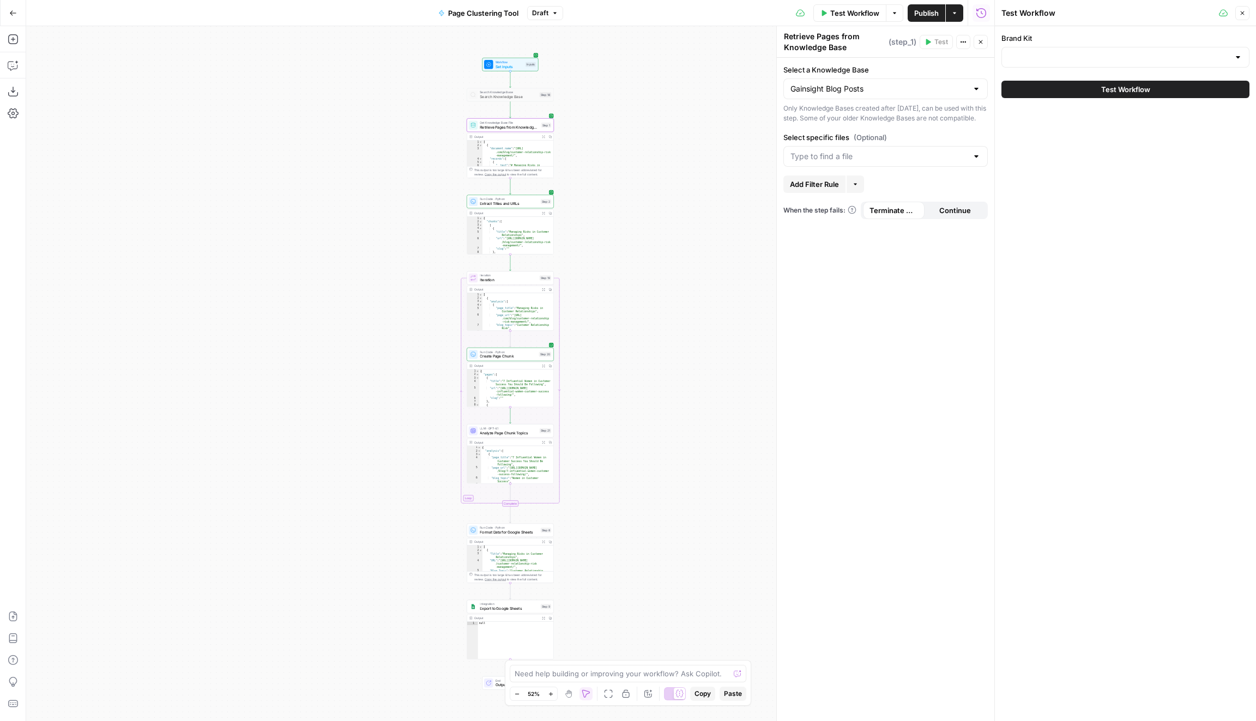
click at [873, 94] on div "Gainsight Blog Posts" at bounding box center [886, 89] width 204 height 21
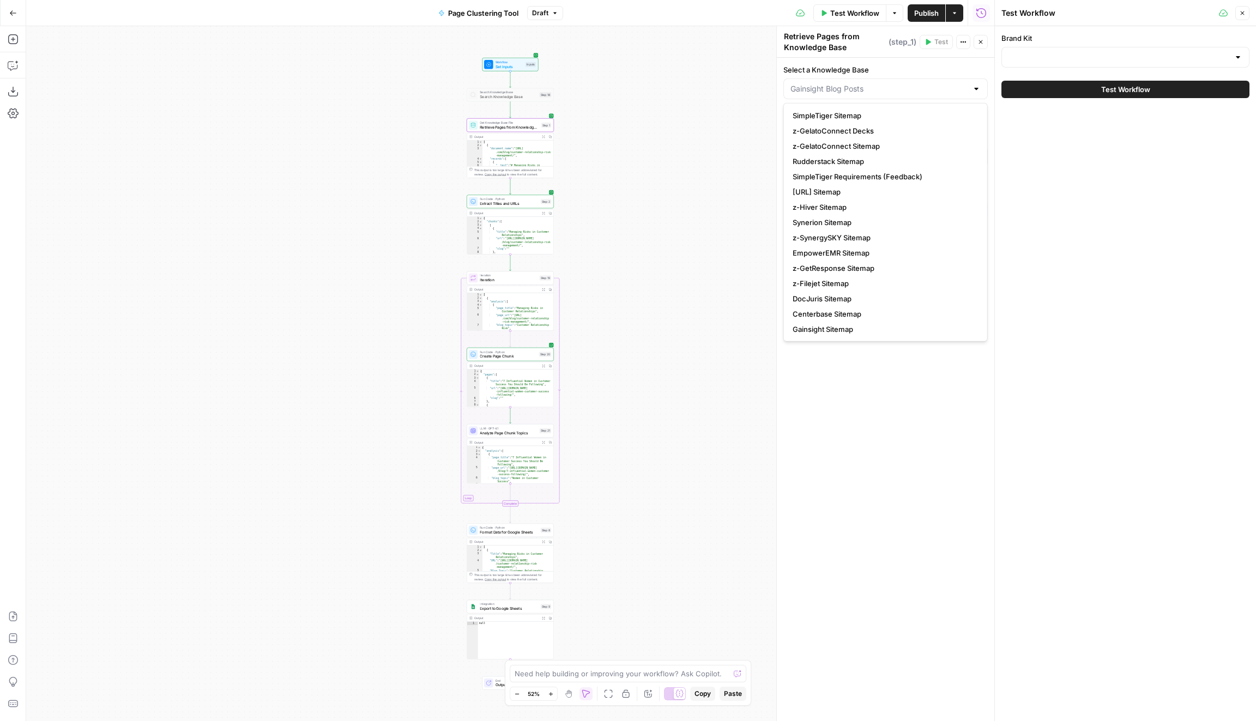
type input "Gainsight Blog Posts"
click at [643, 107] on div "Workflow Set Inputs Inputs Search Knowledge Base Search Knowledge Base Step 18 …" at bounding box center [510, 373] width 968 height 695
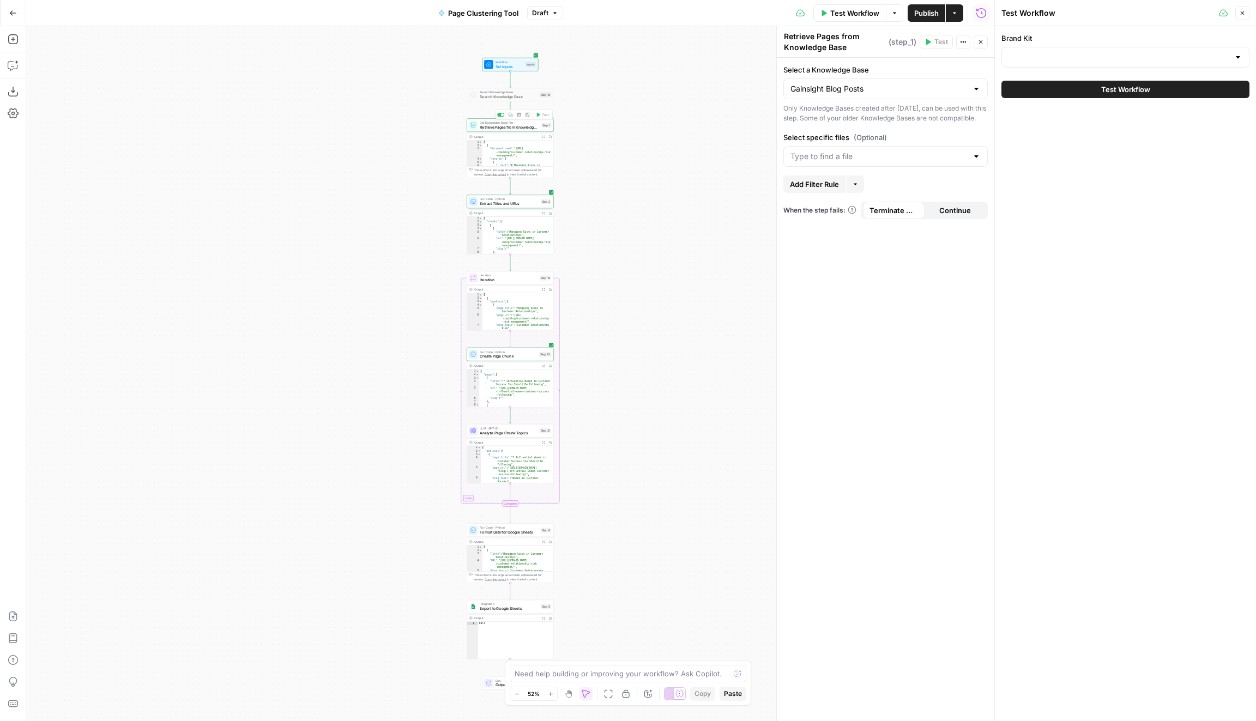
click at [502, 127] on span "Retrieve Pages from Knowledge Base" at bounding box center [509, 126] width 59 height 5
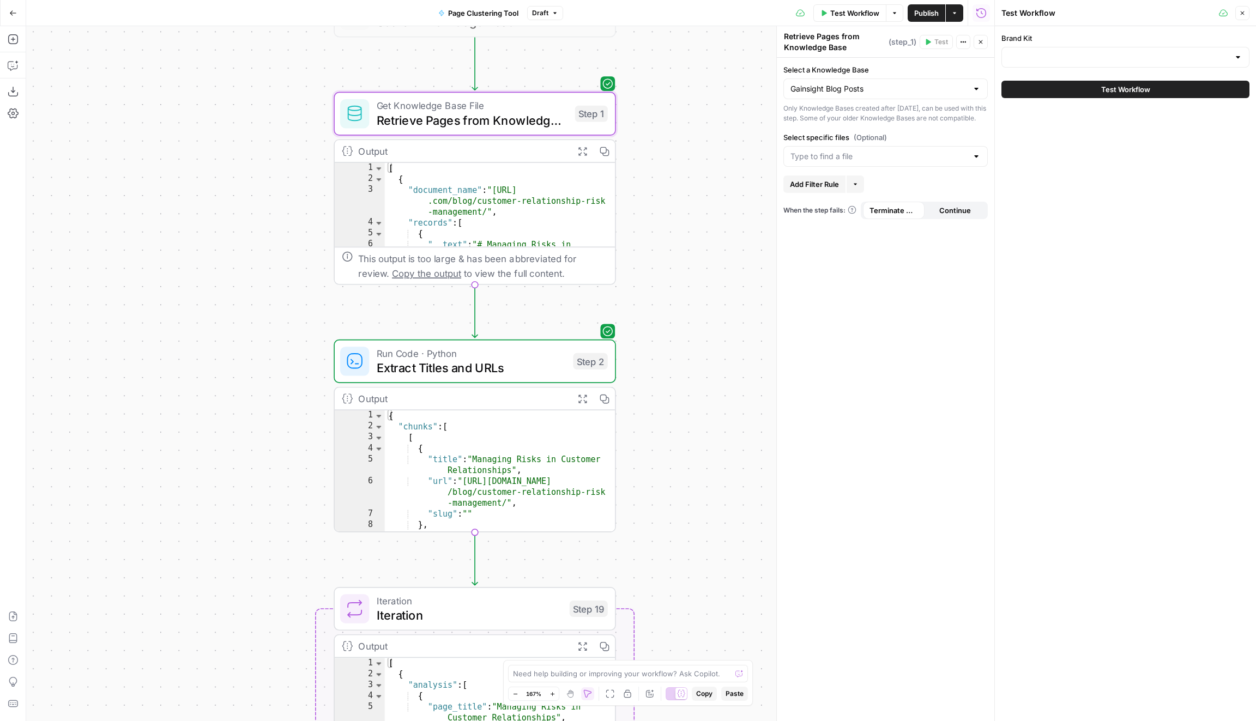
click at [971, 91] on div "Gainsight Blog Posts" at bounding box center [886, 89] width 204 height 21
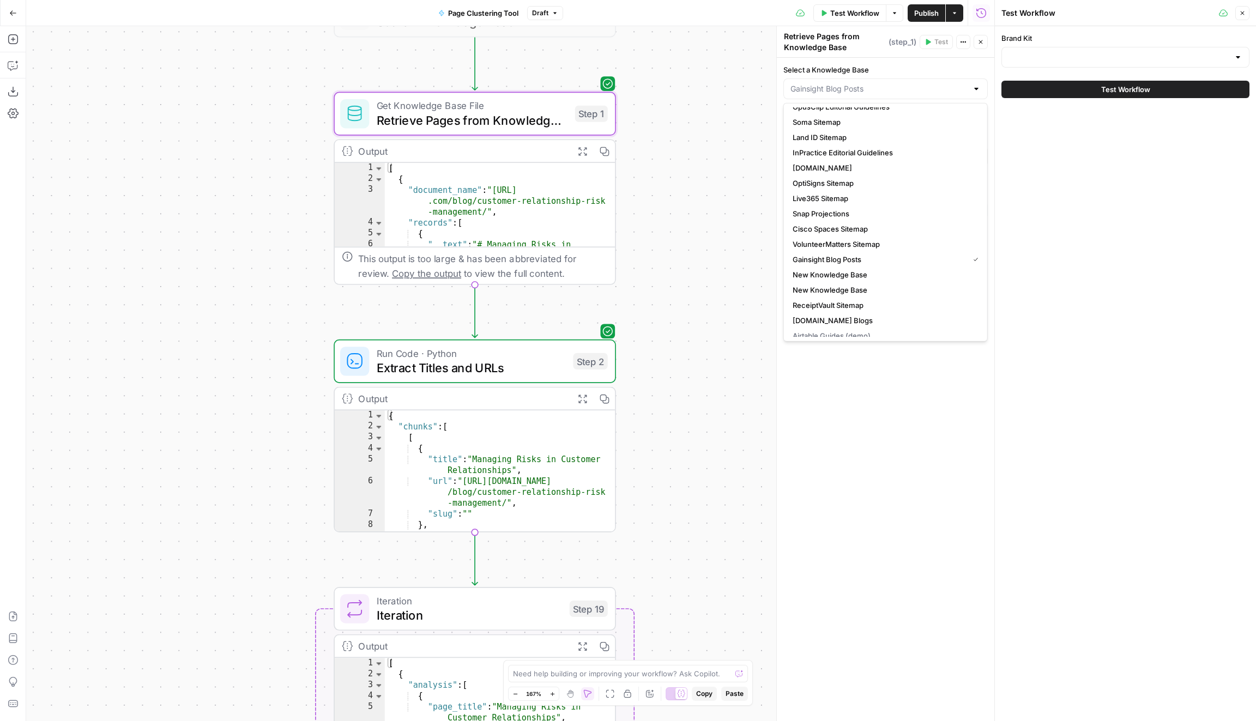
scroll to position [382, 0]
click at [865, 315] on span "GetBluePrint.io Blogs" at bounding box center [884, 314] width 182 height 11
type input "GetBluePrint.io Blogs"
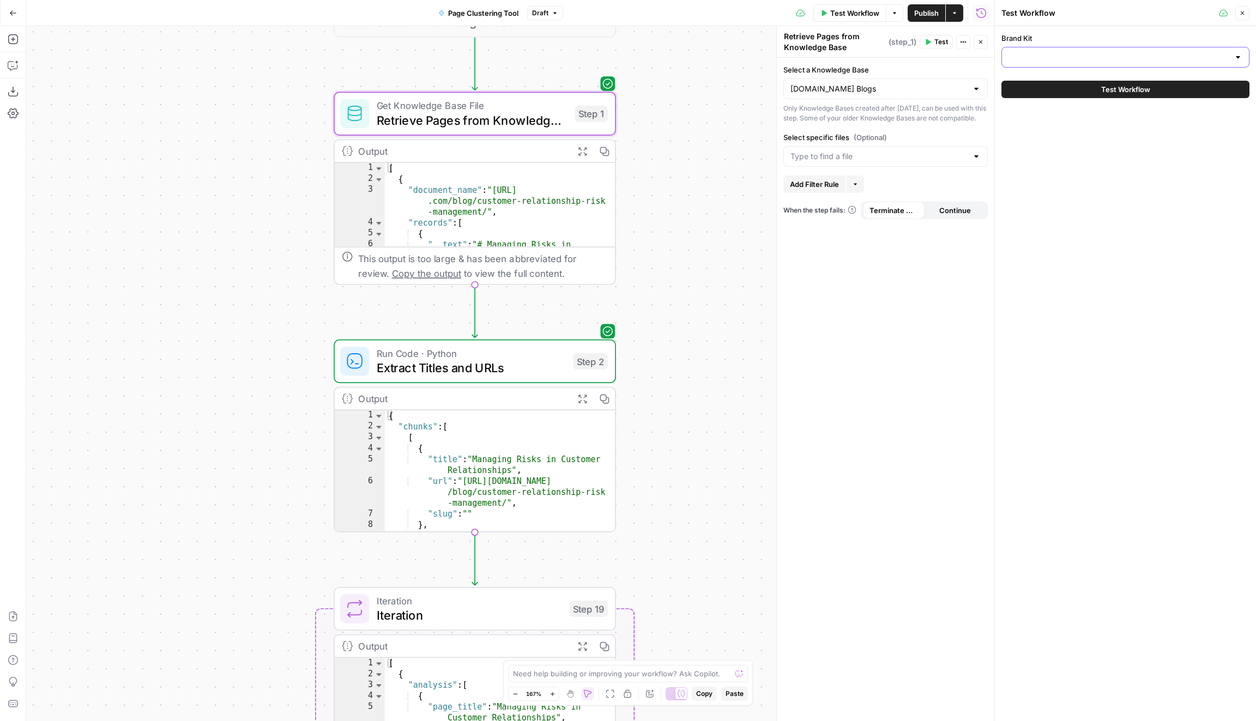
click at [1063, 56] on input "Brand Kit" at bounding box center [1119, 57] width 221 height 11
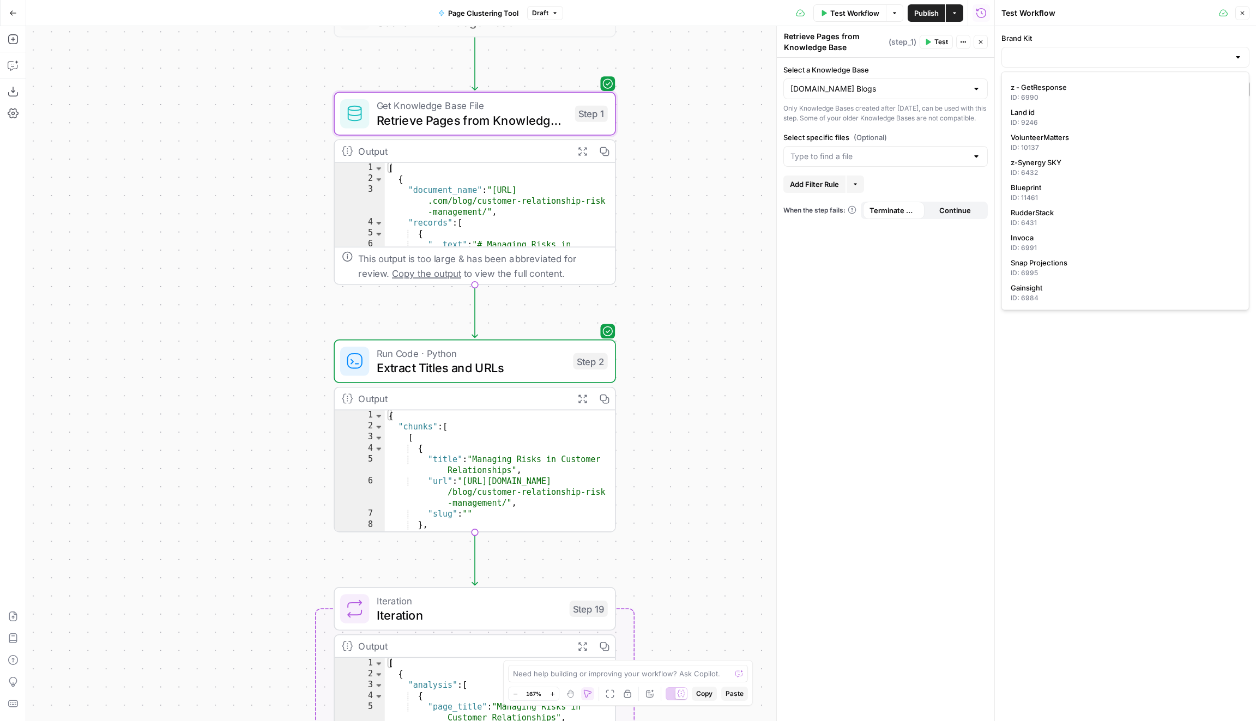
scroll to position [0, 0]
click at [1064, 180] on button "Blueprint ID: 11461" at bounding box center [1126, 192] width 238 height 25
type input "Blueprint"
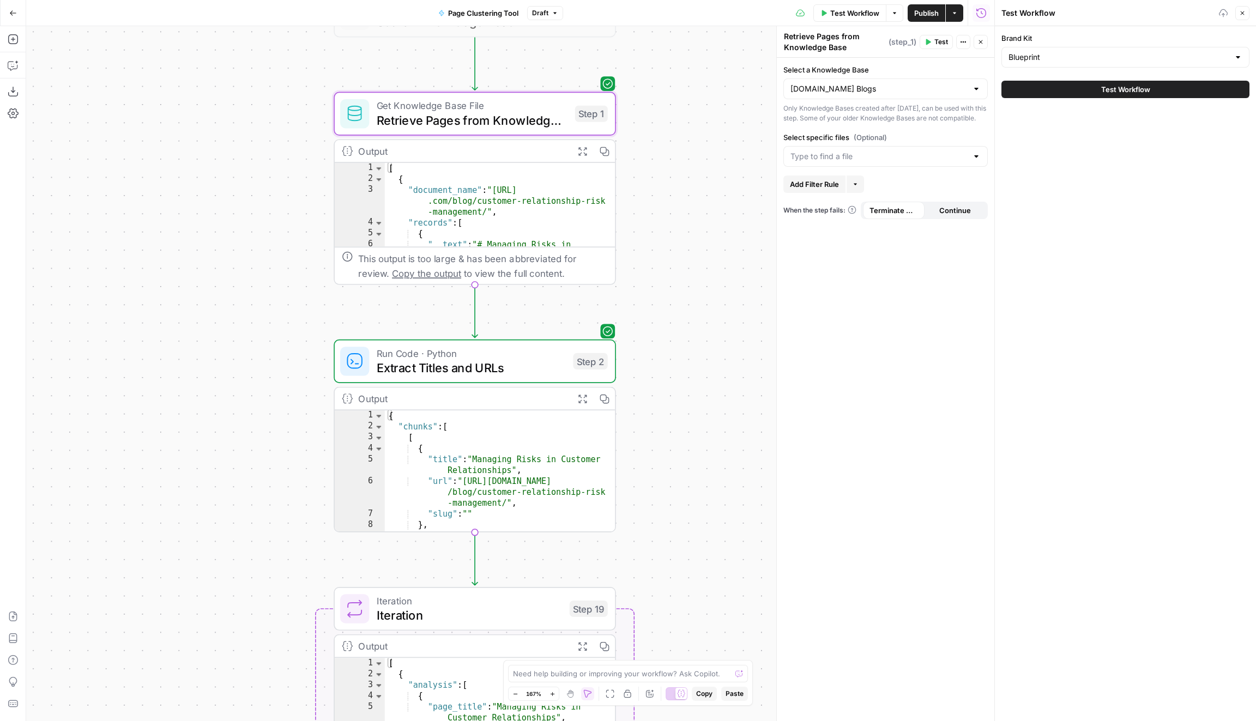
click at [1102, 93] on span "Test Workflow" at bounding box center [1125, 89] width 49 height 11
click at [1103, 93] on span "Test Workflow" at bounding box center [1125, 89] width 49 height 11
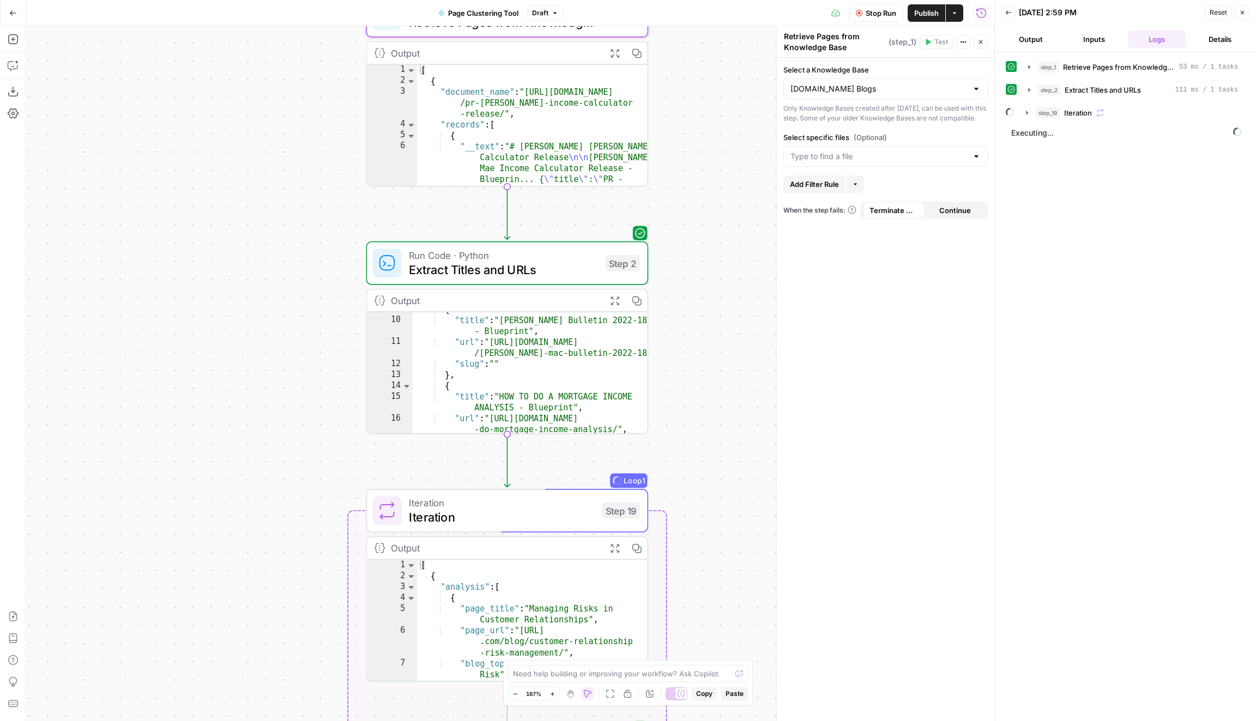
scroll to position [77, 0]
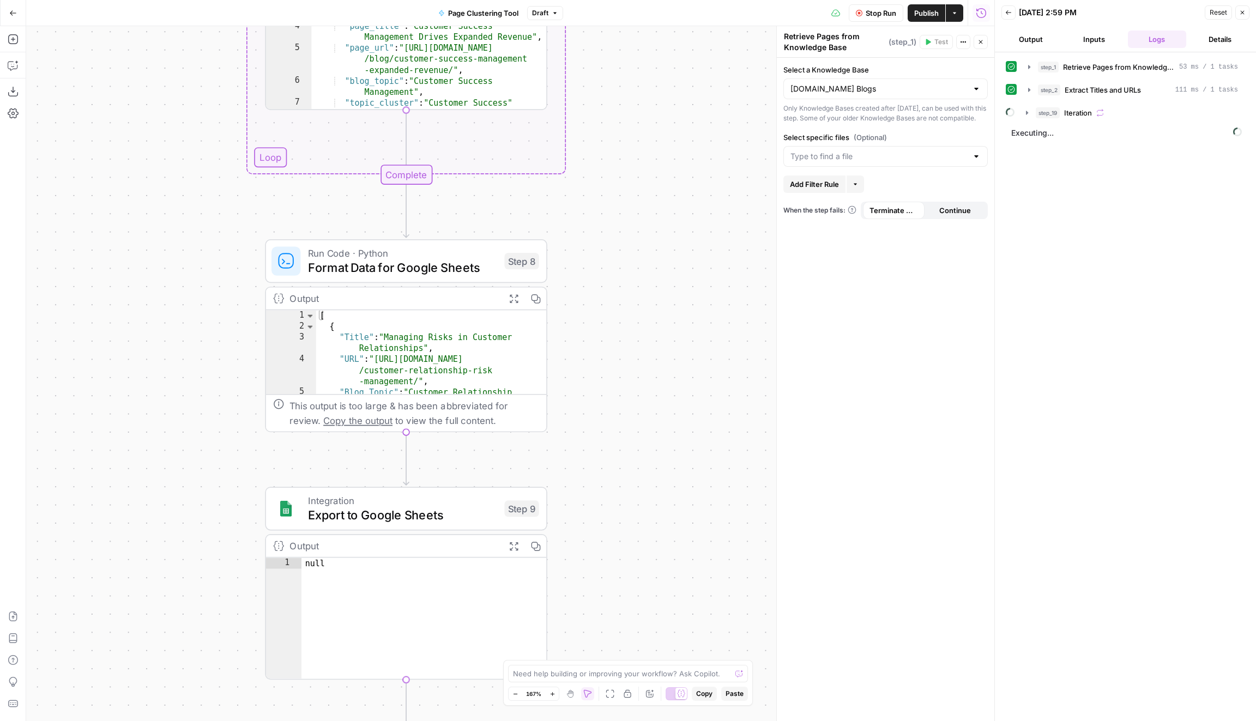
click at [439, 508] on span "Export to Google Sheets" at bounding box center [402, 515] width 189 height 18
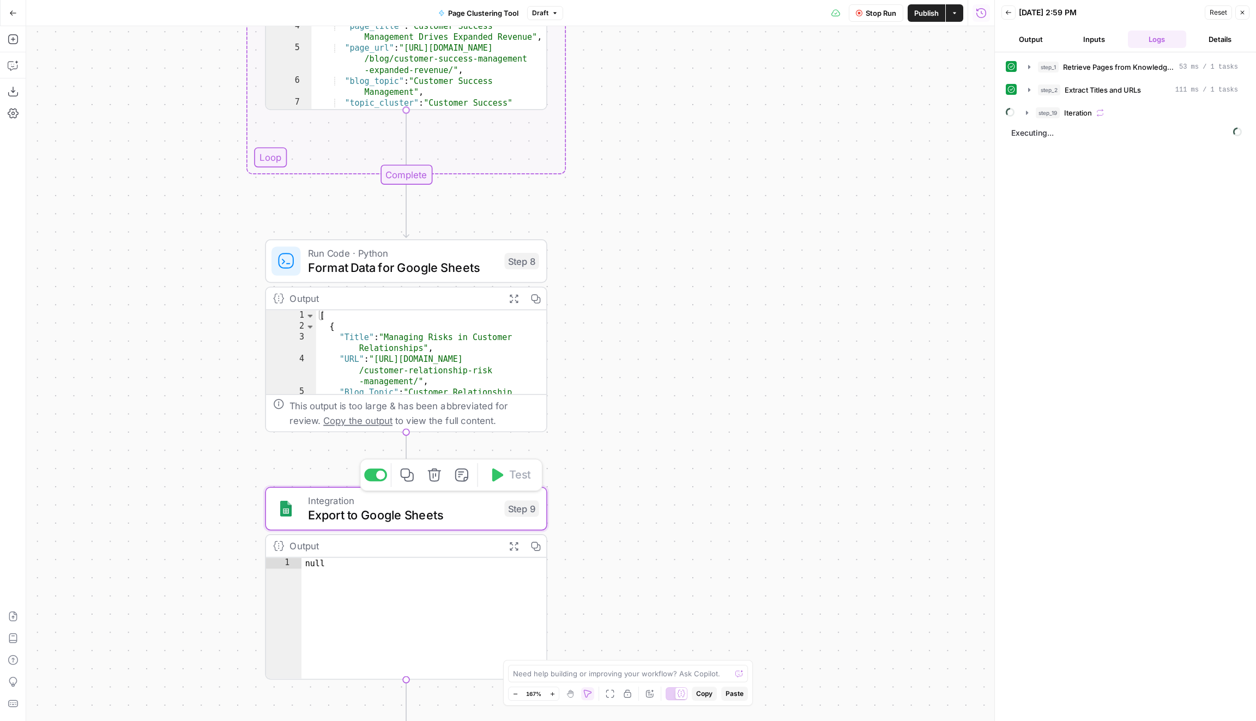
type textarea "Export to Google Sheets"
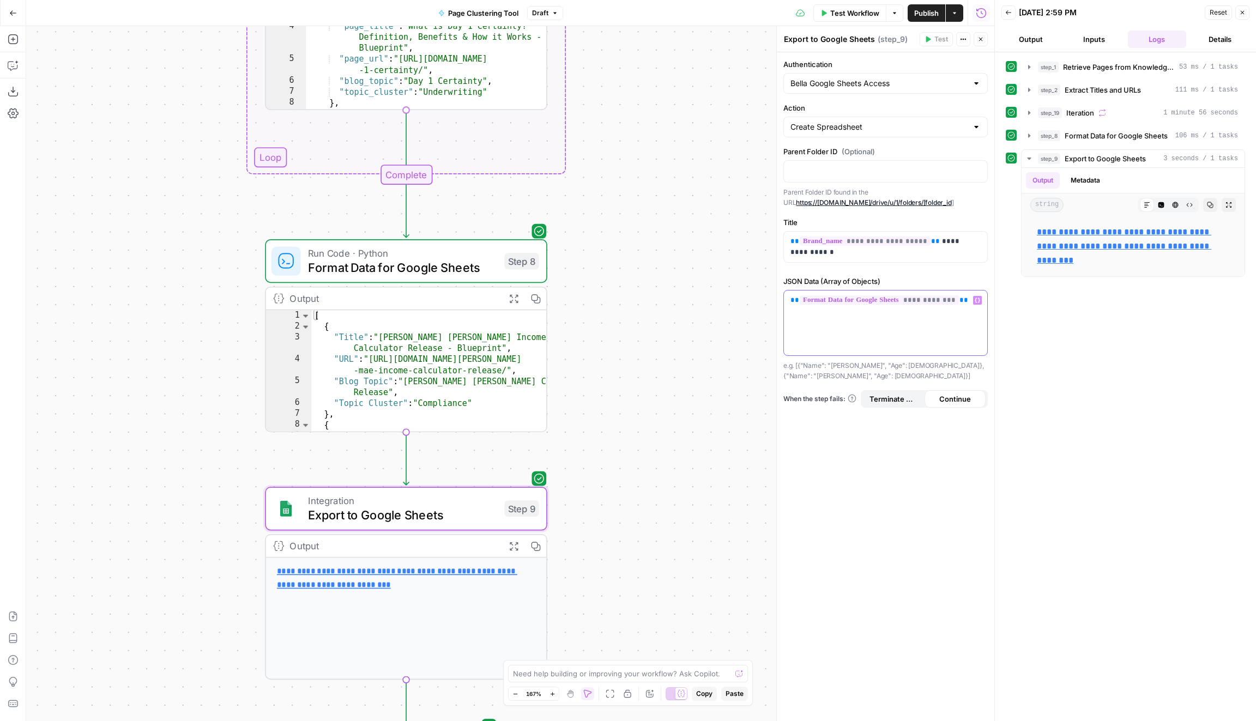
click at [925, 313] on div "**********" at bounding box center [885, 323] width 203 height 65
click at [418, 567] on link "**********" at bounding box center [397, 577] width 240 height 21
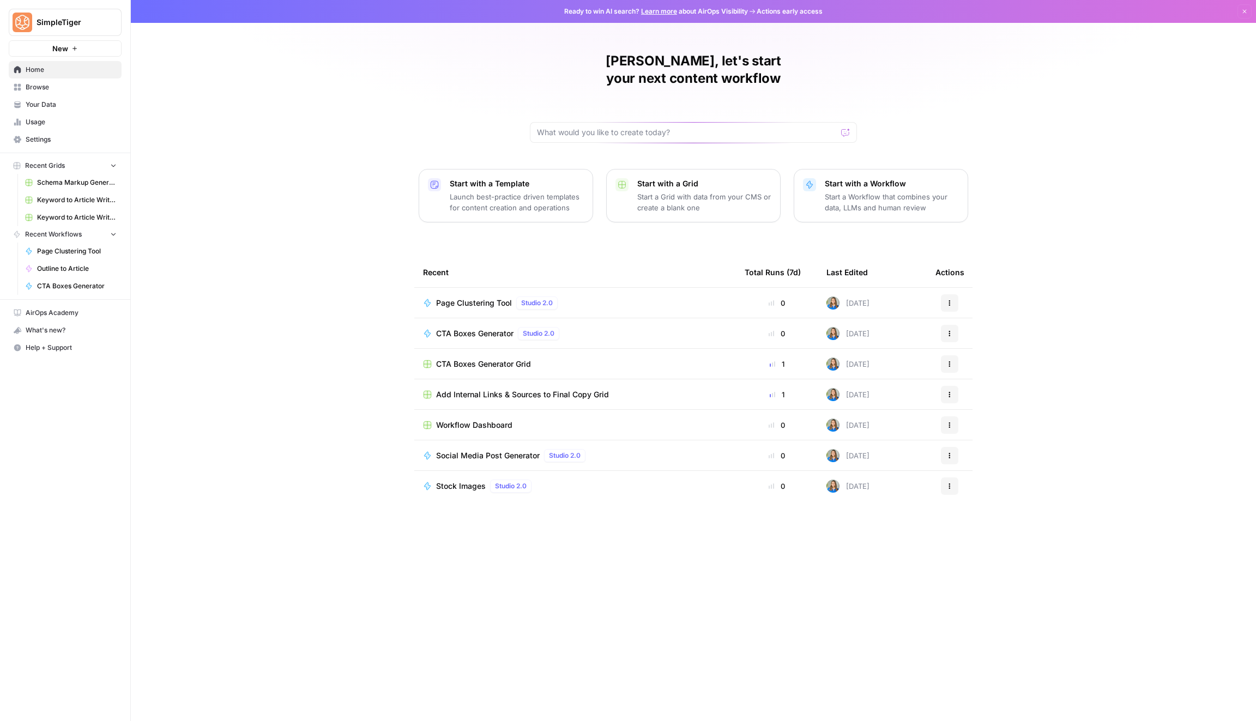
click at [46, 140] on span "Settings" at bounding box center [71, 140] width 91 height 10
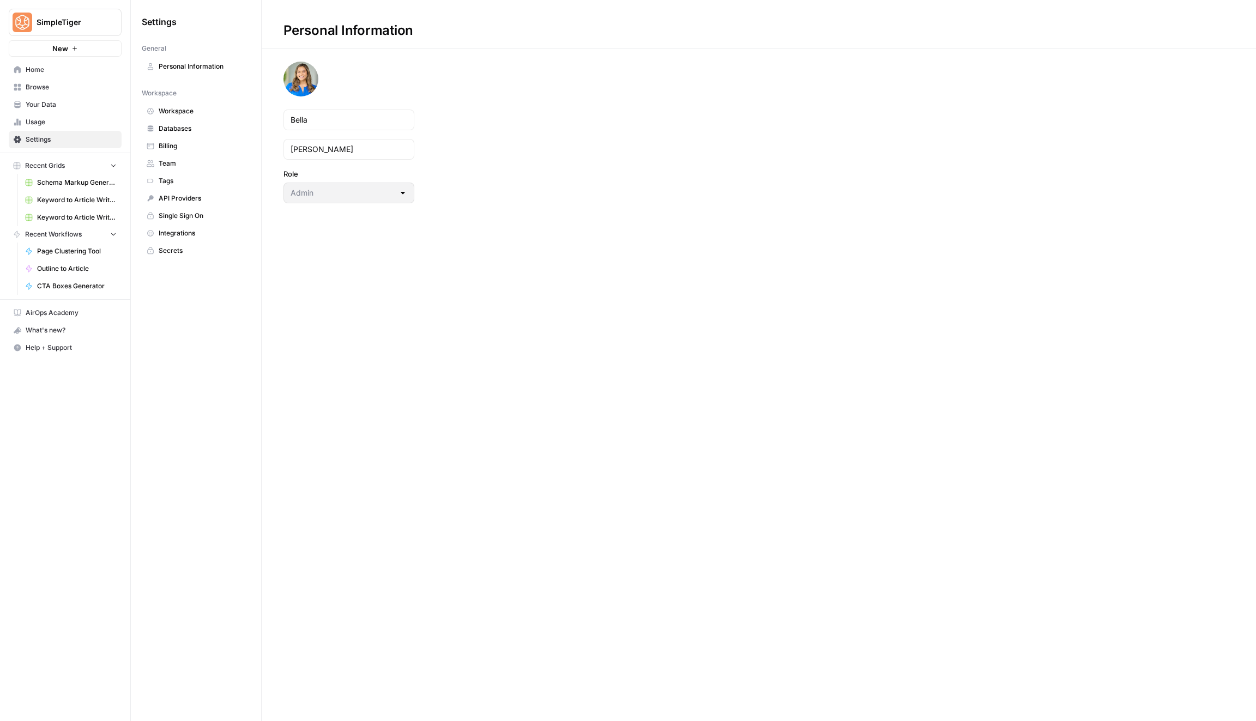
click at [48, 120] on span "Usage" at bounding box center [71, 122] width 91 height 10
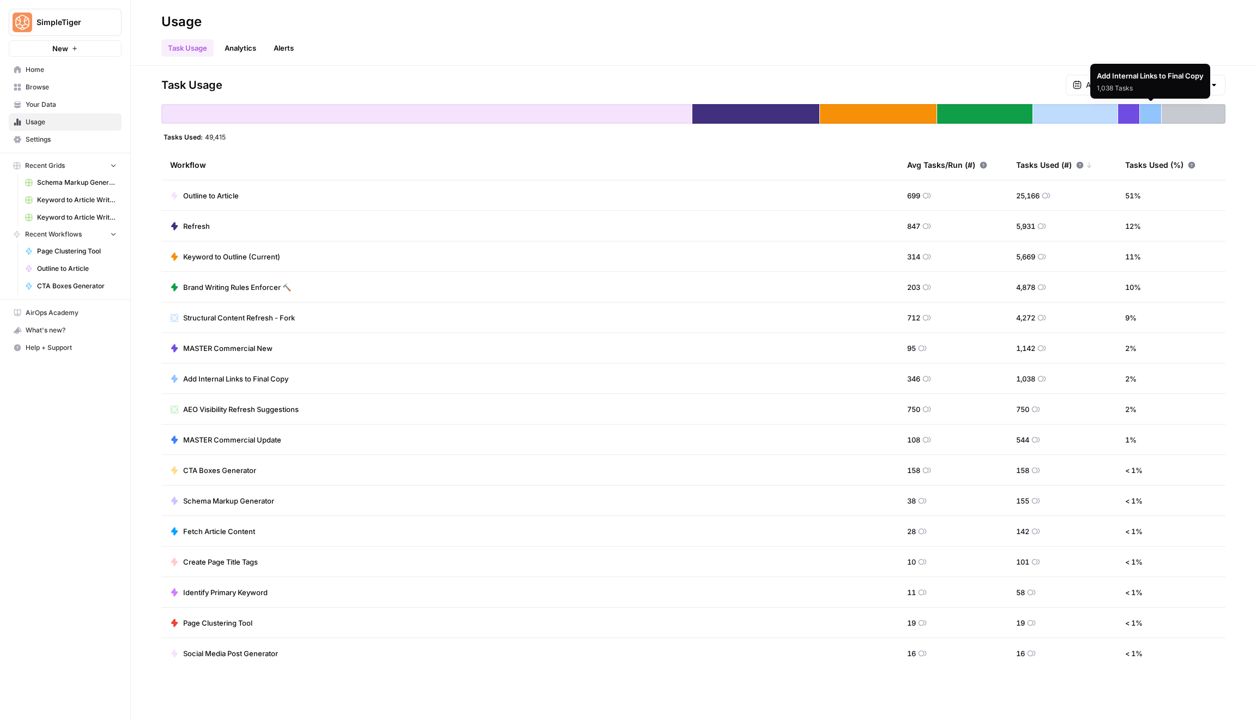
click at [1167, 83] on div "Add Internal Links to Final Copy 1,038 Tasks" at bounding box center [1150, 81] width 120 height 35
click at [1181, 80] on input "text" at bounding box center [1145, 85] width 119 height 11
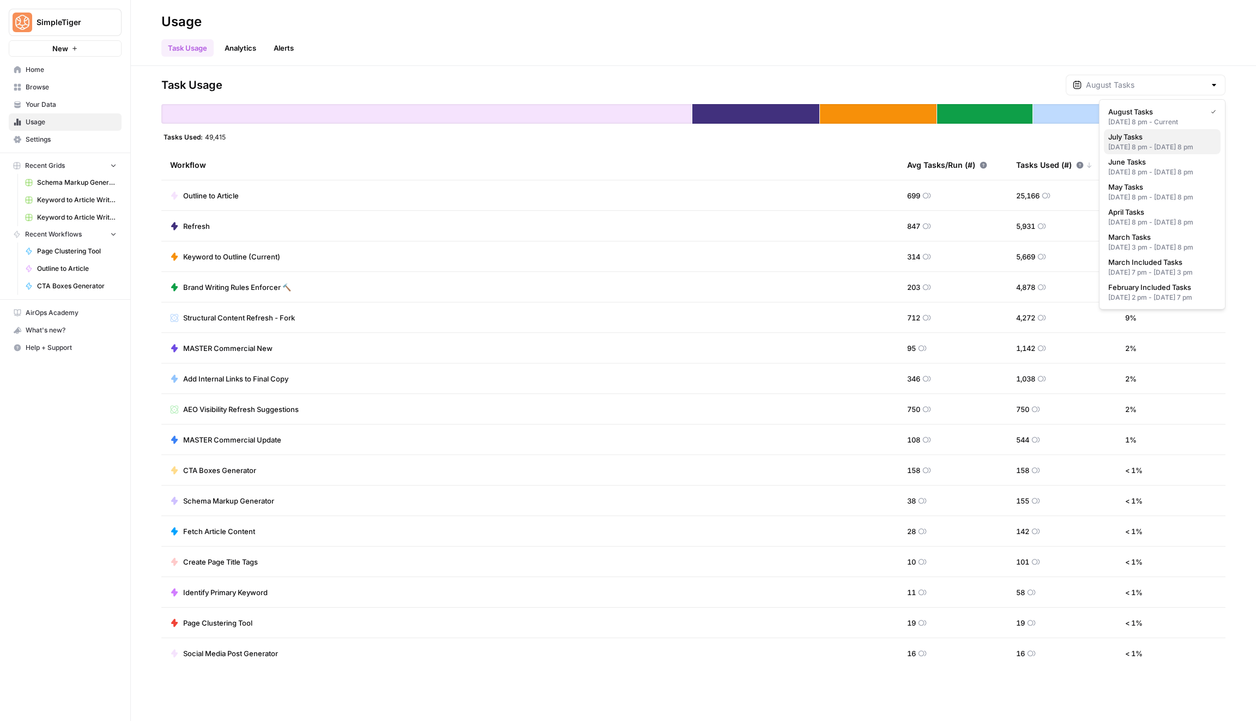
click at [1215, 149] on div "Jun 30, 2025 8 pm - Jul 31, 2025 8 pm" at bounding box center [1162, 147] width 108 height 10
type input "July Tasks"
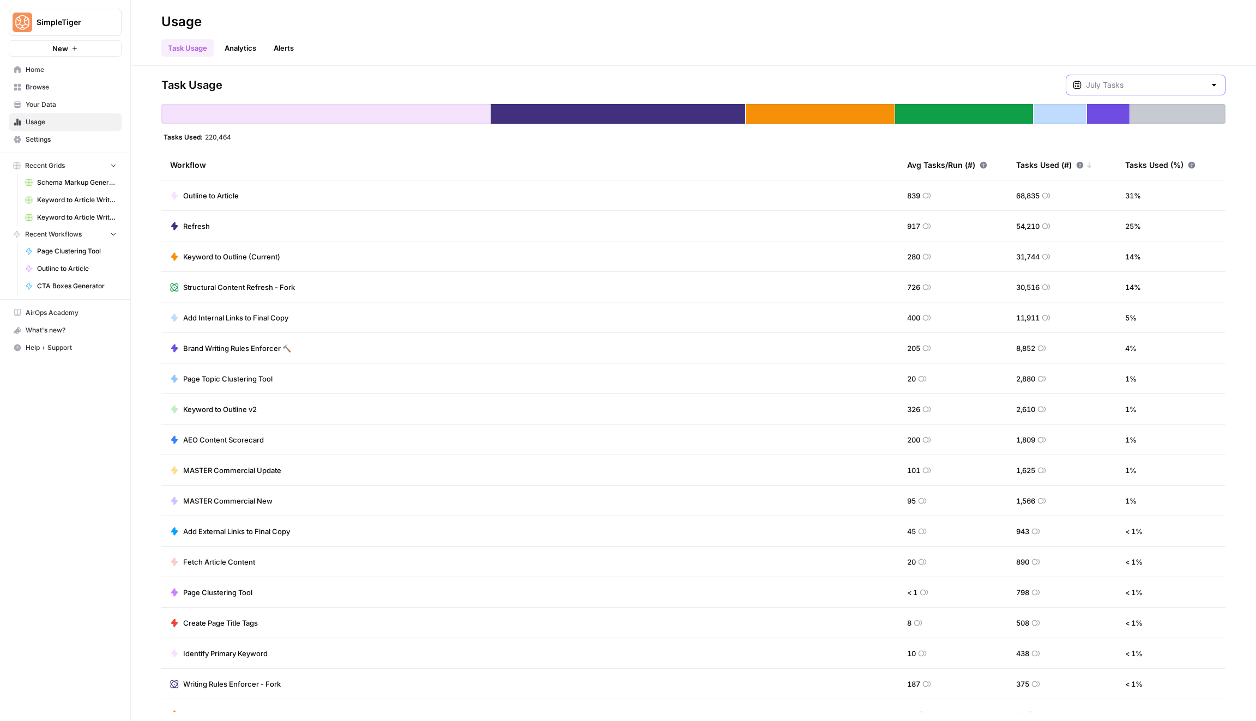
click at [1149, 83] on input "text" at bounding box center [1145, 85] width 119 height 11
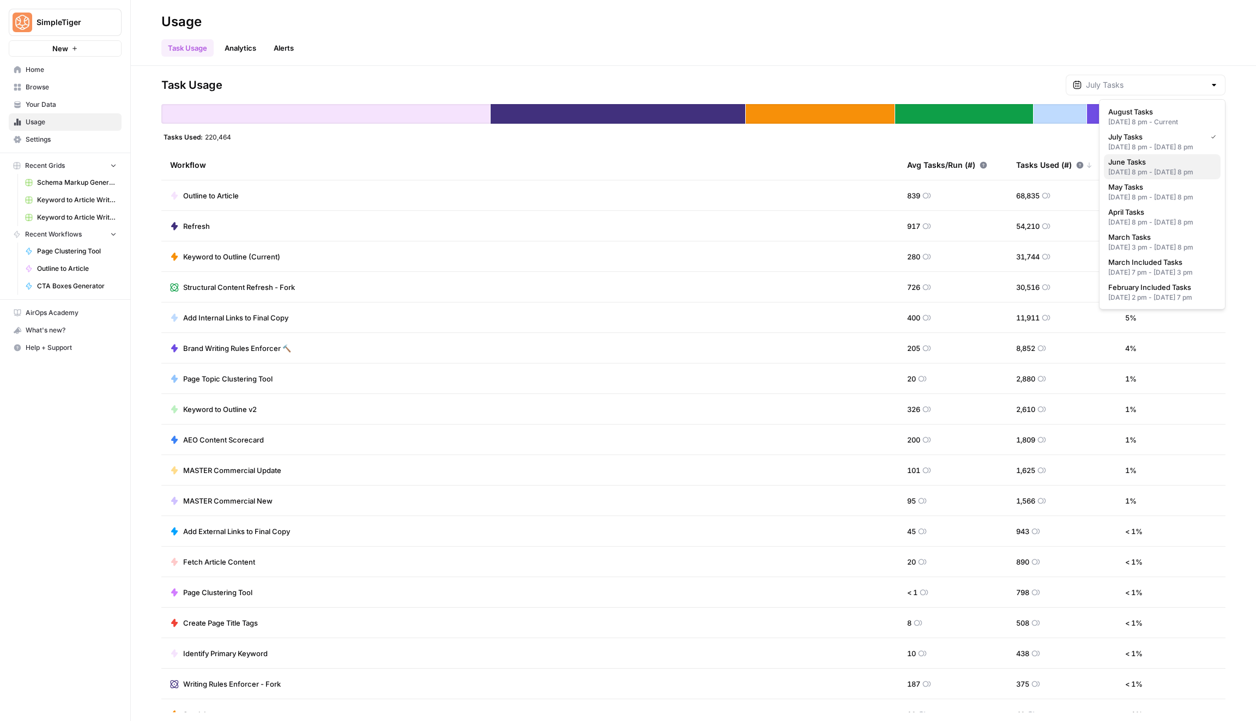
click at [1141, 167] on span "June Tasks" at bounding box center [1160, 161] width 104 height 11
type input "June Tasks"
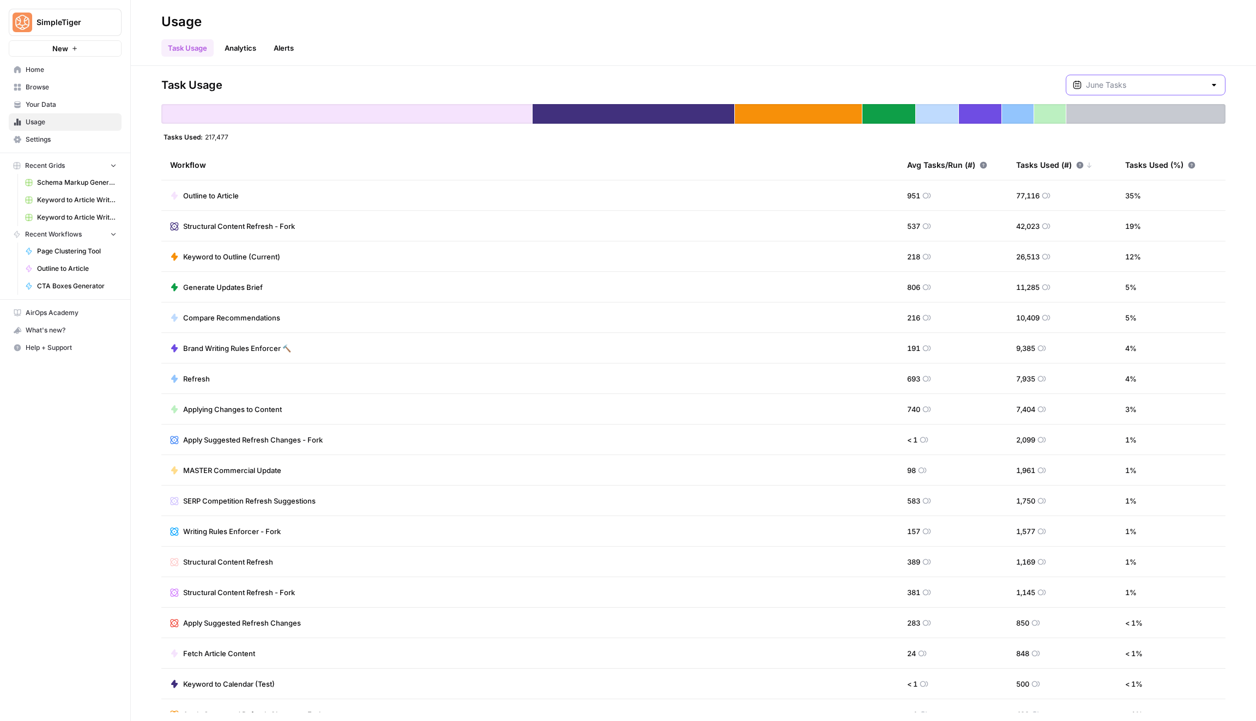
click at [1136, 83] on input "text" at bounding box center [1145, 85] width 119 height 11
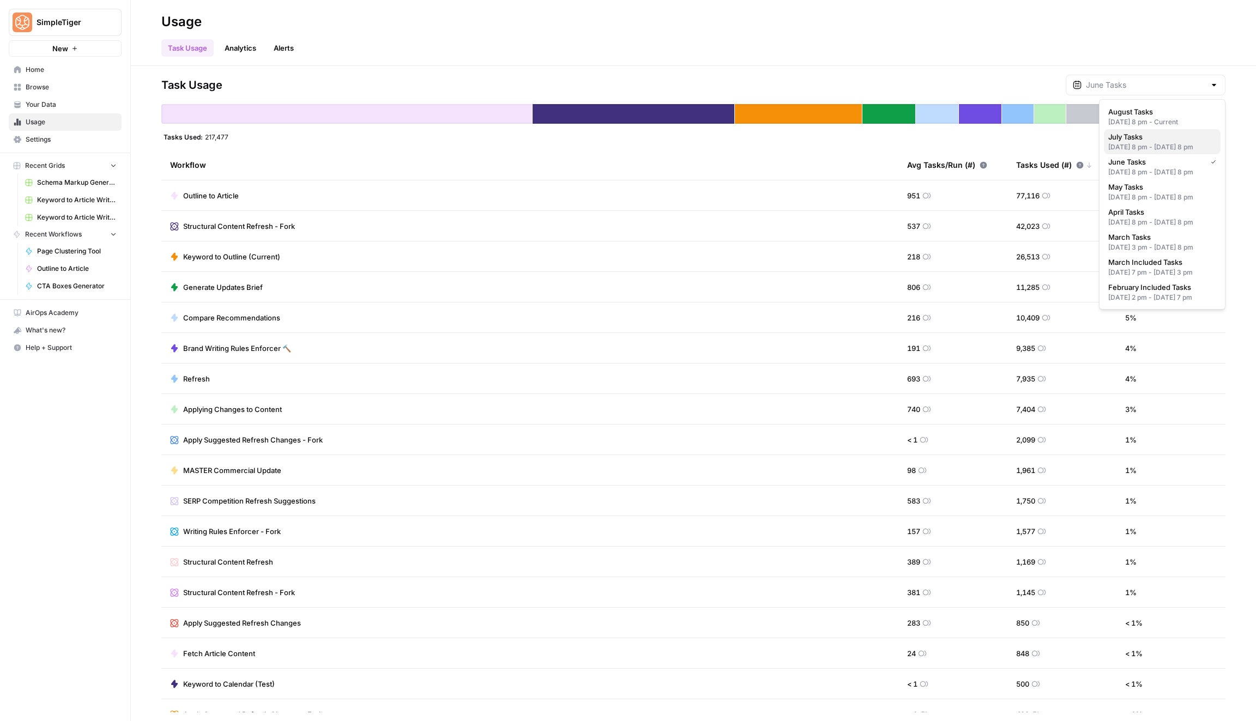
click at [1152, 138] on span "July Tasks" at bounding box center [1160, 136] width 104 height 11
type input "July Tasks"
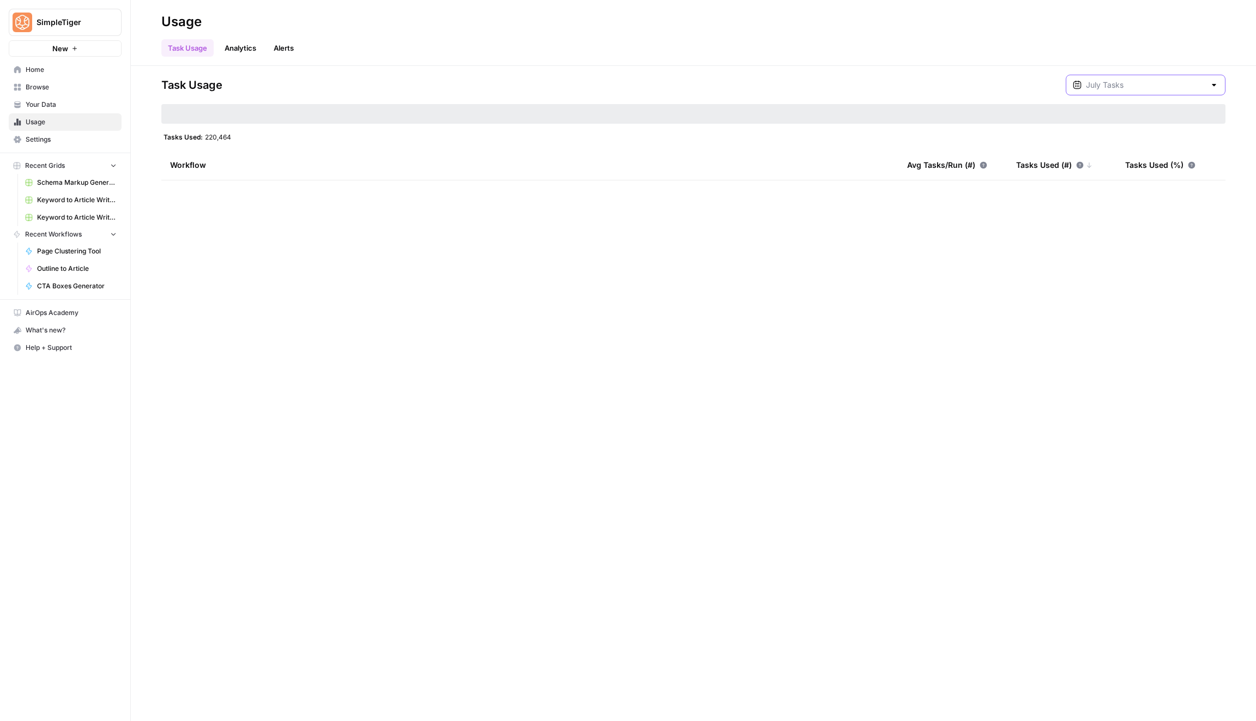
click at [1196, 83] on input "text" at bounding box center [1145, 85] width 119 height 11
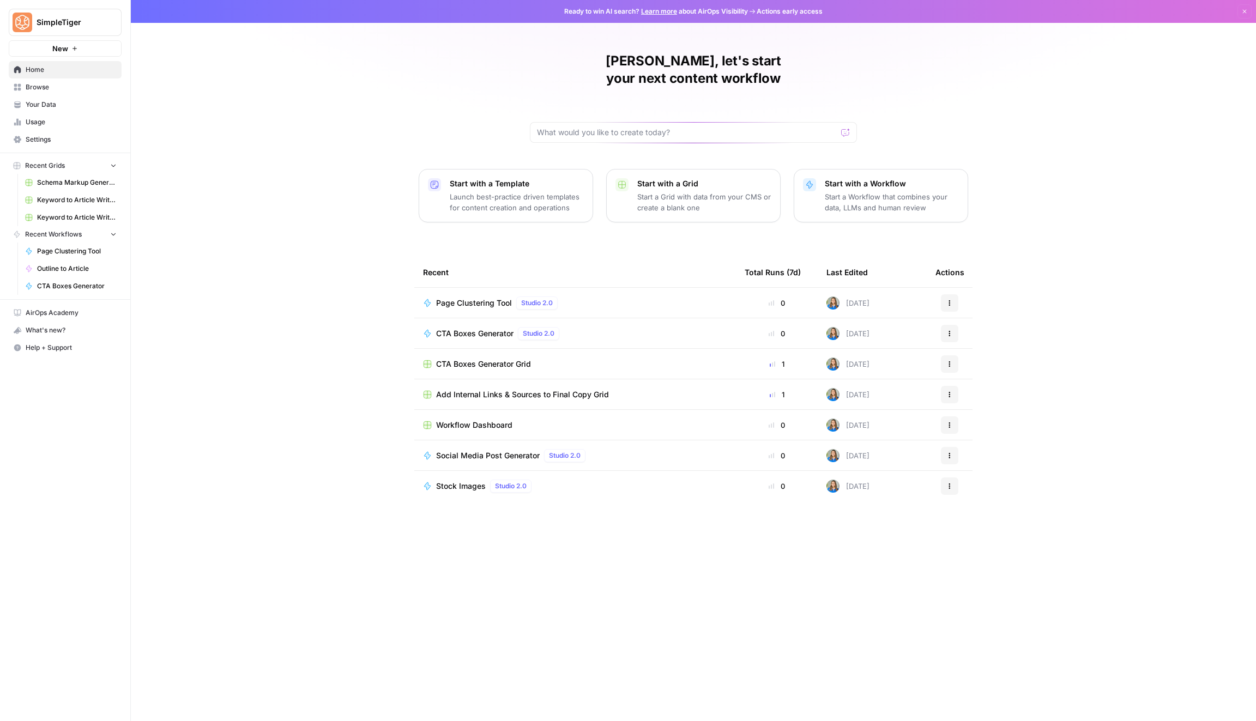
click at [66, 92] on link "Browse" at bounding box center [65, 87] width 113 height 17
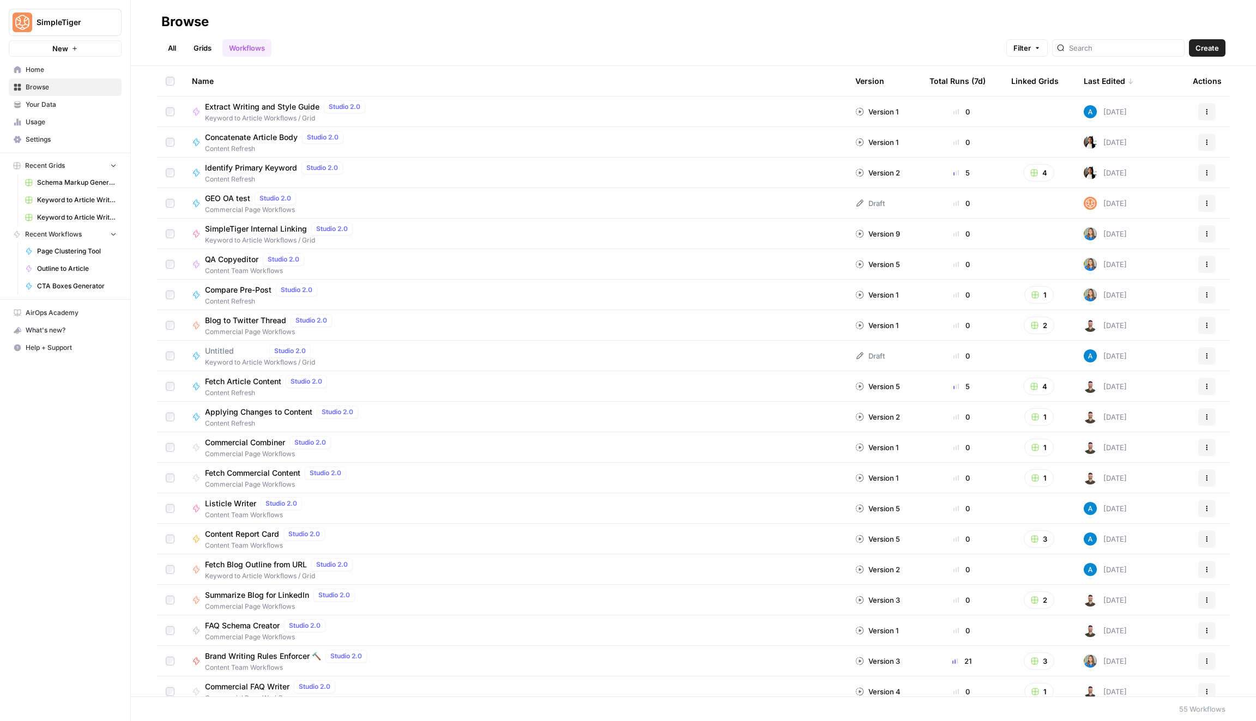
click at [65, 132] on link "Settings" at bounding box center [65, 139] width 113 height 17
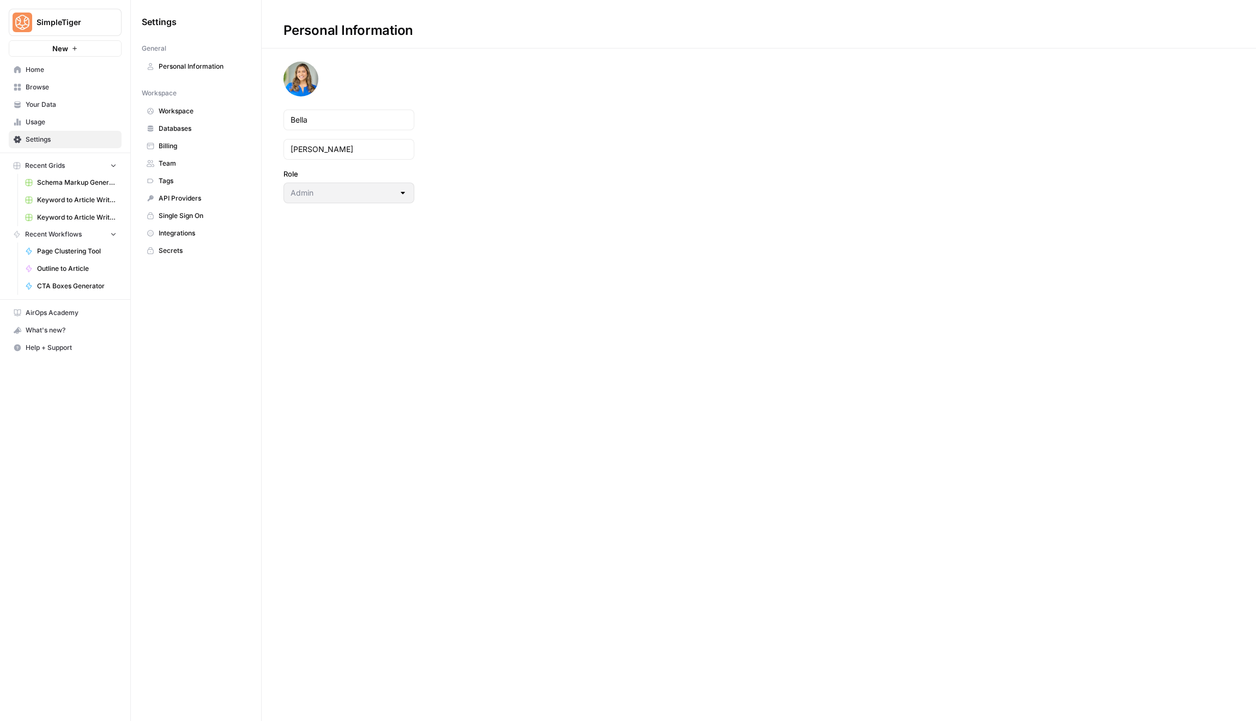
click at [190, 230] on span "Integrations" at bounding box center [202, 233] width 87 height 10
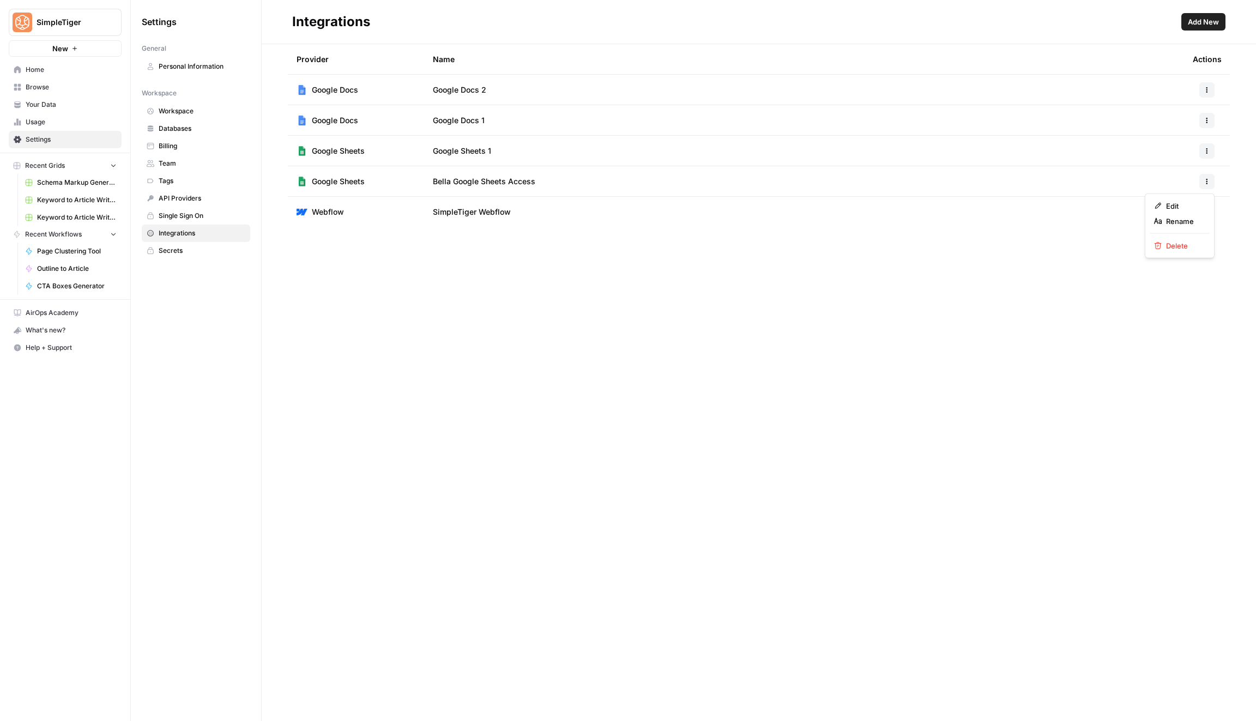
click at [1204, 179] on icon "button" at bounding box center [1207, 181] width 7 height 7
click at [1082, 179] on td "Bella Google Sheets Access" at bounding box center [804, 181] width 760 height 30
click at [526, 182] on span "Bella Google Sheets Access" at bounding box center [484, 181] width 103 height 11
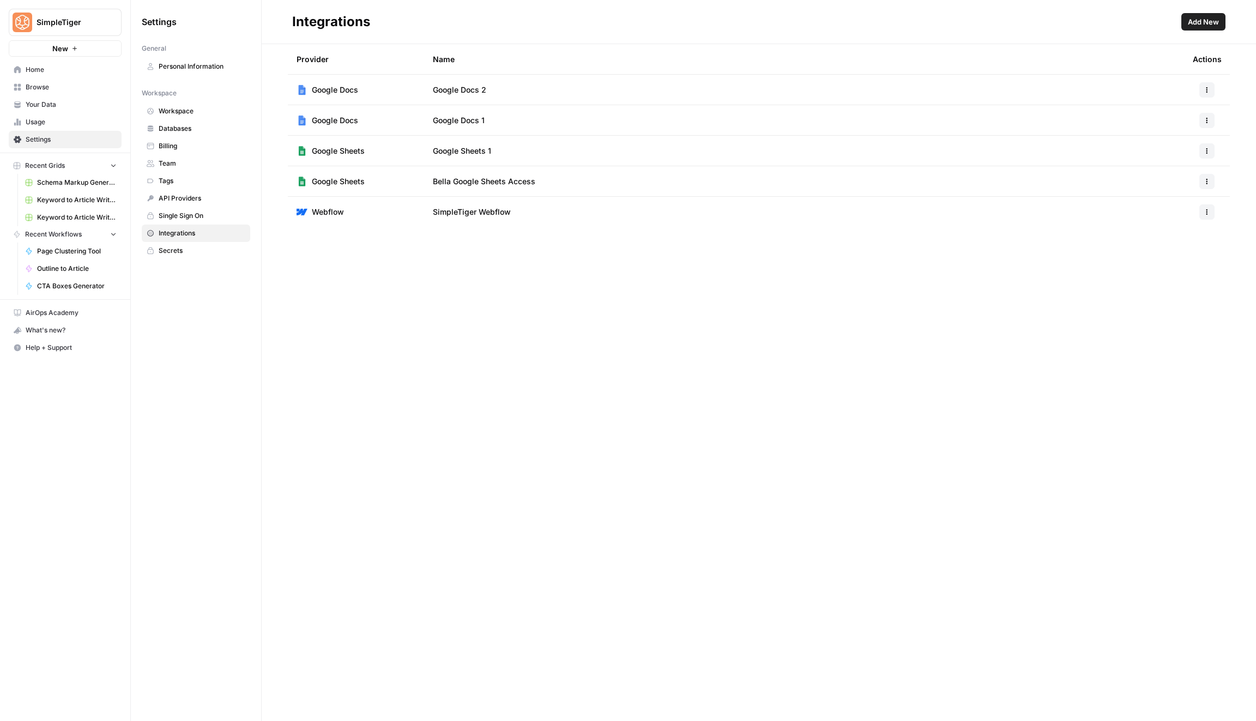
click at [1198, 178] on div at bounding box center [1207, 181] width 28 height 15
click at [1210, 181] on icon "button" at bounding box center [1207, 181] width 7 height 7
click at [1184, 198] on button "Edit" at bounding box center [1180, 205] width 60 height 15
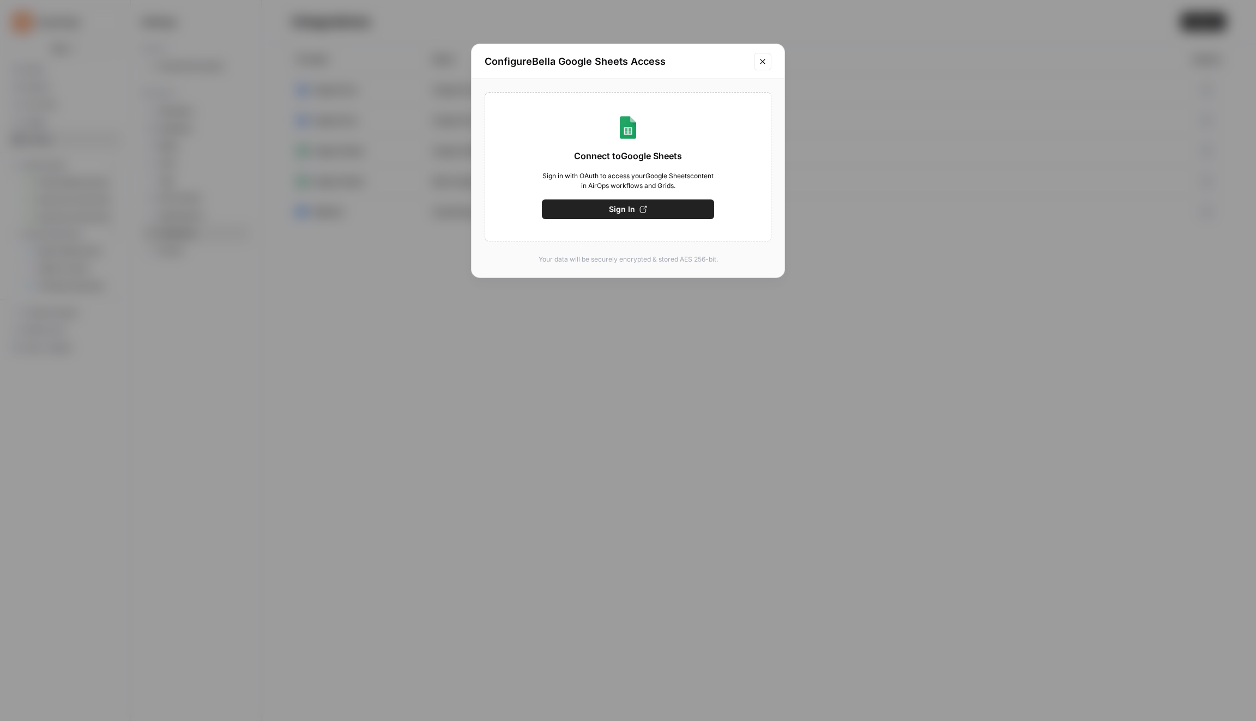
click at [701, 206] on button "Sign In" at bounding box center [628, 210] width 172 height 20
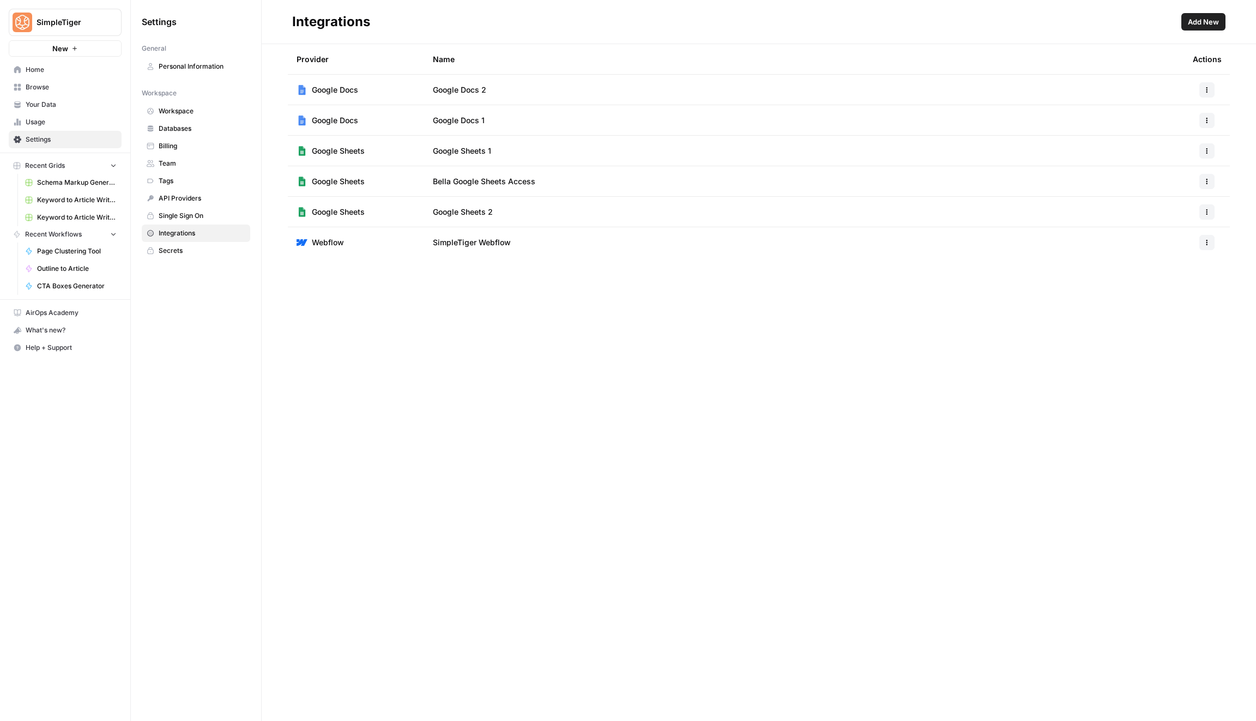
click at [1212, 23] on span "Add New" at bounding box center [1203, 21] width 31 height 11
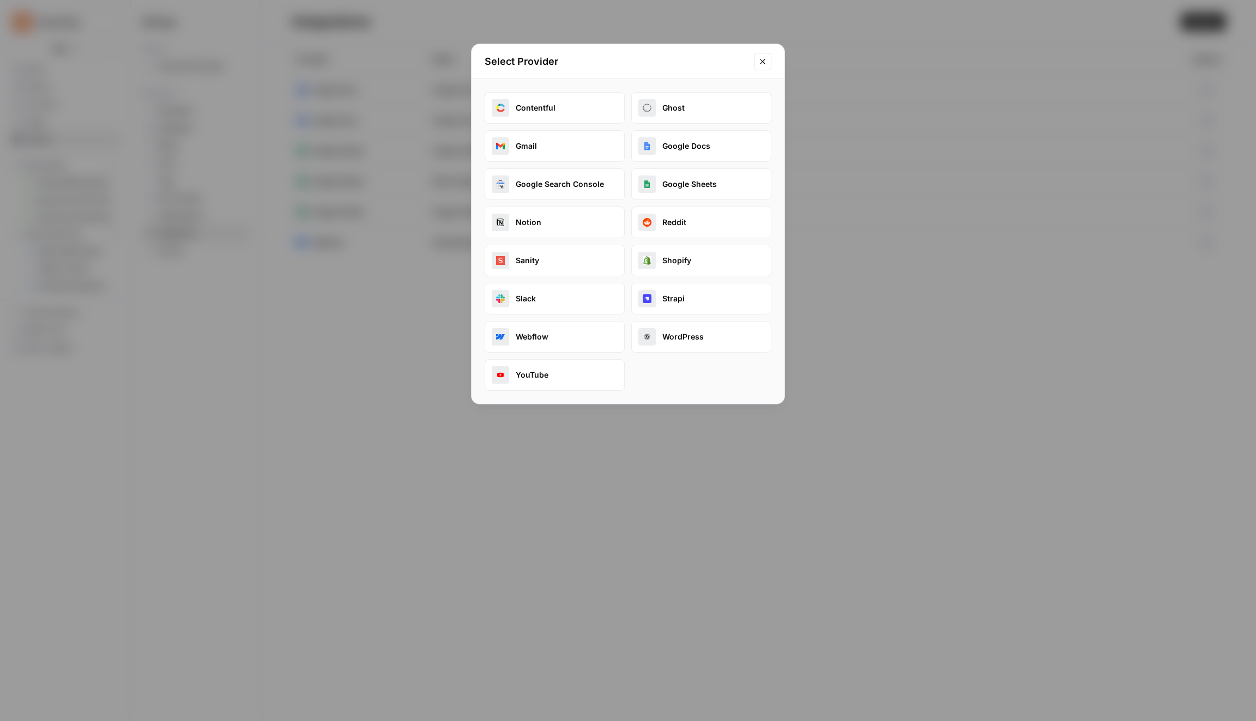
click at [872, 115] on div "Select Provider Contentful Ghost Gmail Google Docs Google Search Console Google…" at bounding box center [628, 360] width 1256 height 721
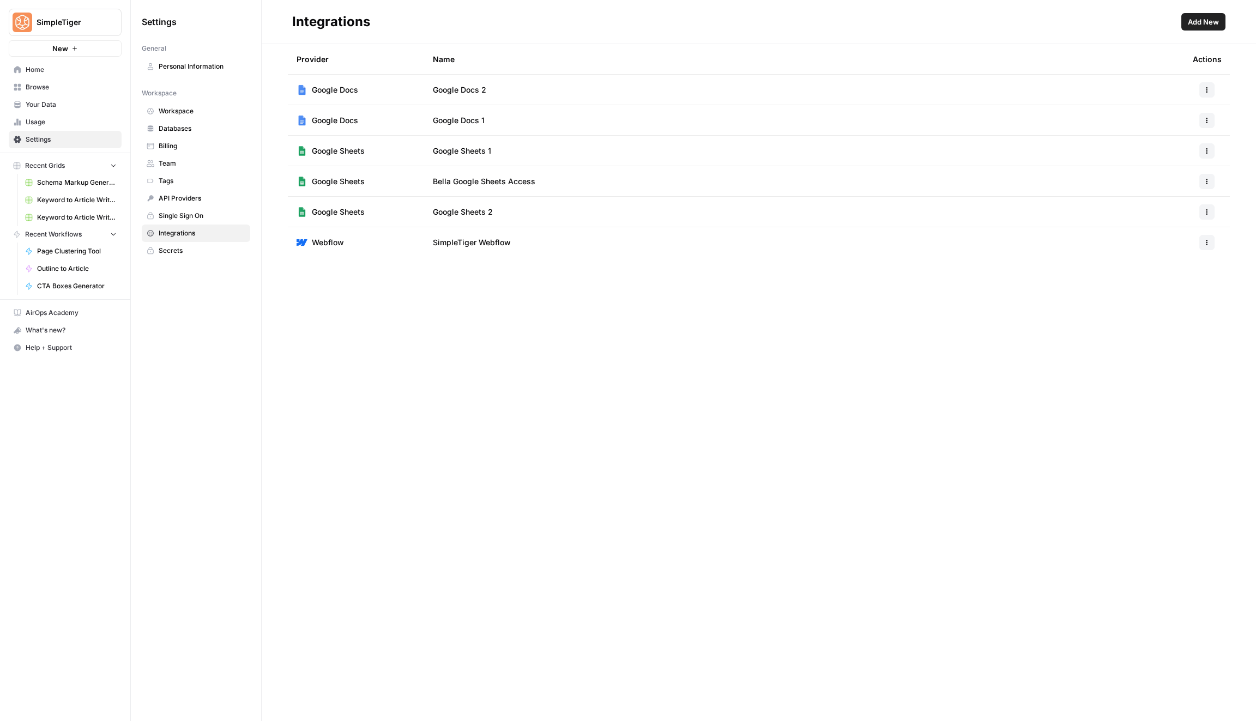
click at [1212, 178] on button "button" at bounding box center [1207, 181] width 15 height 15
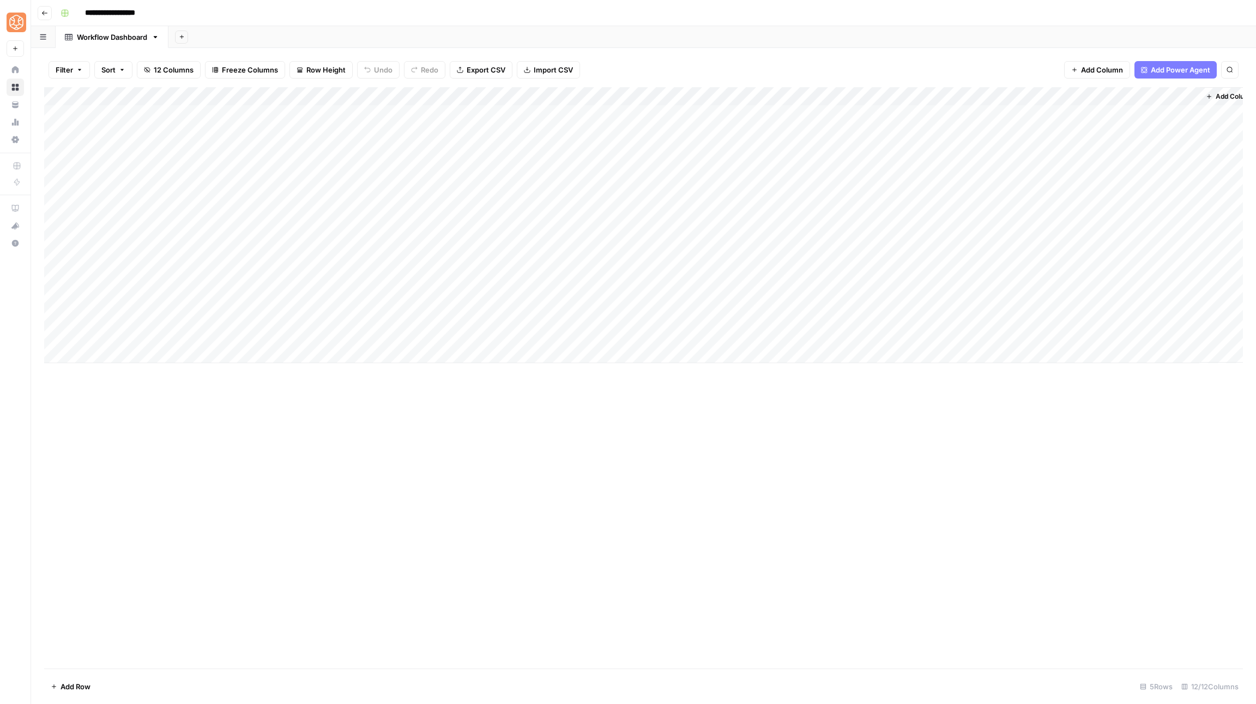
click at [329, 543] on div "Add Column" at bounding box center [643, 377] width 1199 height 581
click at [619, 118] on div "Add Column" at bounding box center [643, 225] width 1199 height 276
click at [665, 118] on div "Add Column" at bounding box center [643, 225] width 1199 height 276
click at [742, 111] on div "Add Column" at bounding box center [643, 225] width 1199 height 276
click at [244, 38] on div "Gainsight" at bounding box center [259, 37] width 32 height 11
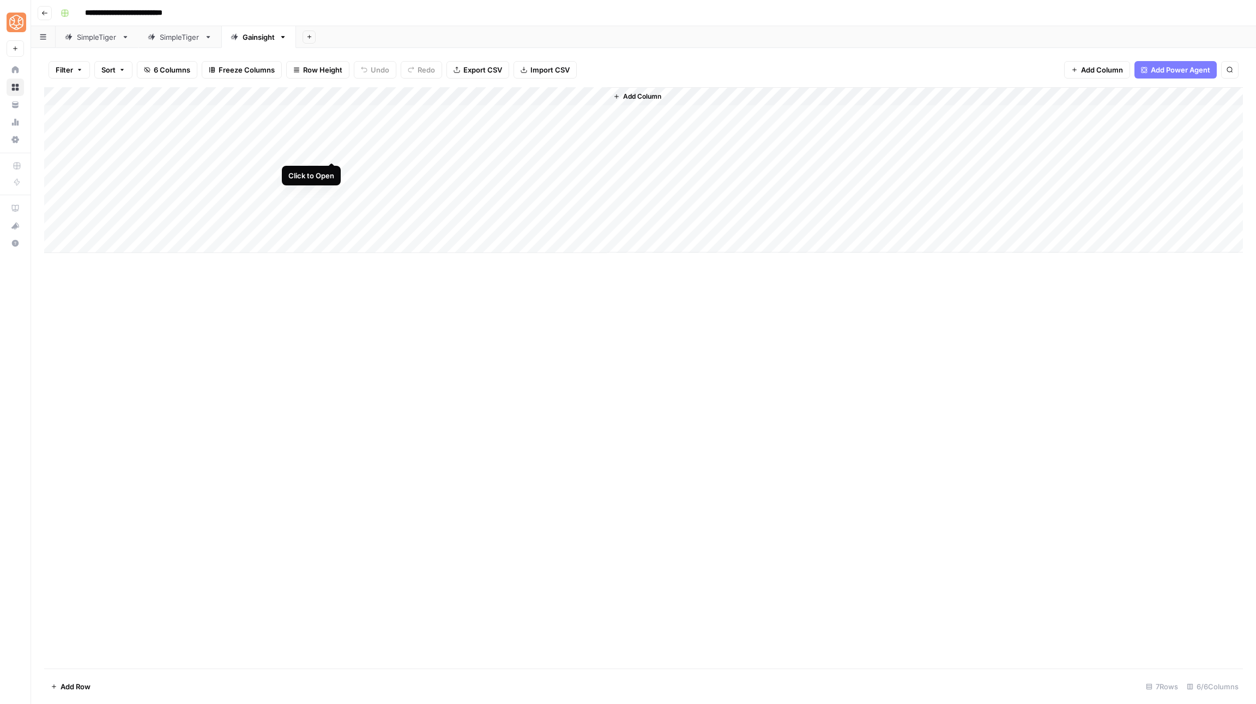
click at [333, 148] on div "Add Column" at bounding box center [643, 170] width 1199 height 166
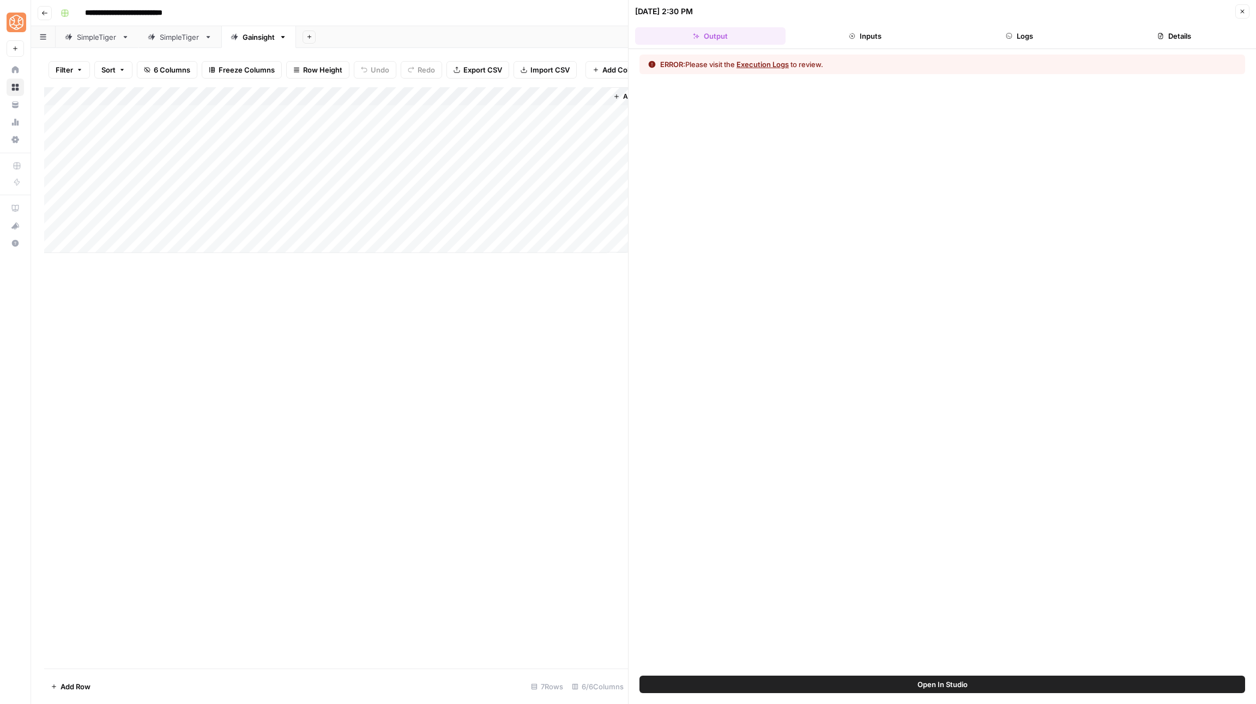
click at [431, 139] on div "Add Column" at bounding box center [336, 170] width 584 height 166
click at [450, 135] on div "Add Column" at bounding box center [336, 170] width 584 height 166
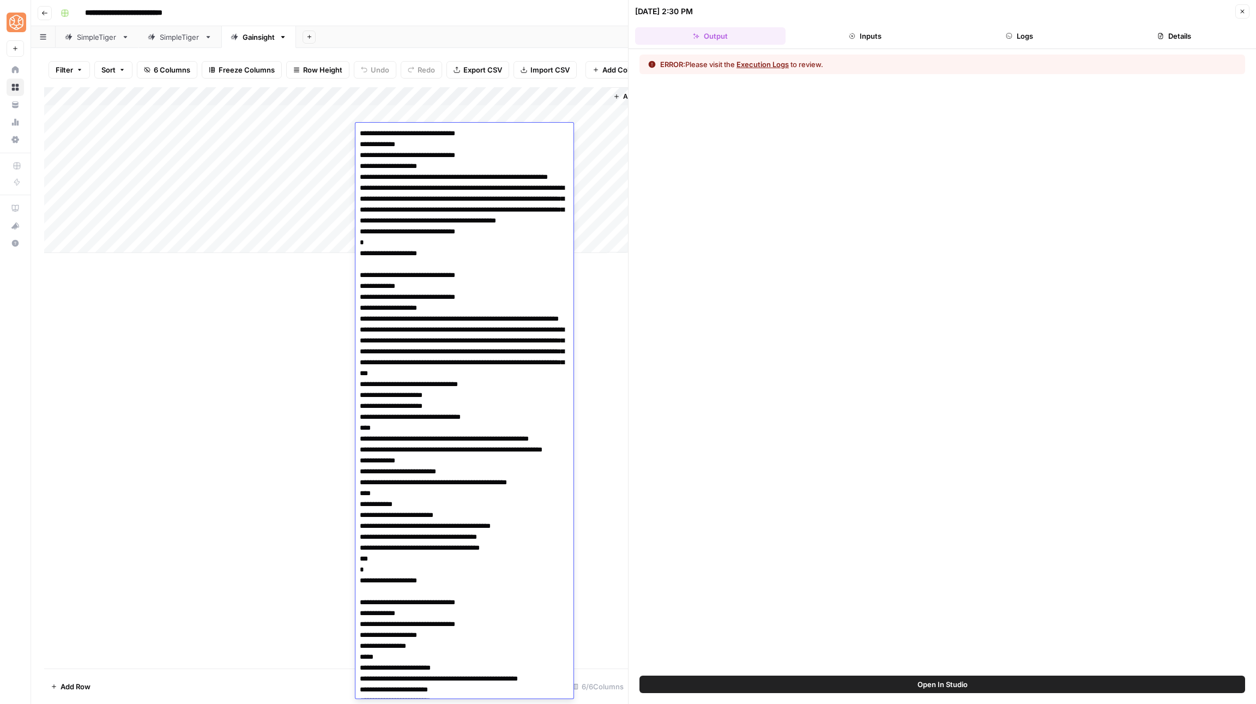
scroll to position [1624, 0]
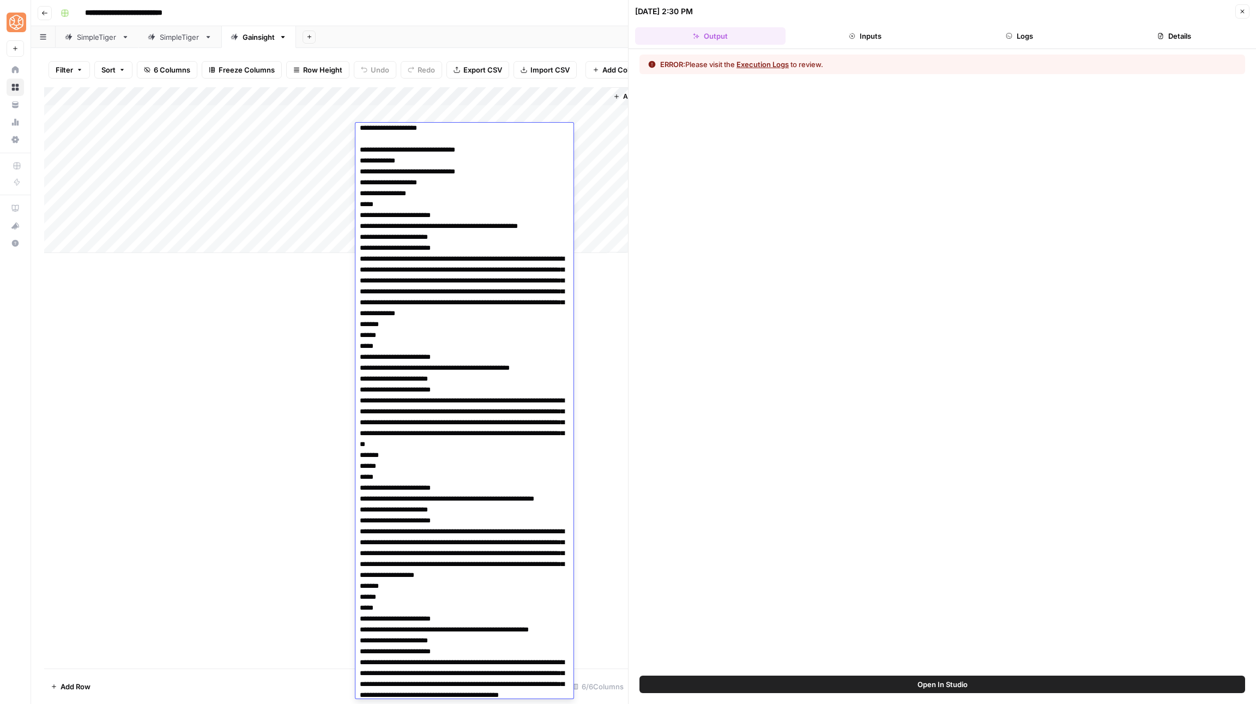
scroll to position [0, 0]
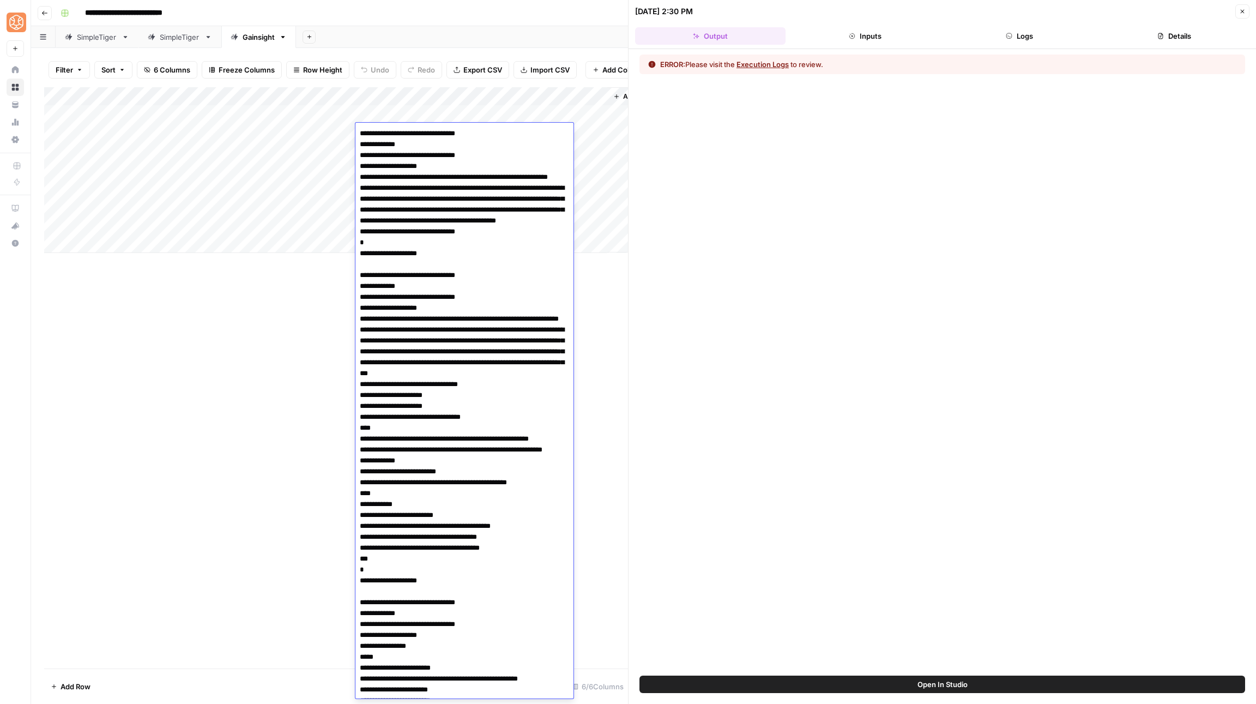
click at [266, 484] on div "Add Column" at bounding box center [336, 377] width 584 height 581
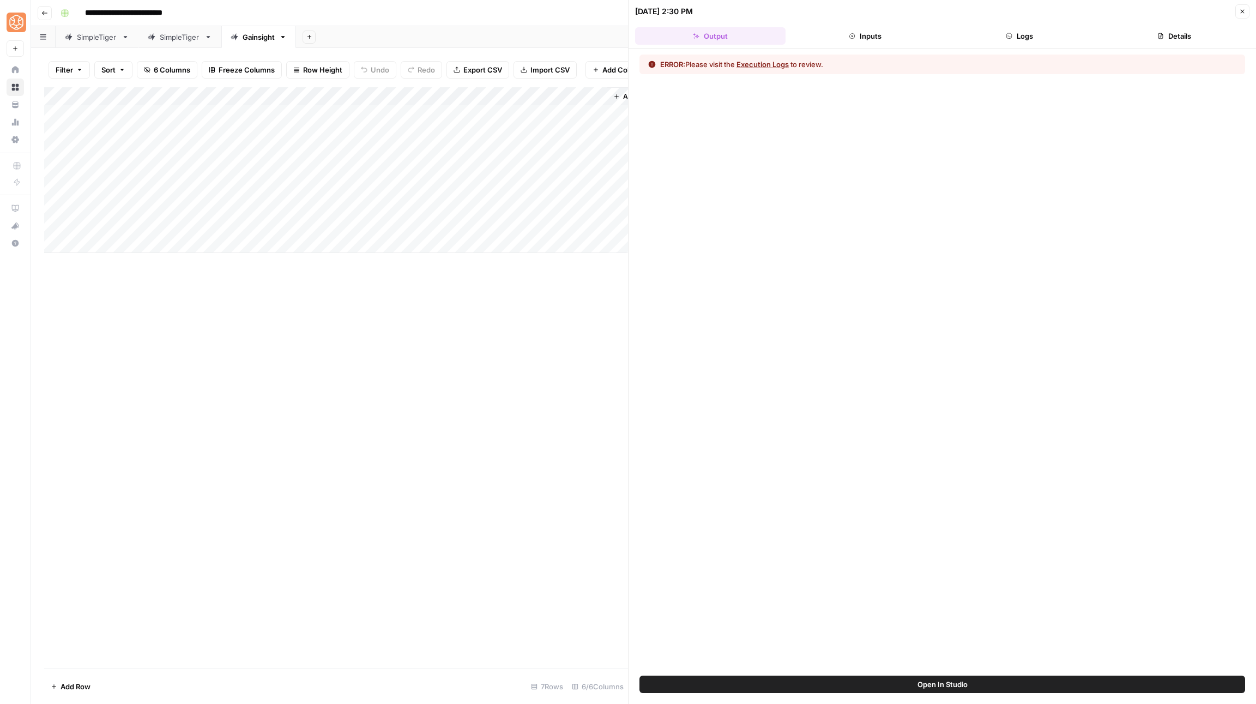
click at [757, 64] on button "Execution Logs" at bounding box center [763, 64] width 52 height 11
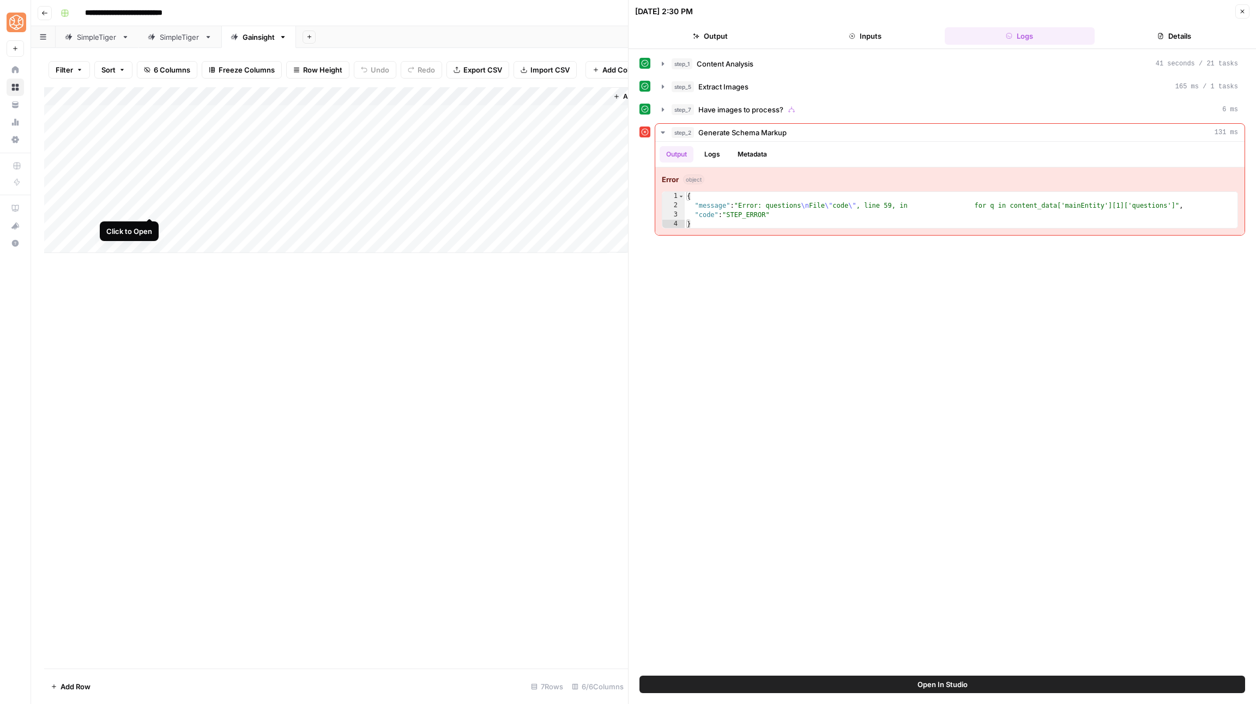
click at [150, 206] on div "Add Column" at bounding box center [336, 170] width 584 height 166
